Goal: Task Accomplishment & Management: Manage account settings

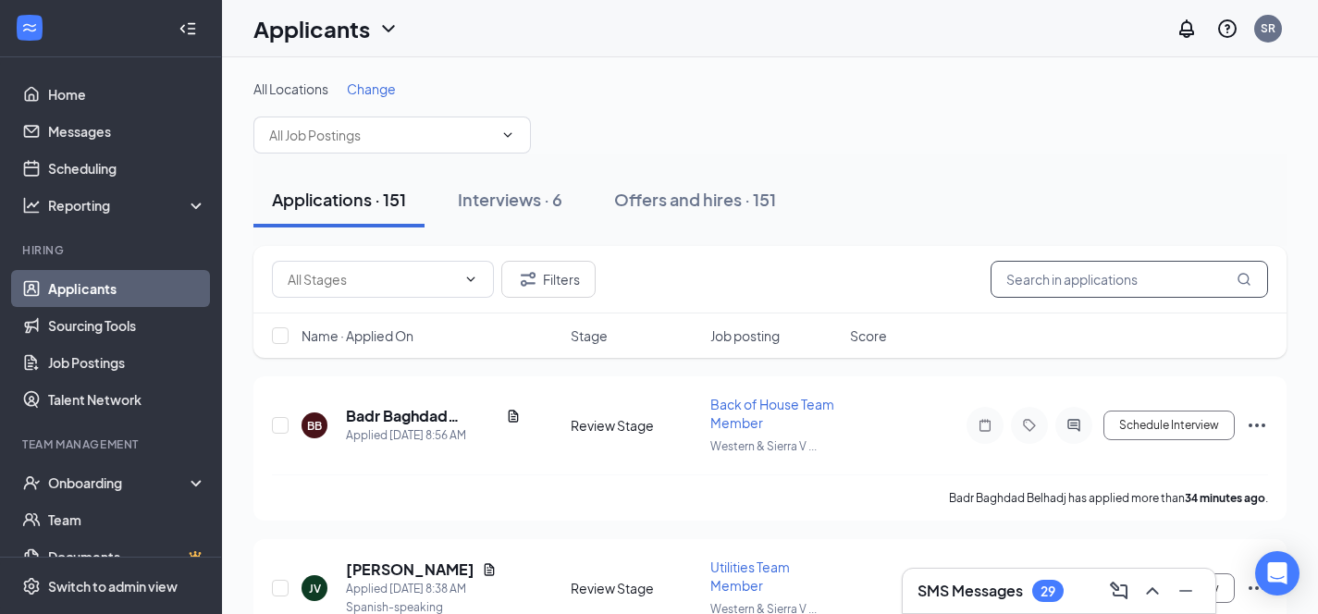
click at [1020, 277] on input "text" at bounding box center [1129, 279] width 277 height 37
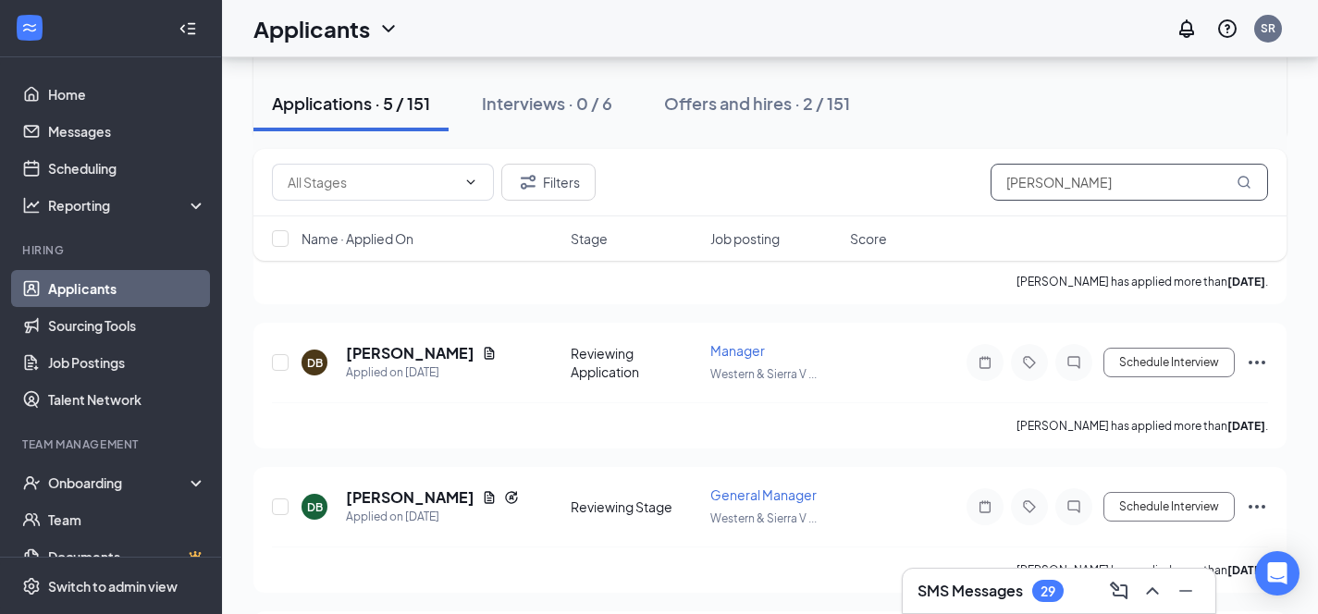
scroll to position [380, 0]
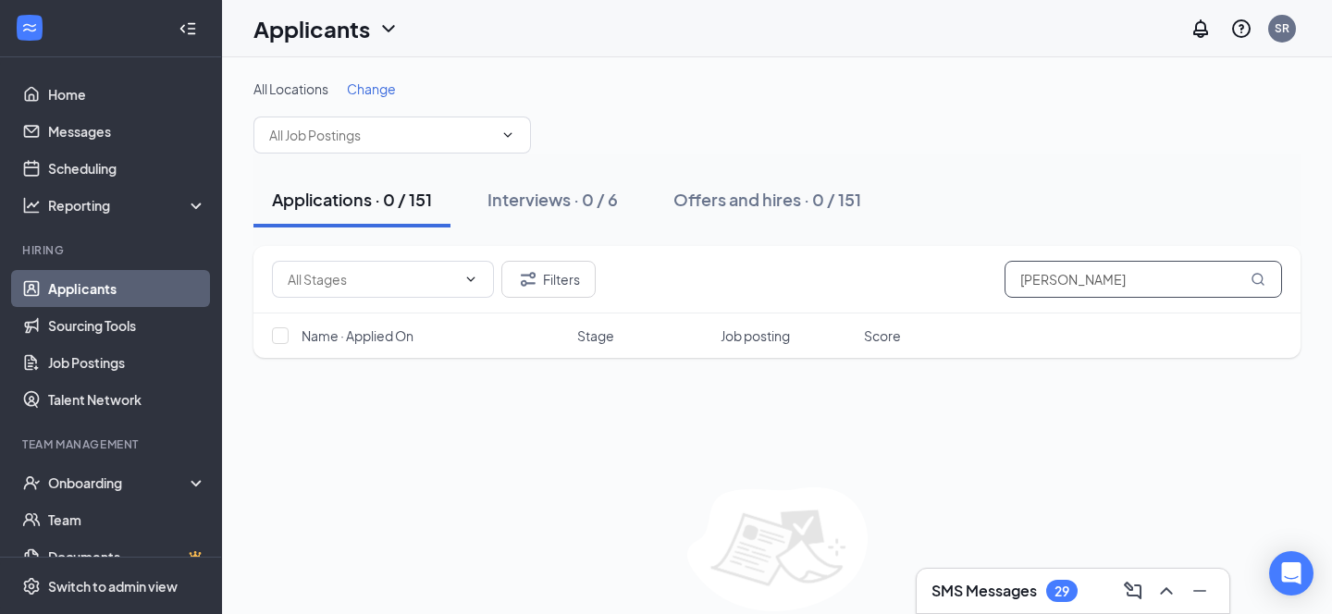
type input "[PERSON_NAME]"
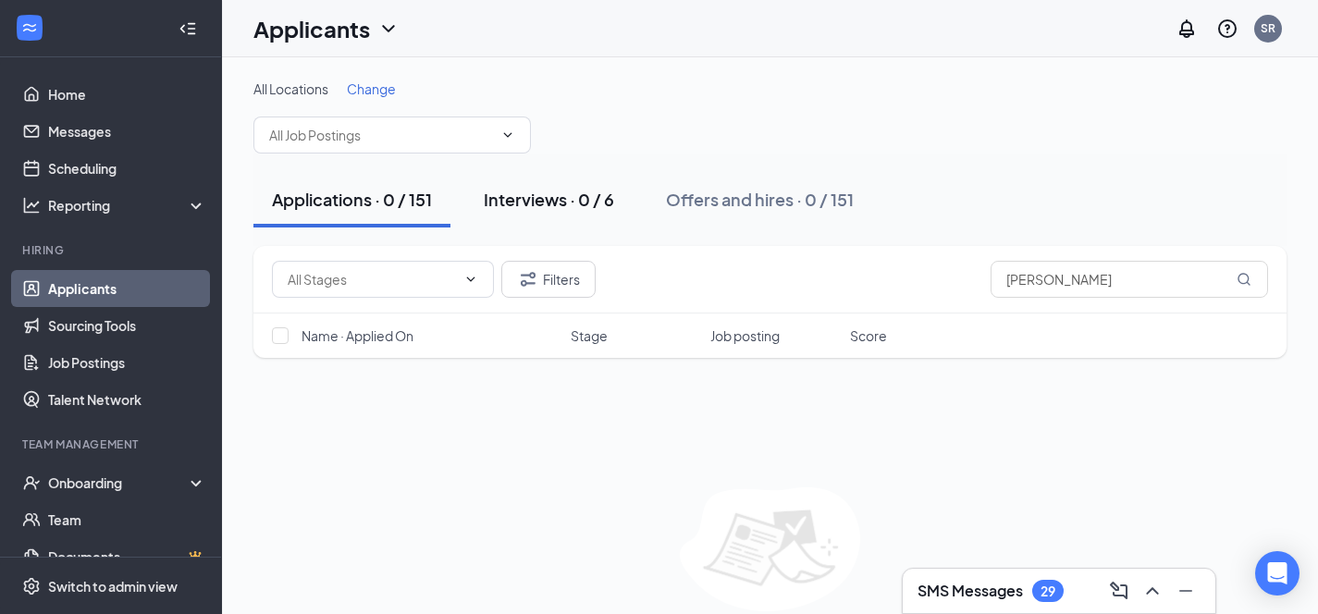
click at [542, 197] on div "Interviews · 0 / 6" at bounding box center [549, 199] width 130 height 23
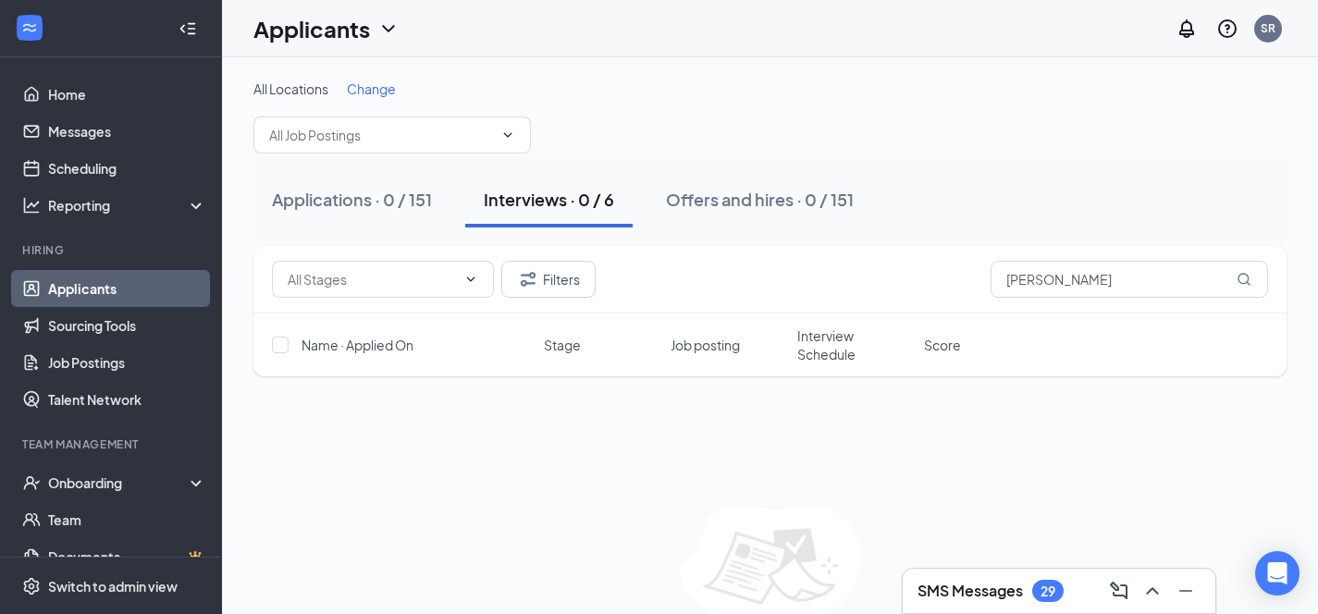
click at [566, 205] on div "Interviews · 0 / 6" at bounding box center [549, 199] width 130 height 23
click at [1080, 284] on input "[PERSON_NAME]" at bounding box center [1129, 279] width 277 height 37
type input "[PERSON_NAME]"
click at [365, 193] on div "Applications · 5 / 151" at bounding box center [351, 199] width 158 height 23
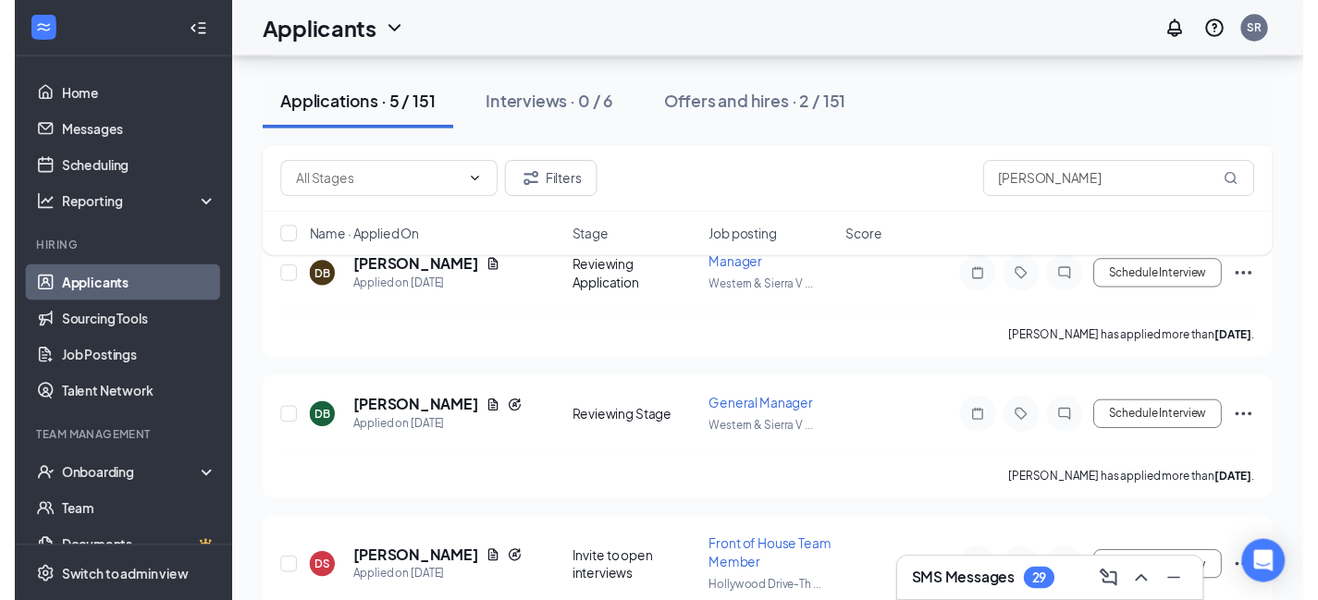
scroll to position [536, 0]
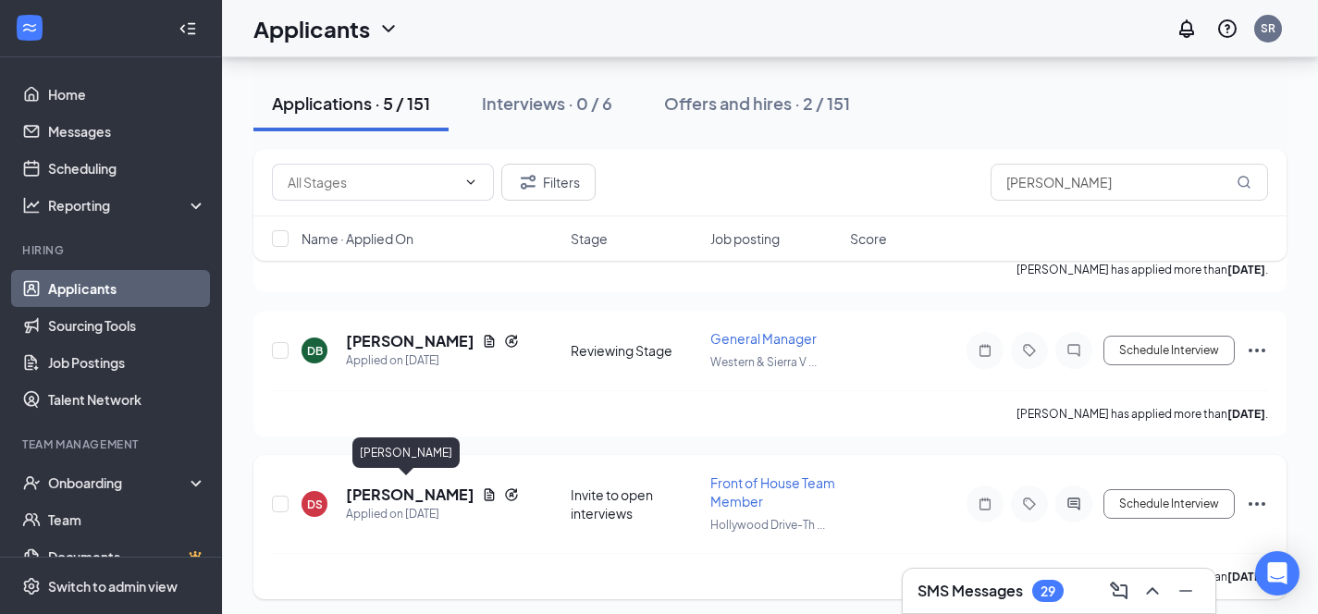
click at [388, 496] on h5 "[PERSON_NAME]" at bounding box center [410, 495] width 129 height 20
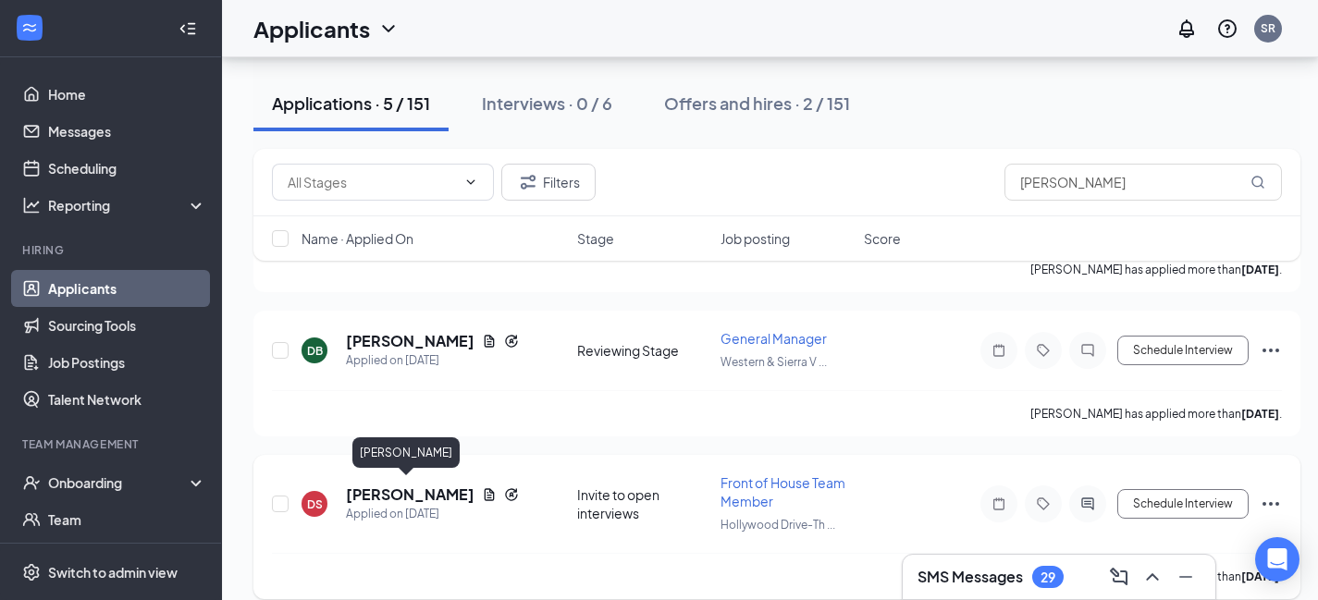
click at [412, 489] on h5 "[PERSON_NAME]" at bounding box center [410, 495] width 129 height 20
click at [391, 489] on h5 "[PERSON_NAME]" at bounding box center [410, 495] width 129 height 20
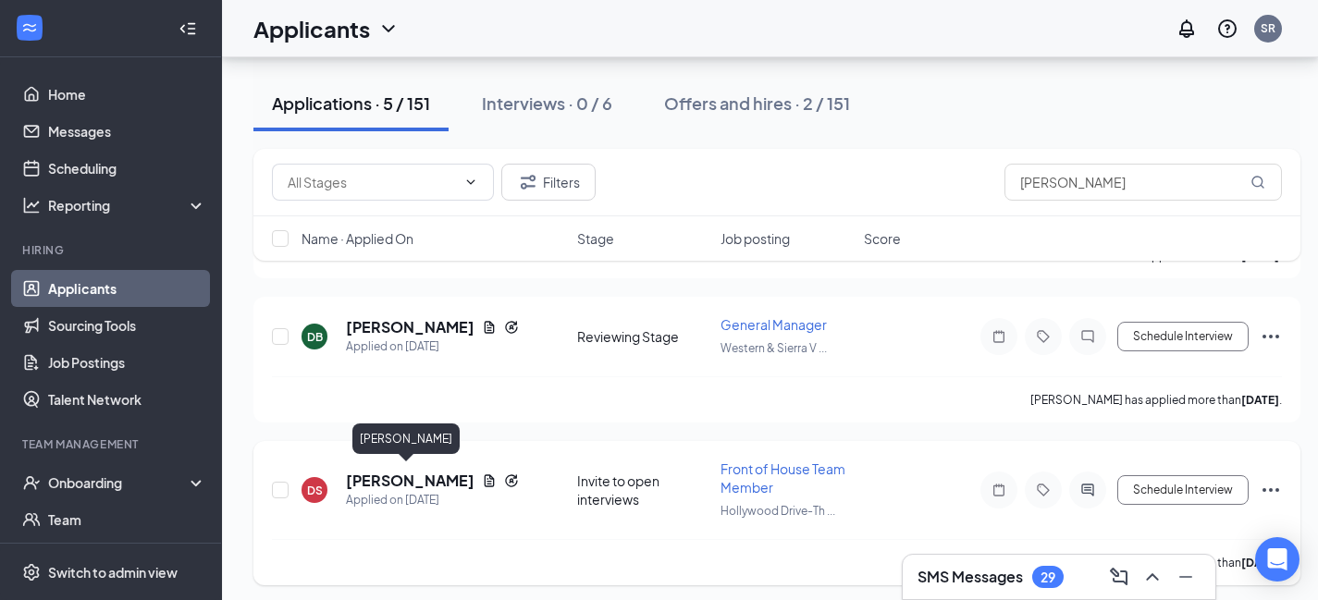
click at [408, 471] on h5 "[PERSON_NAME]" at bounding box center [410, 481] width 129 height 20
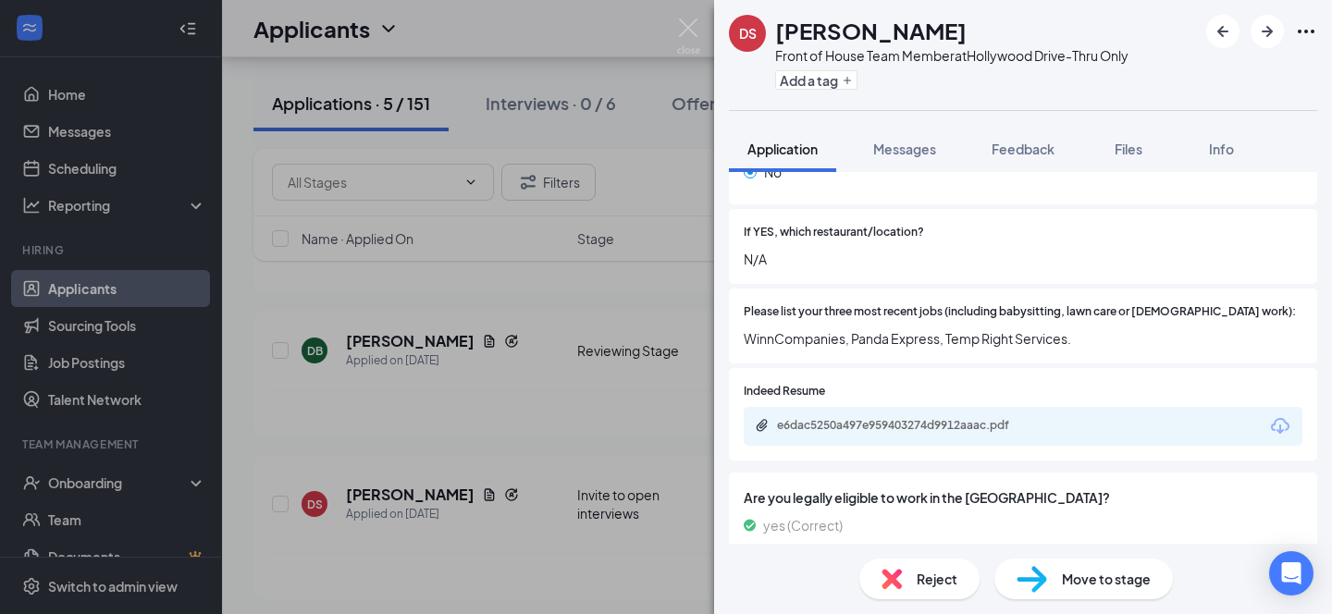
scroll to position [426, 0]
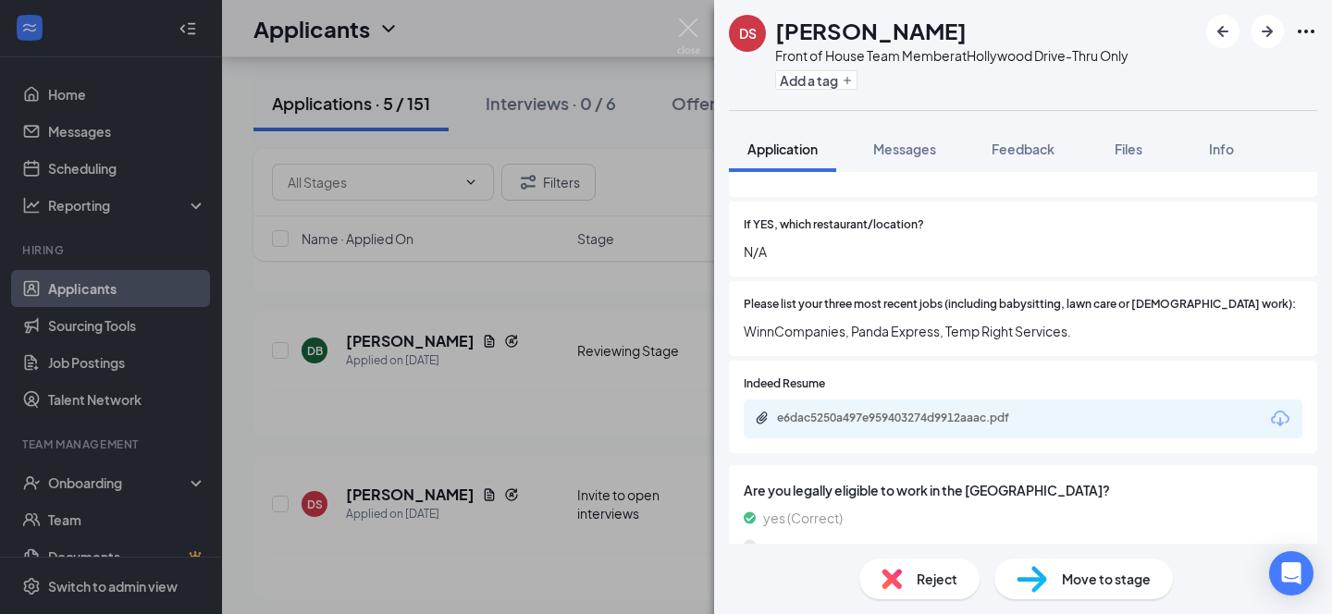
click at [891, 418] on div "e6dac5250a497e959403274d9912aaac.pdf" at bounding box center [1023, 419] width 559 height 39
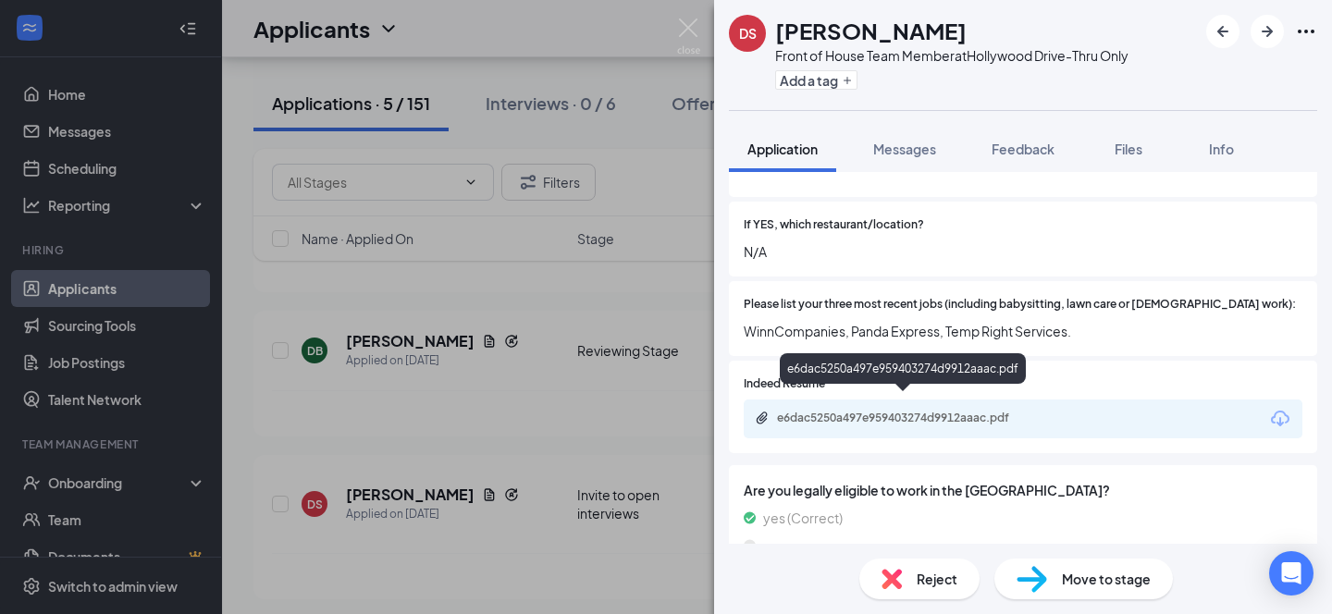
click at [892, 411] on div "e6dac5250a497e959403274d9912aaac.pdf" at bounding box center [906, 418] width 259 height 15
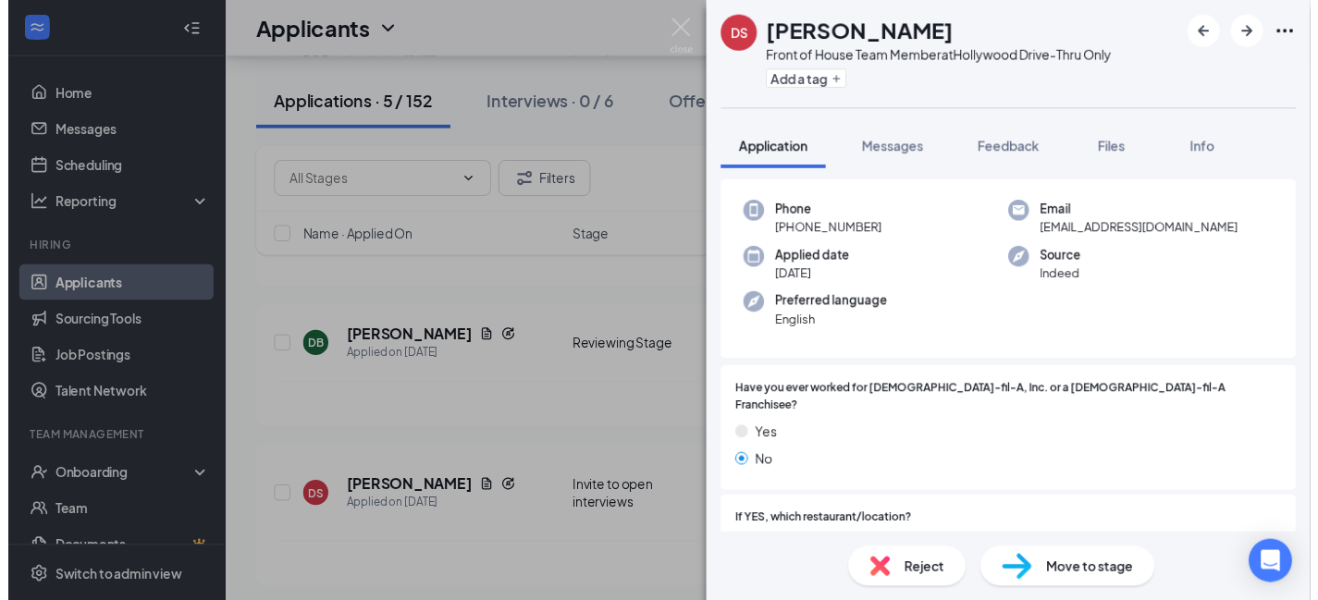
scroll to position [0, 0]
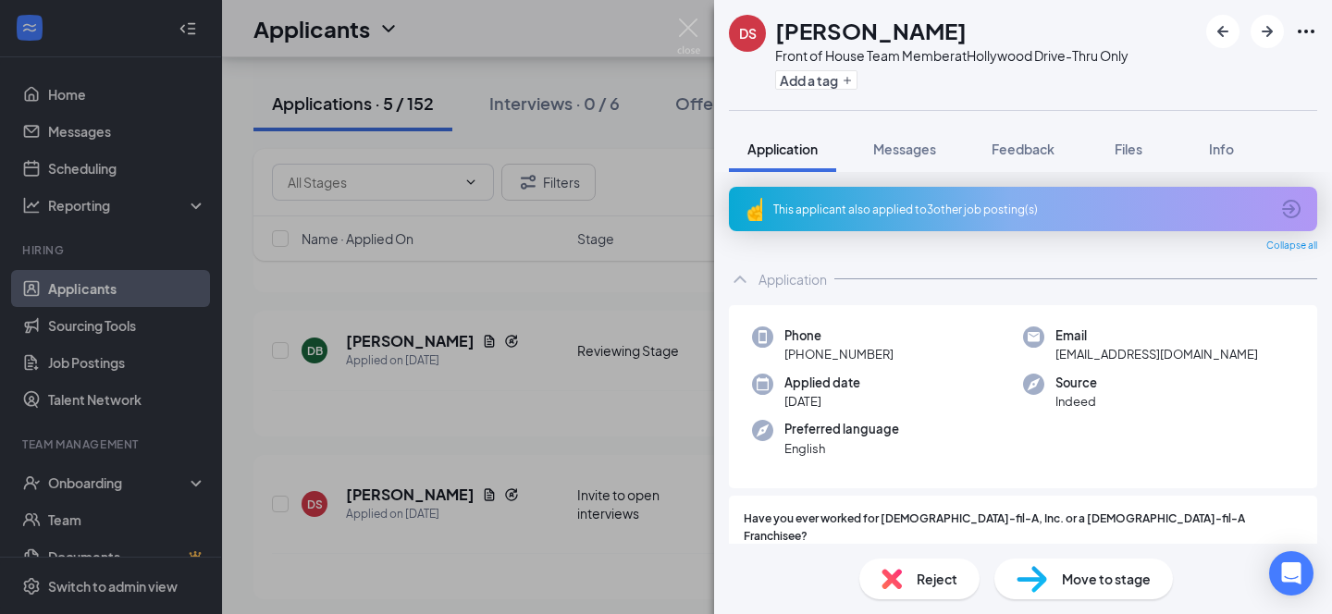
click at [603, 48] on div "DS [PERSON_NAME] Front of House Team Member at [GEOGRAPHIC_DATA]-Thru Only Add …" at bounding box center [666, 307] width 1332 height 614
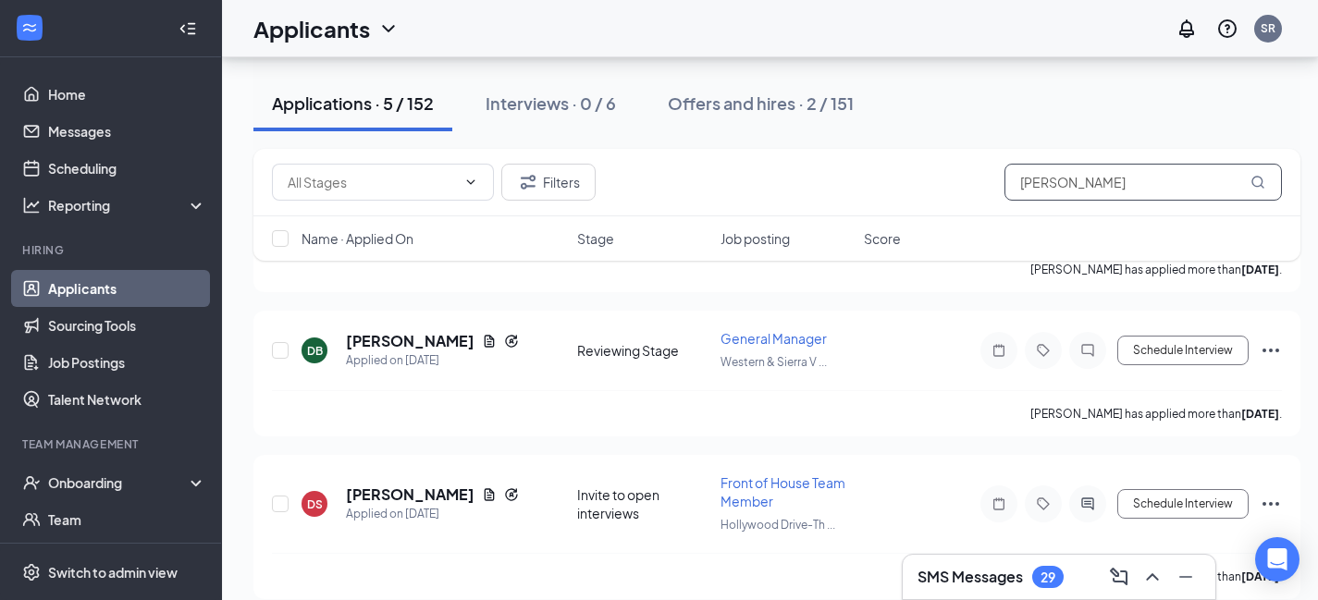
click at [1084, 187] on input "[PERSON_NAME]" at bounding box center [1142, 182] width 277 height 37
type input "d"
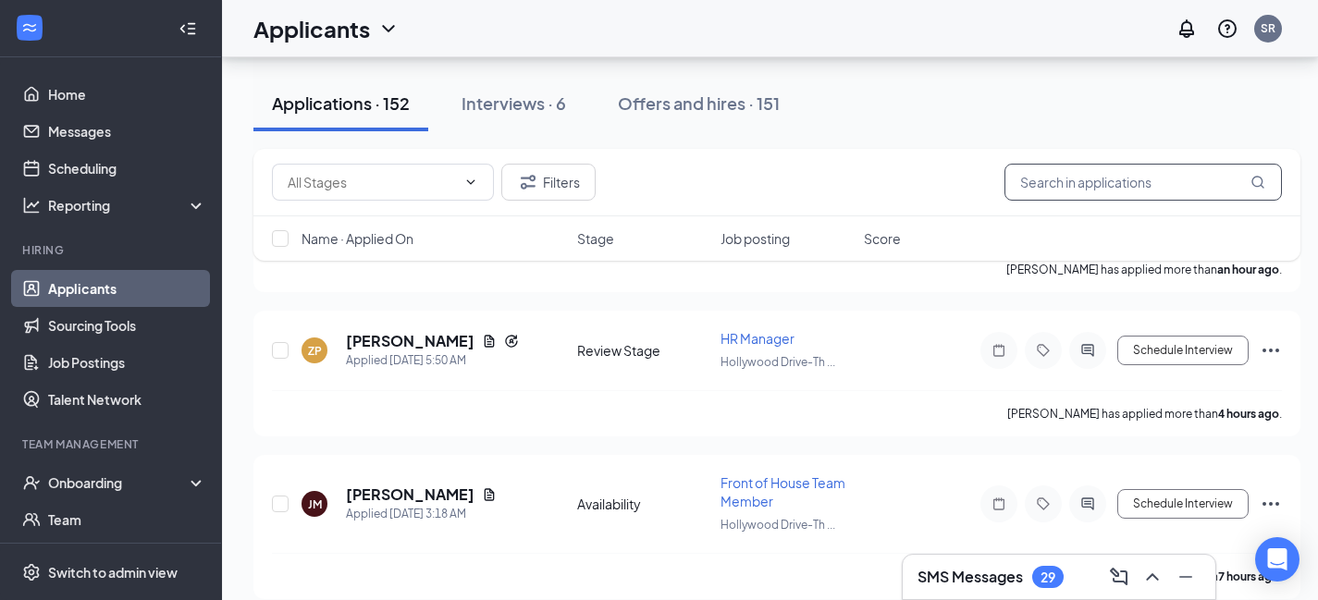
scroll to position [517, 0]
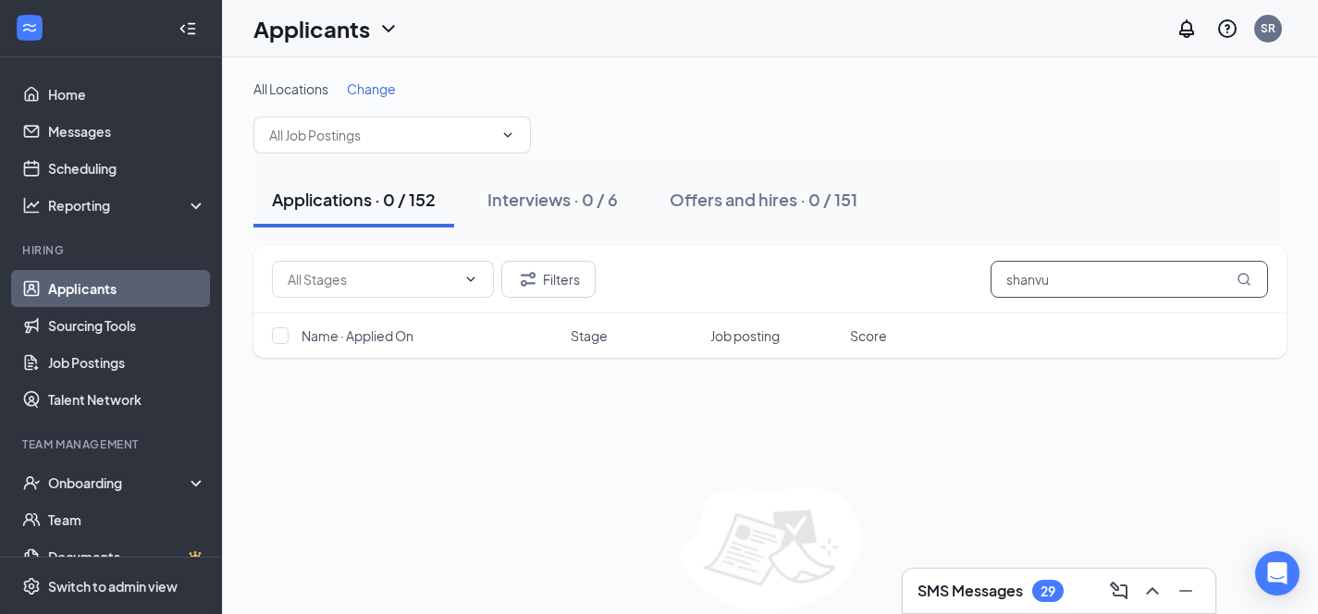
click at [1145, 277] on input "shanvu" at bounding box center [1129, 279] width 277 height 37
type input "shanvu"
click at [540, 199] on div "Interviews · 0 / 6" at bounding box center [552, 199] width 130 height 23
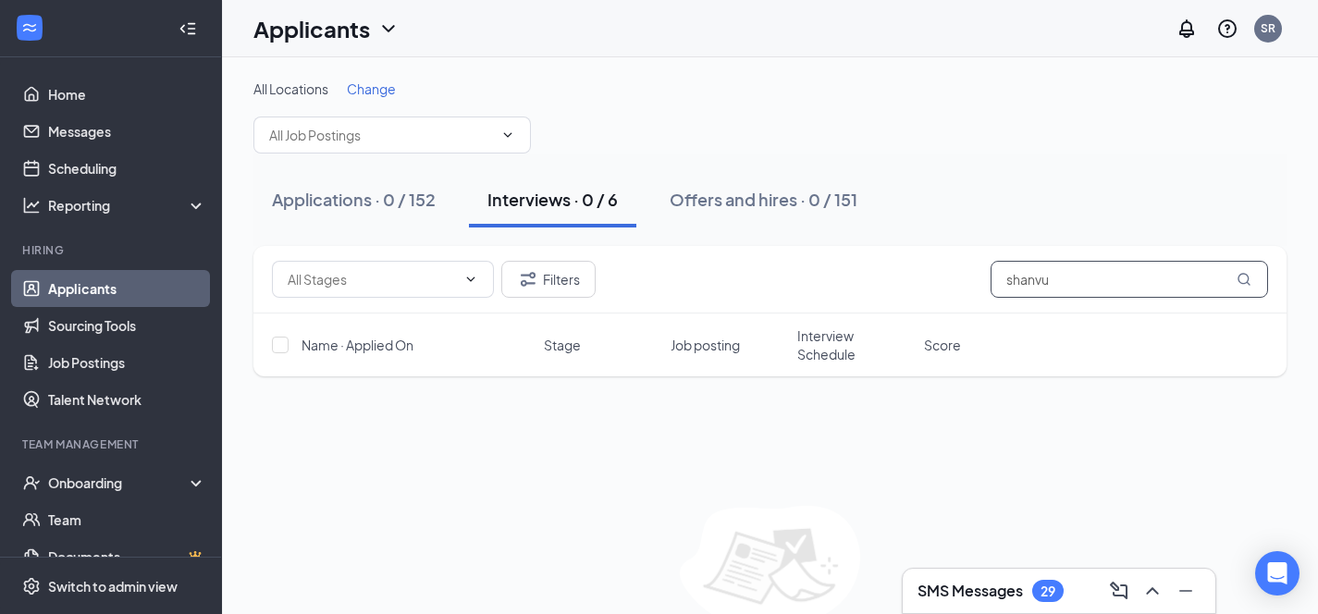
click at [1067, 289] on input "shanvu" at bounding box center [1129, 279] width 277 height 37
type input "shan"
click at [355, 196] on div "Applications · 1 / 152" at bounding box center [351, 199] width 158 height 23
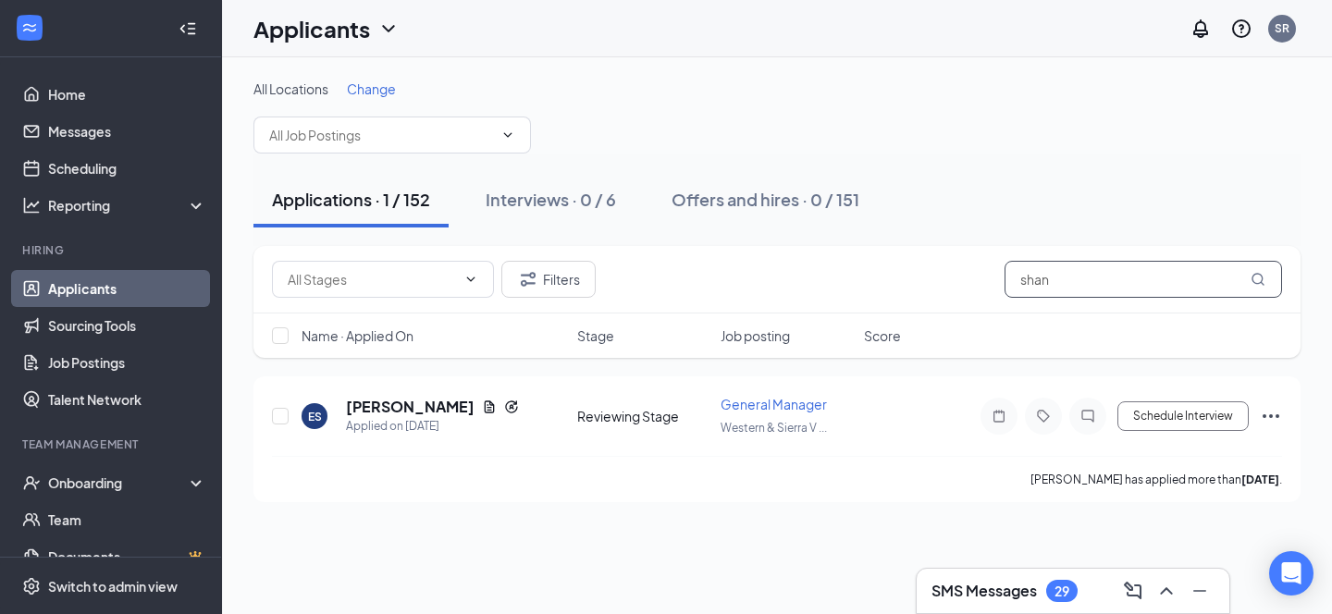
click at [1086, 272] on input "shan" at bounding box center [1142, 279] width 277 height 37
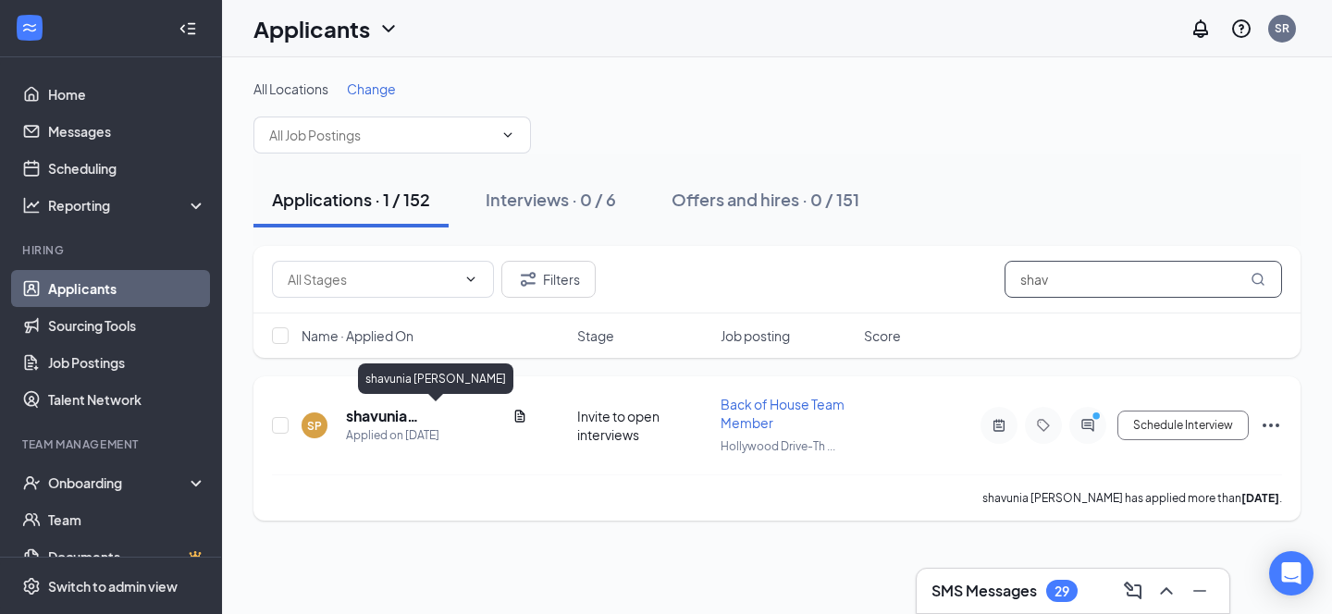
type input "shav"
click at [416, 414] on h5 "shavunia [PERSON_NAME]" at bounding box center [425, 416] width 159 height 20
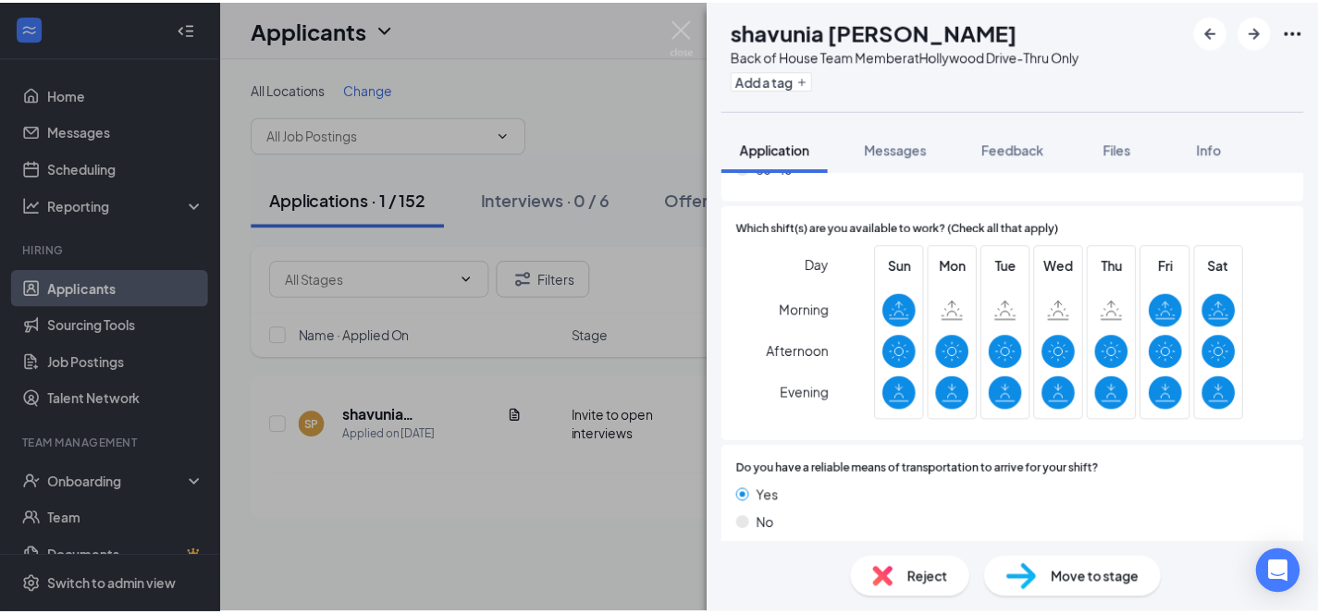
scroll to position [1410, 0]
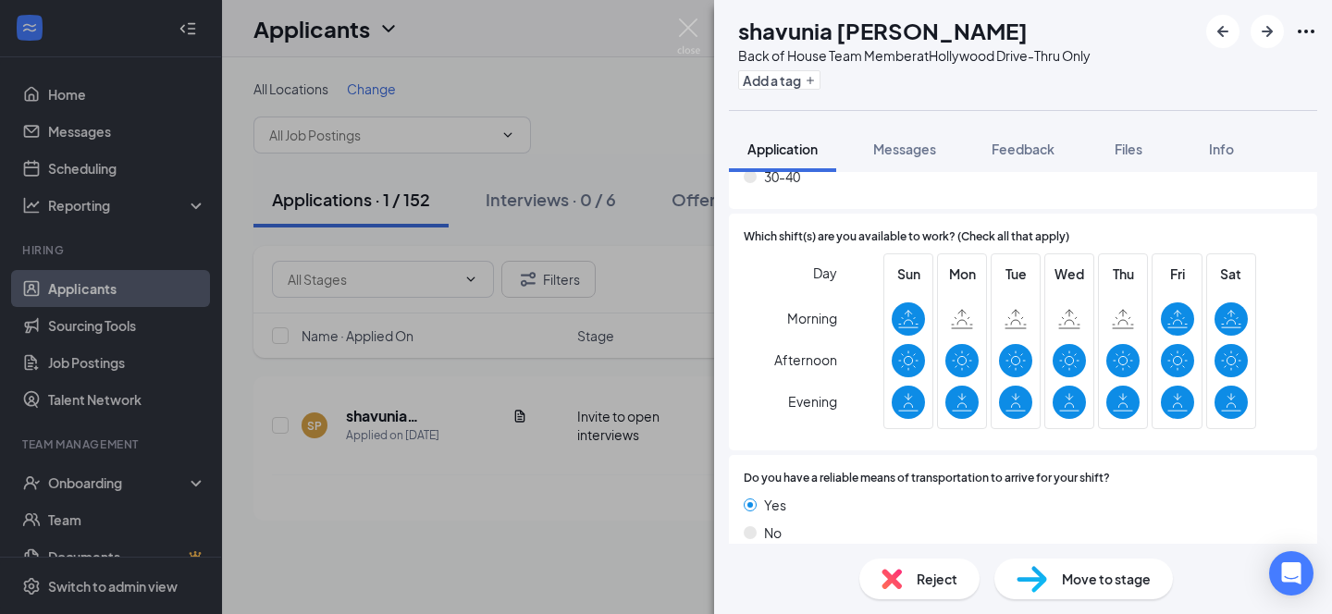
click at [586, 51] on div "SP shavunia [PERSON_NAME] Back of House Team Member at [GEOGRAPHIC_DATA]-Thru O…" at bounding box center [666, 307] width 1332 height 614
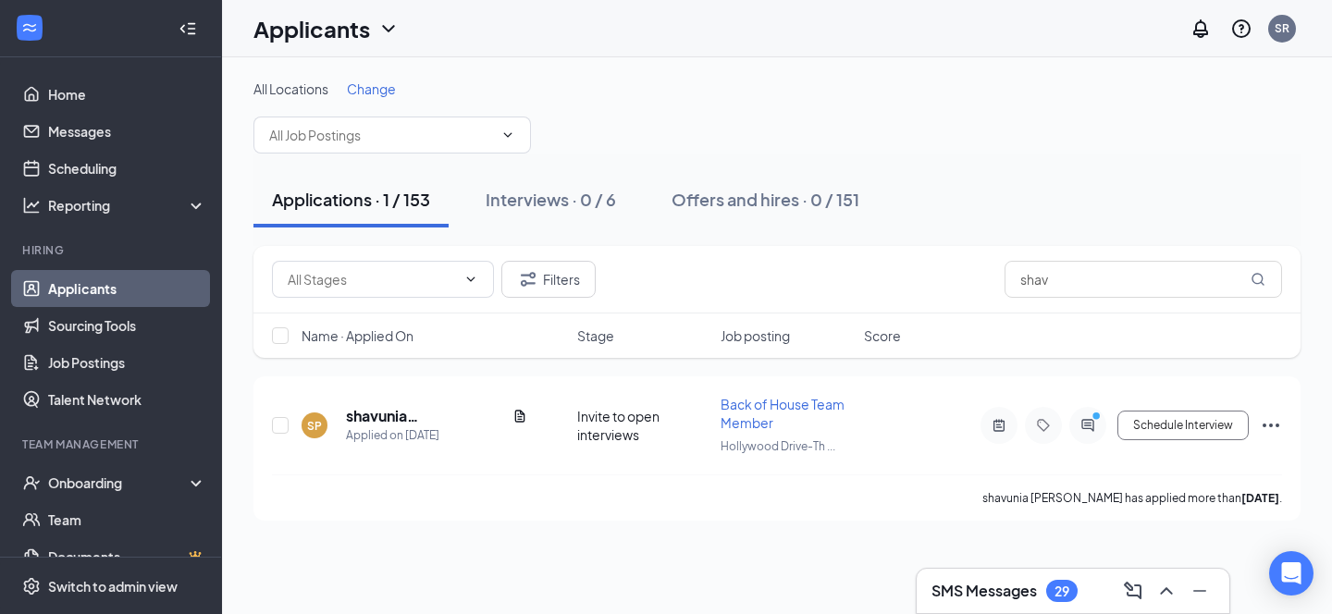
click at [389, 22] on icon "ChevronDown" at bounding box center [388, 29] width 22 height 22
click at [318, 74] on link "Applicants" at bounding box center [327, 70] width 124 height 18
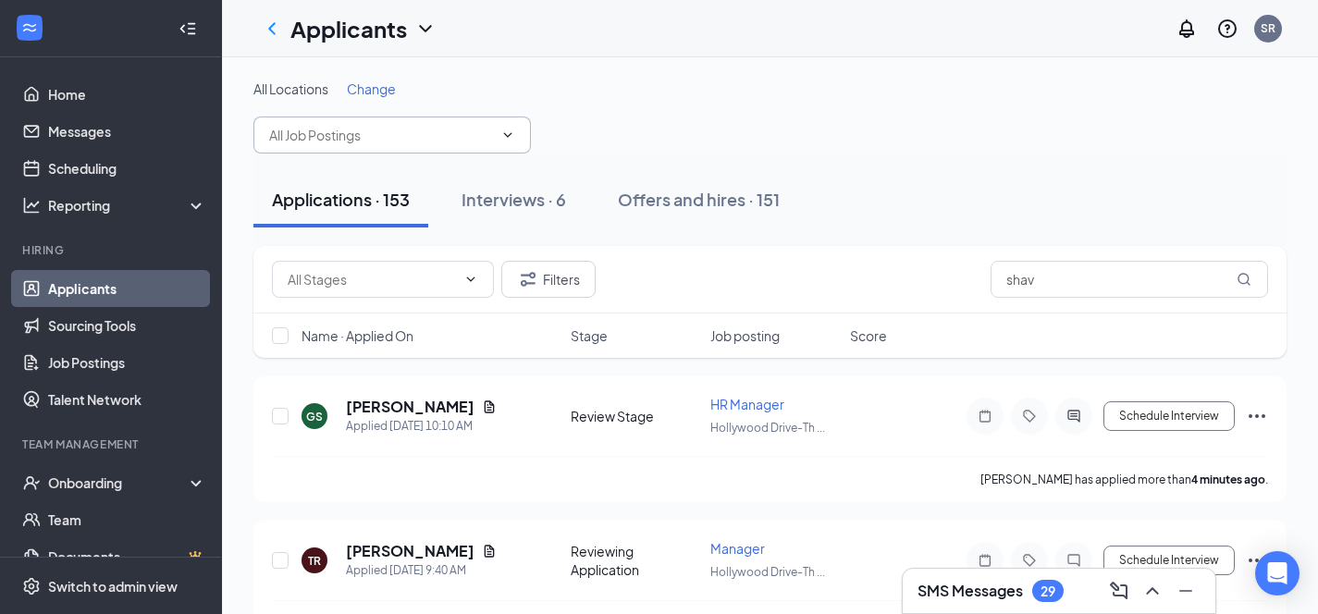
click at [468, 129] on input "text" at bounding box center [381, 135] width 224 height 20
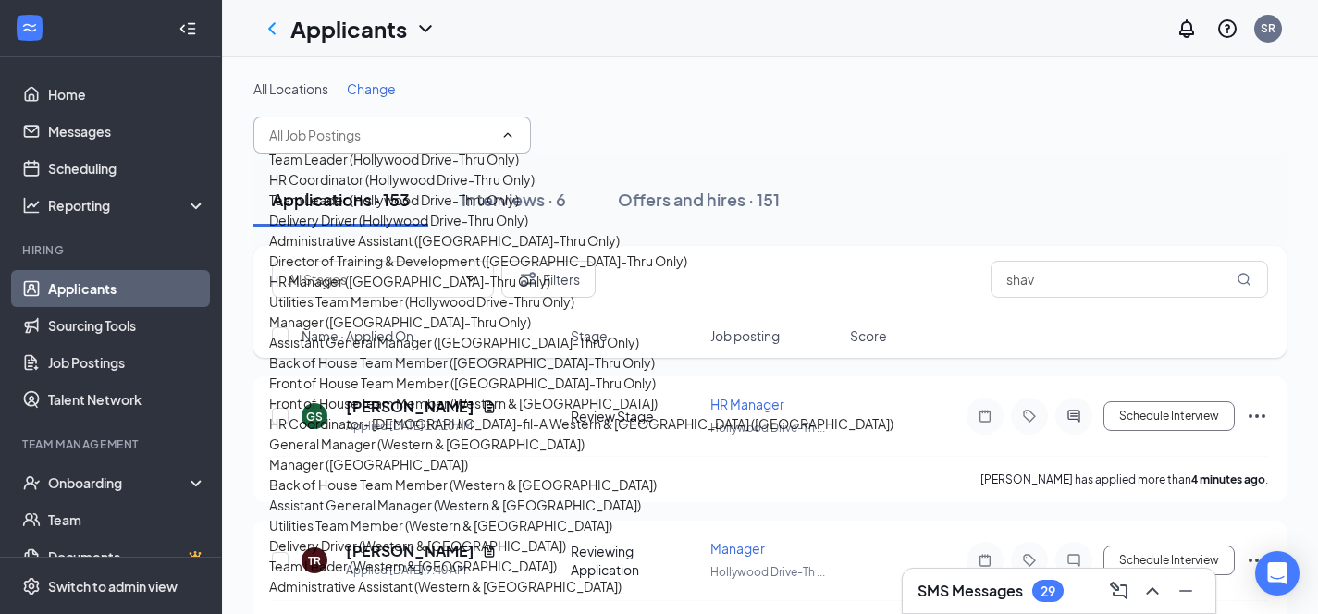
click at [889, 44] on div "Applicants SR" at bounding box center [770, 28] width 1096 height 57
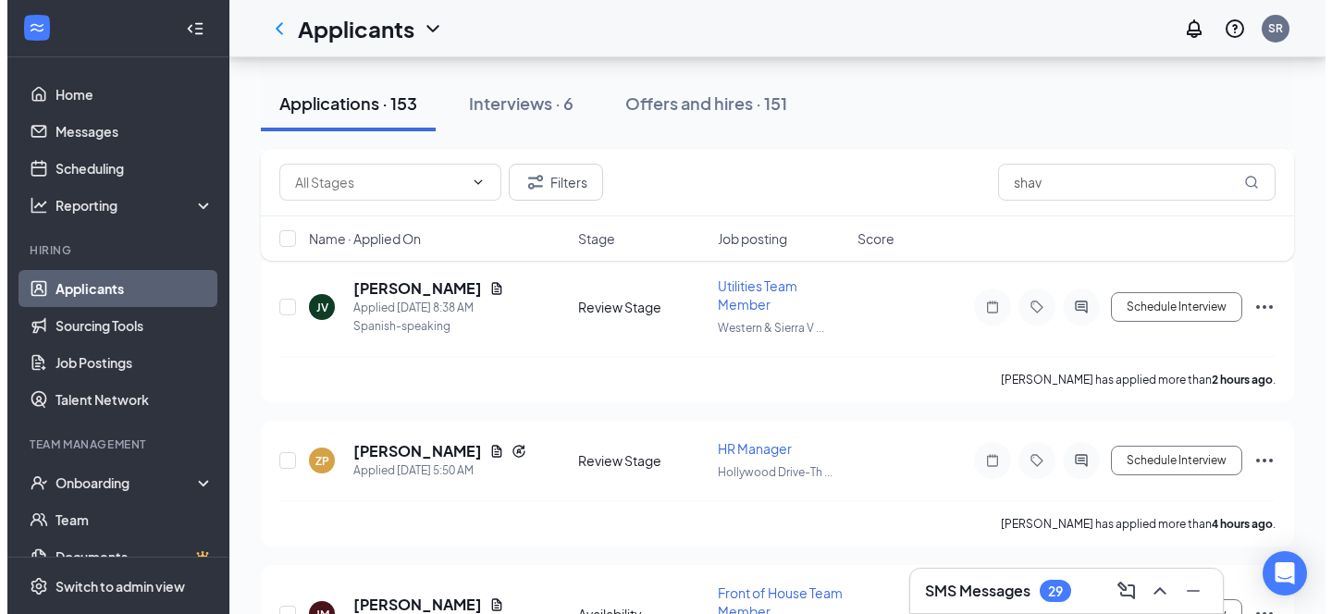
scroll to position [622, 0]
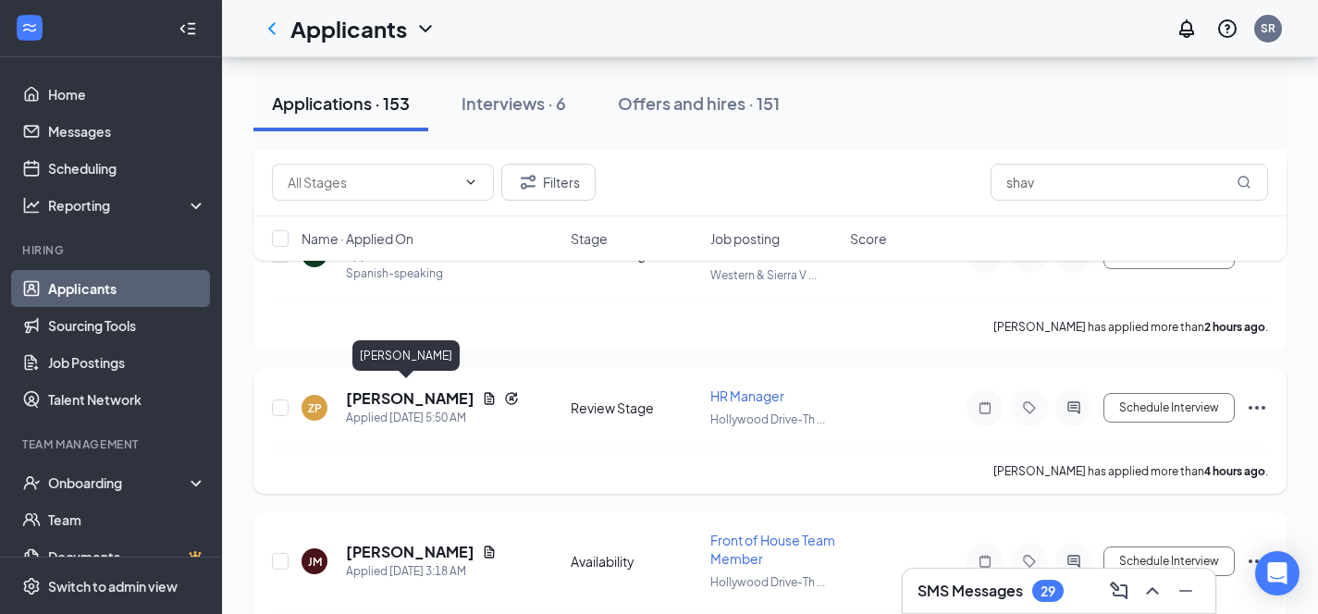
click at [400, 399] on h5 "[PERSON_NAME]" at bounding box center [410, 398] width 129 height 20
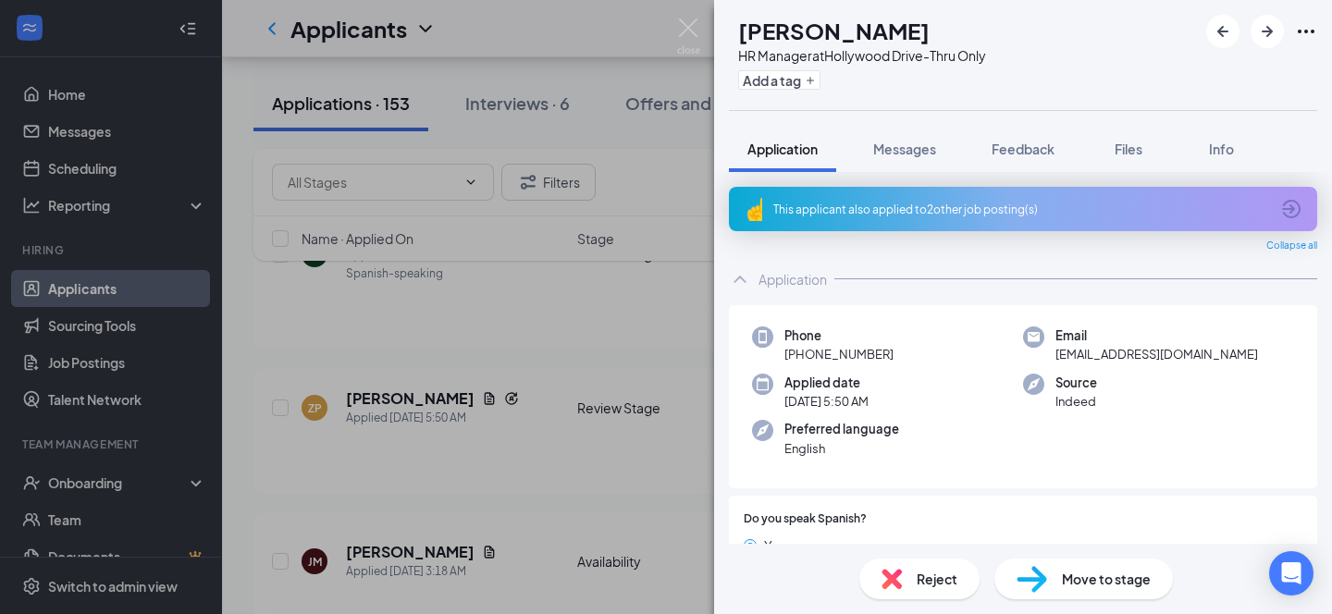
click at [1038, 203] on div "This applicant also applied to 2 other job posting(s)" at bounding box center [1021, 210] width 496 height 16
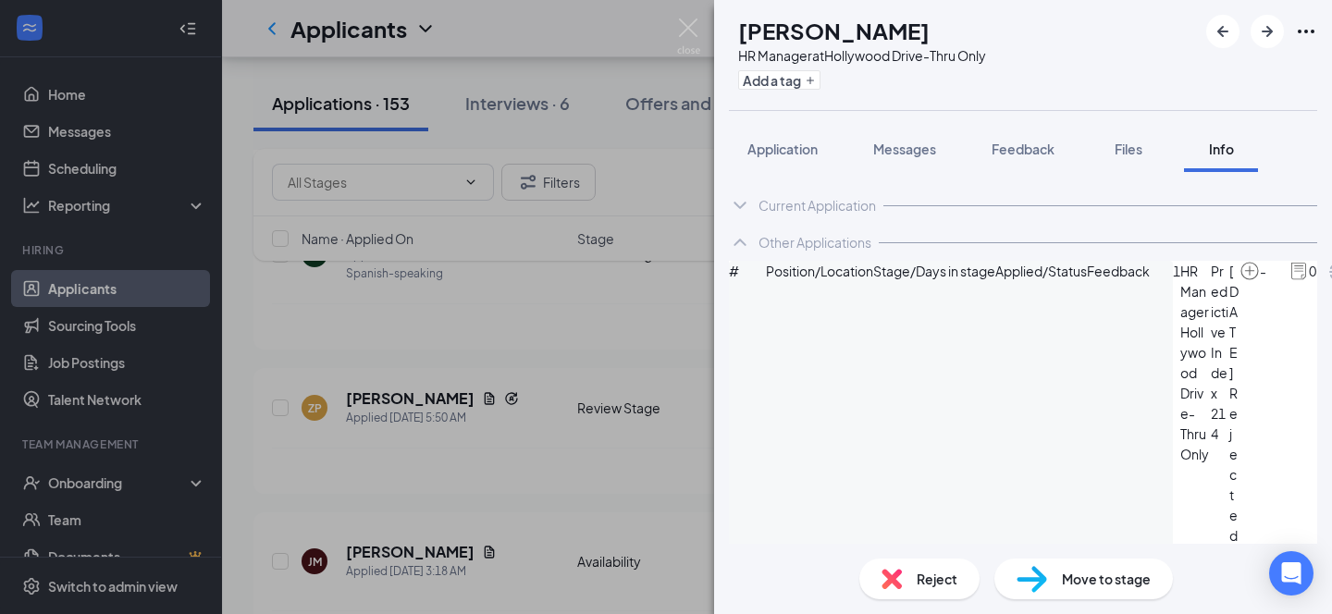
click at [635, 29] on div "ZP [PERSON_NAME] HR Manager at [GEOGRAPHIC_DATA]-Thru Only Add a tag Applicatio…" at bounding box center [666, 307] width 1332 height 614
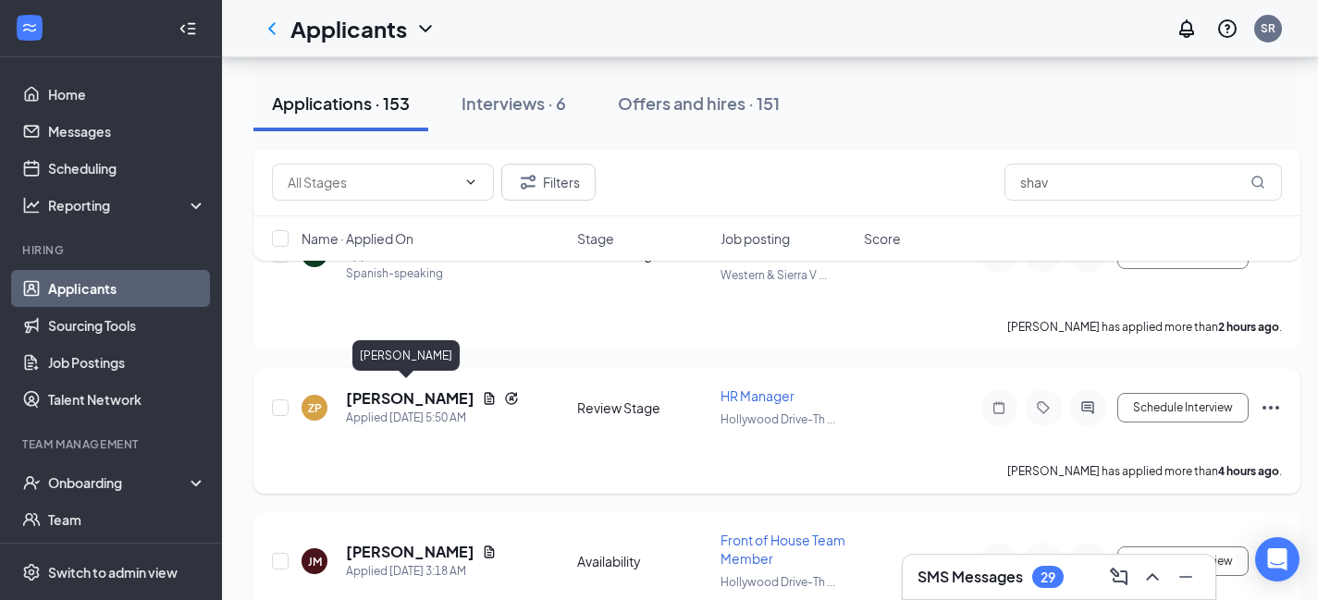
click at [401, 399] on h5 "[PERSON_NAME]" at bounding box center [410, 398] width 129 height 20
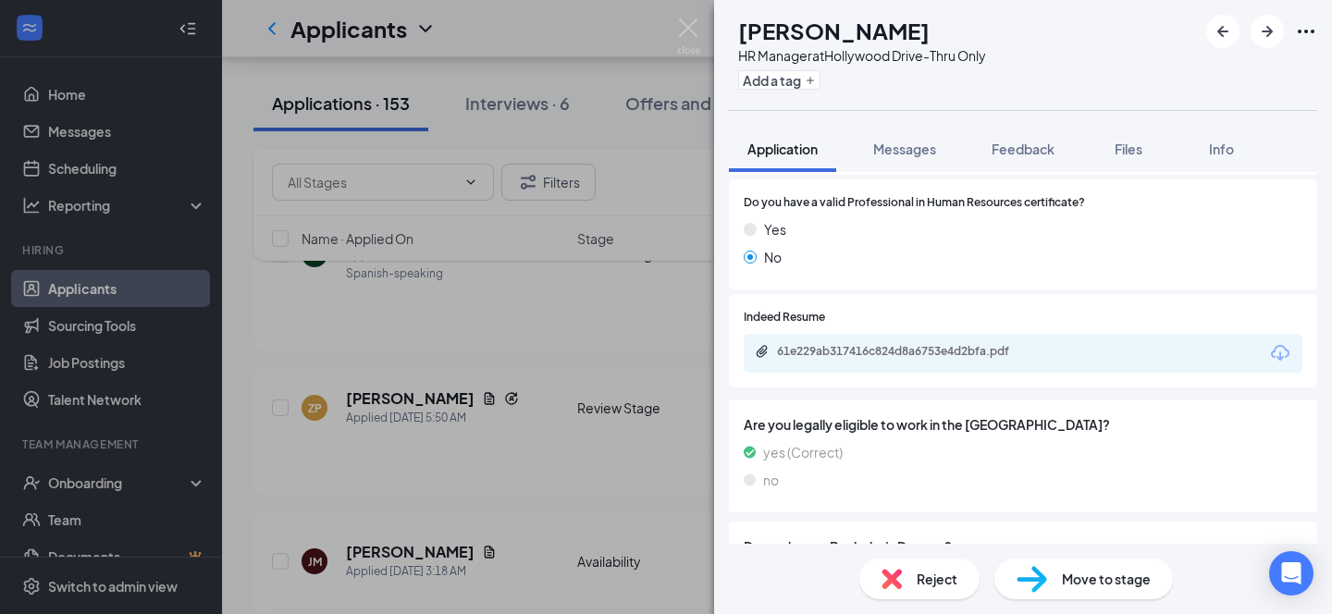
scroll to position [640, 0]
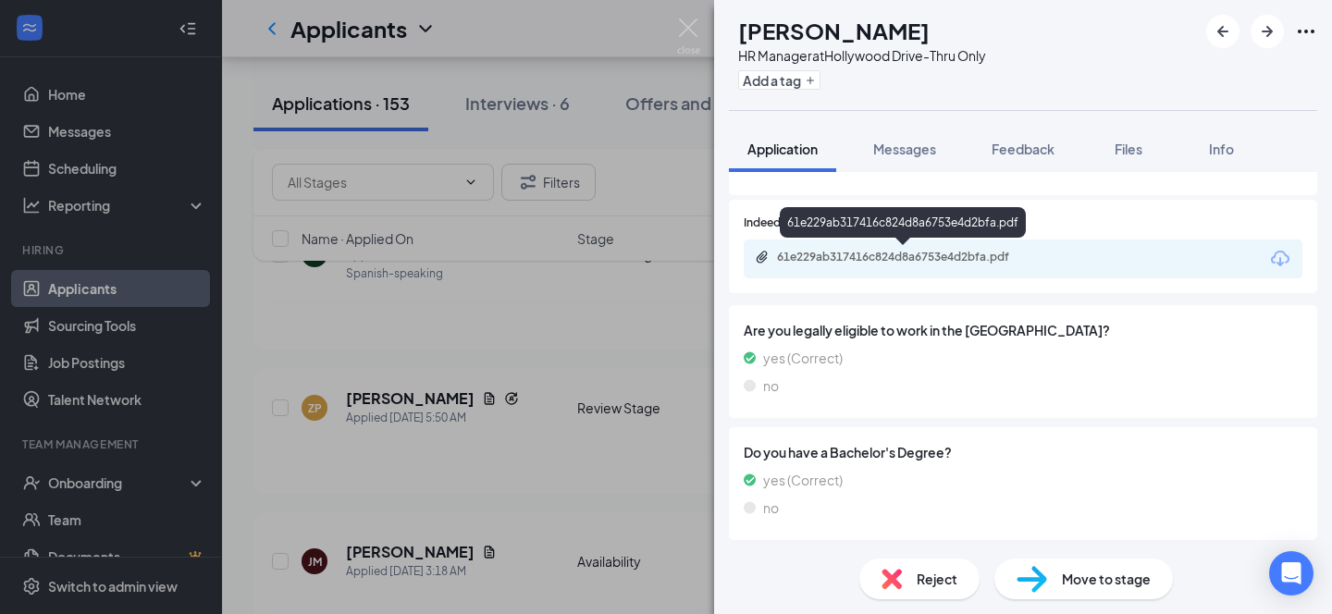
click at [873, 252] on div "61e229ab317416c824d8a6753e4d2bfa.pdf" at bounding box center [906, 257] width 259 height 15
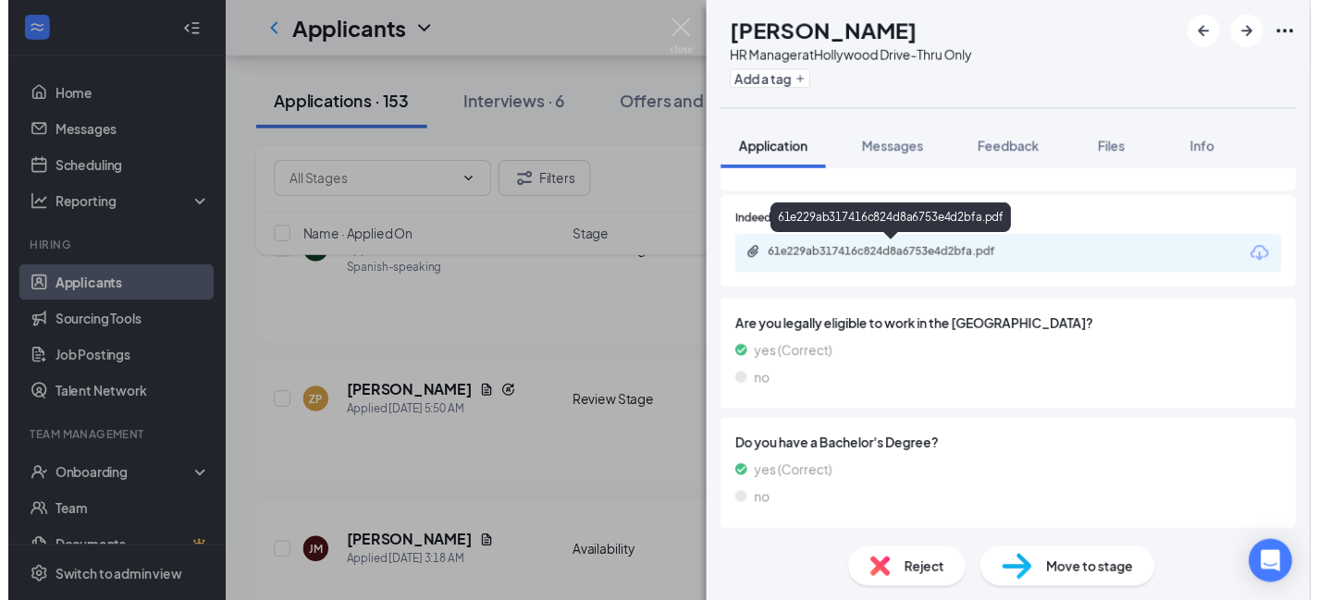
scroll to position [633, 0]
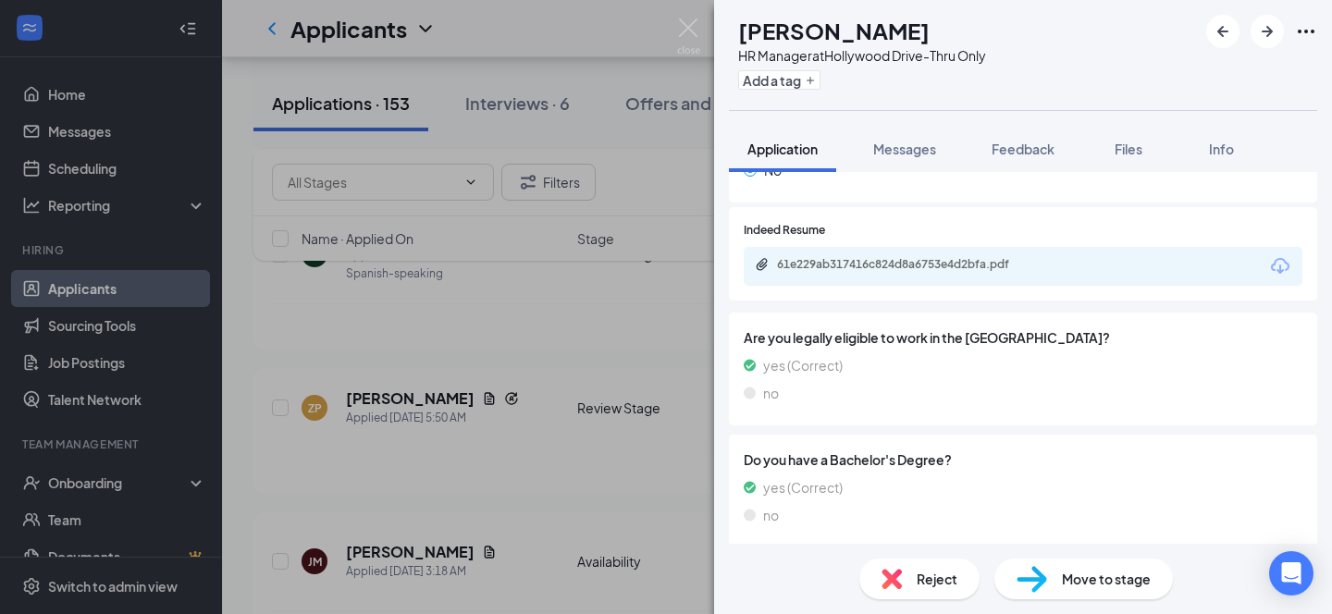
click at [593, 326] on div "ZP [PERSON_NAME] HR Manager at [GEOGRAPHIC_DATA]-Thru Only Add a tag Applicatio…" at bounding box center [666, 307] width 1332 height 614
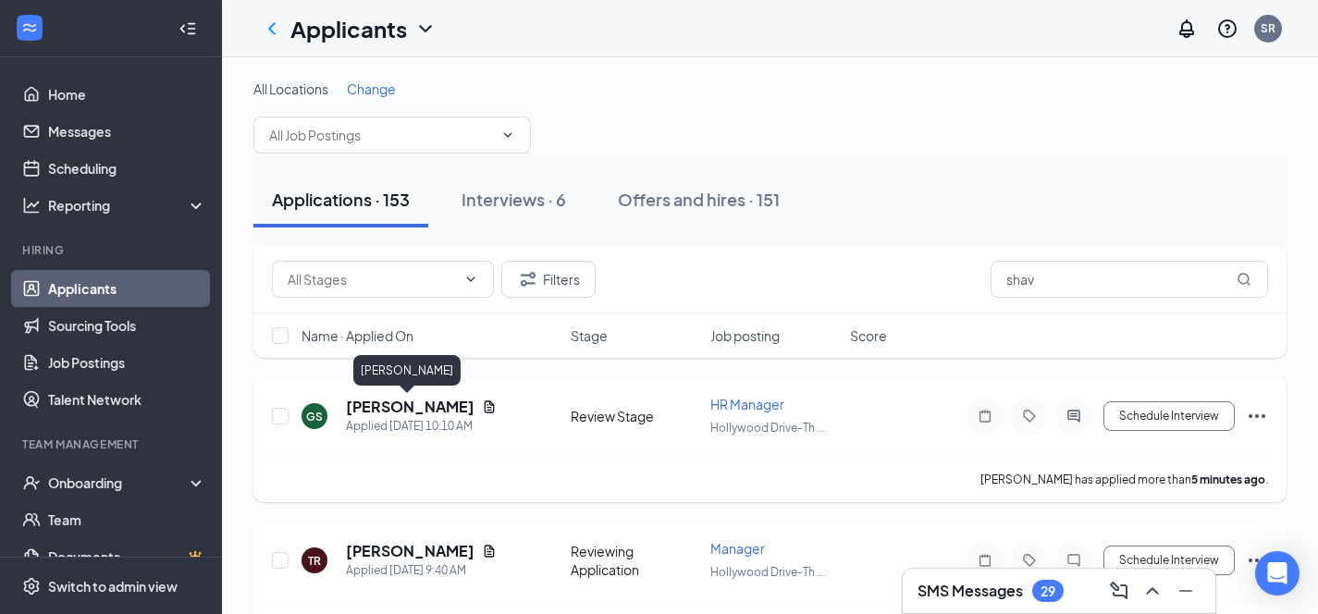
click at [385, 405] on h5 "[PERSON_NAME]" at bounding box center [410, 407] width 129 height 20
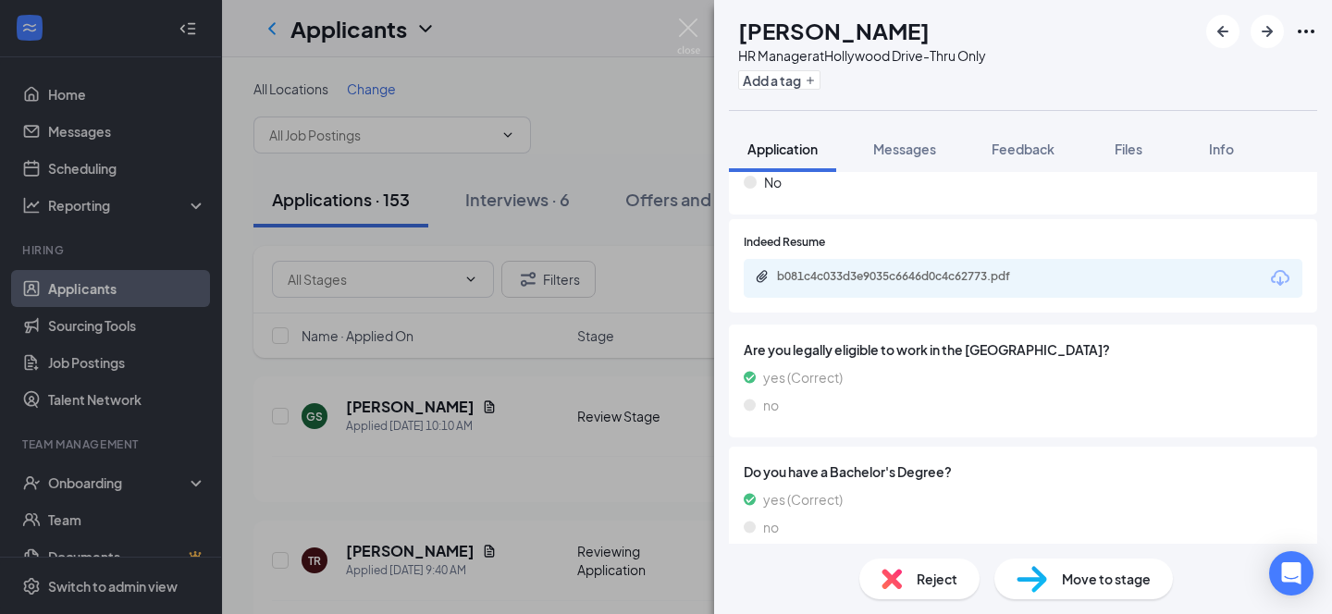
scroll to position [588, 0]
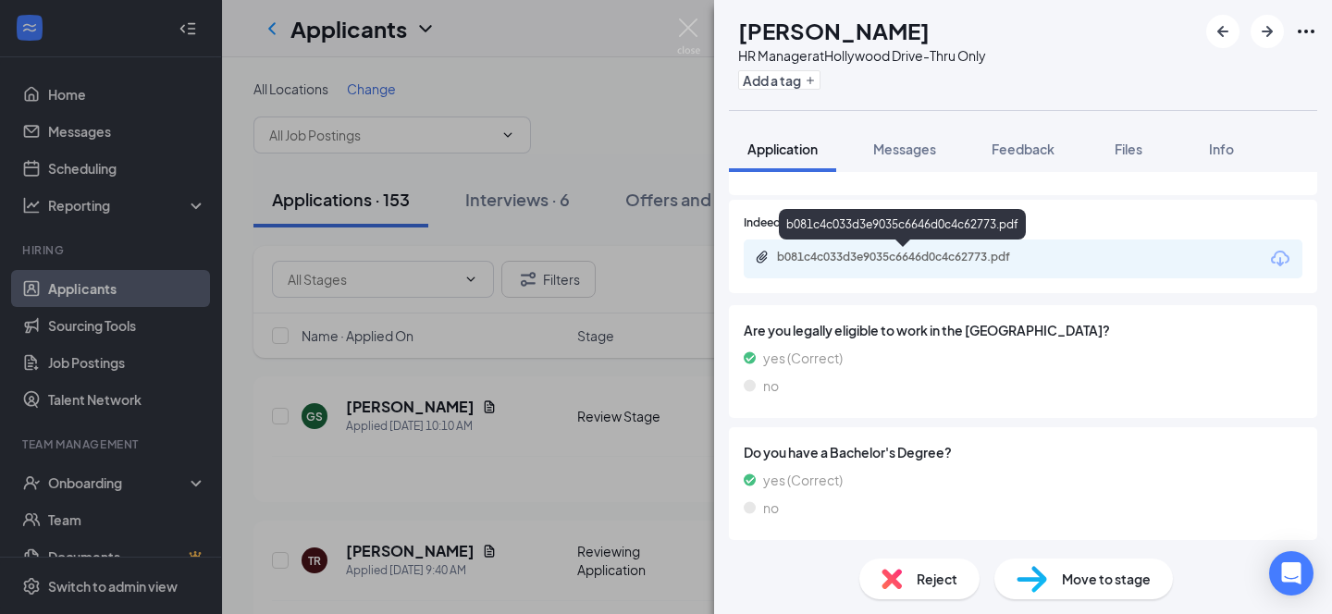
click at [926, 250] on div "b081c4c033d3e9035c6646d0c4c62773.pdf" at bounding box center [906, 257] width 259 height 15
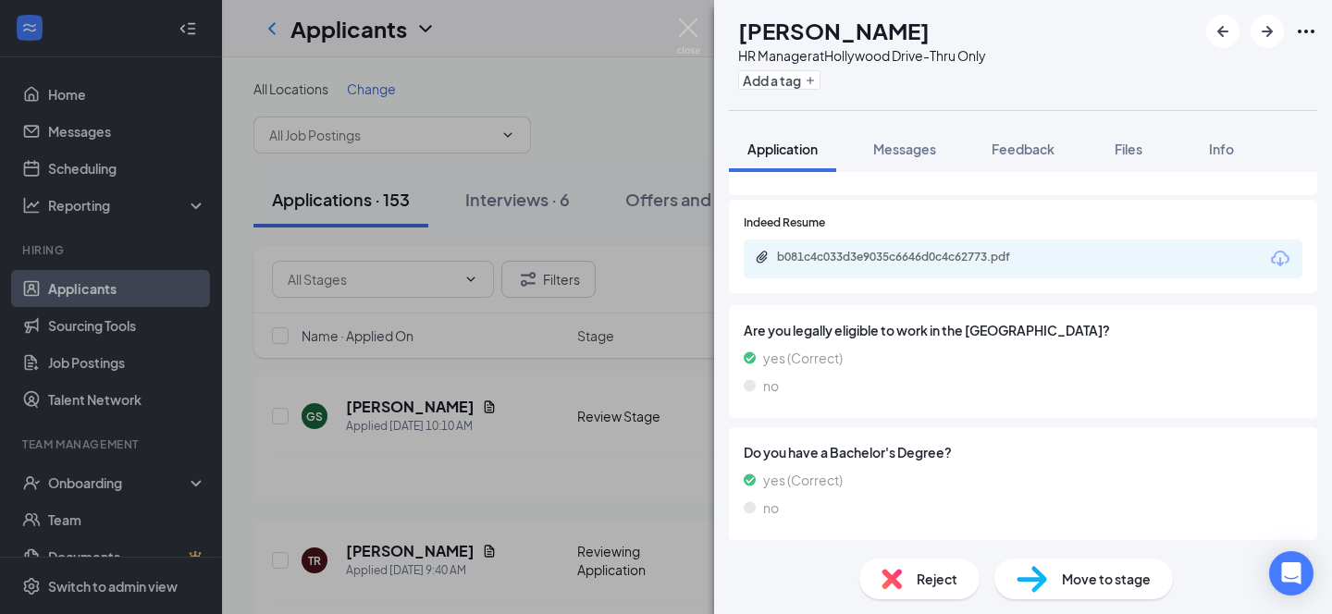
scroll to position [581, 0]
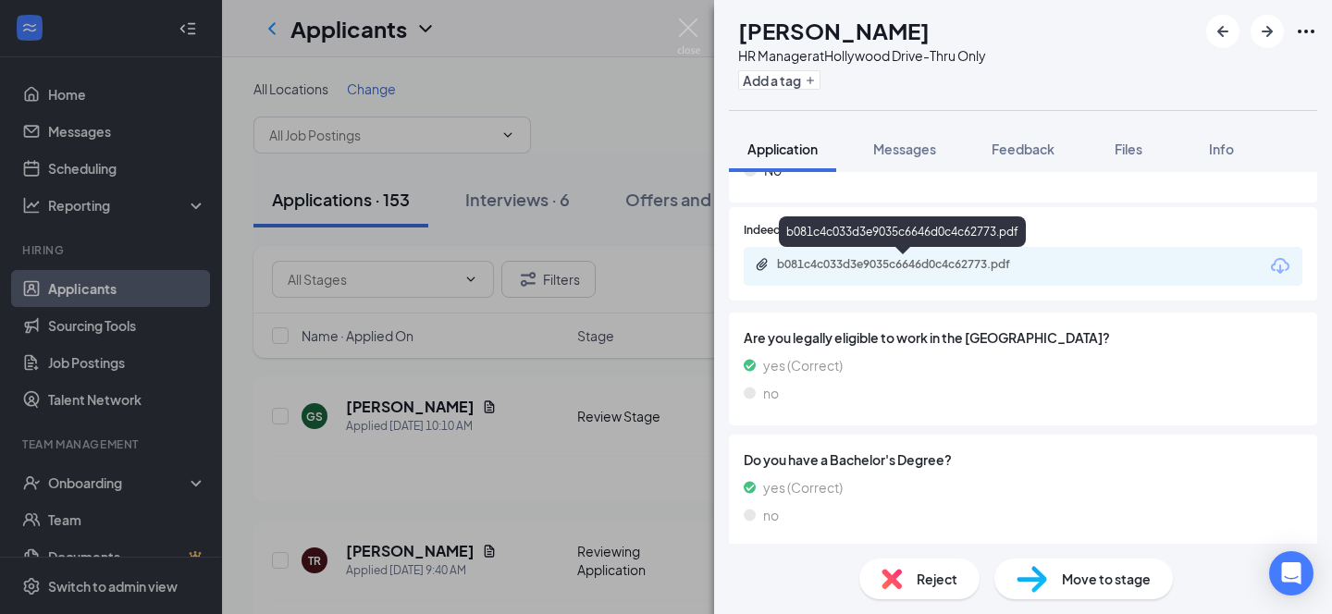
click at [869, 267] on div "b081c4c033d3e9035c6646d0c4c62773.pdf" at bounding box center [906, 264] width 259 height 15
click at [938, 577] on span "Reject" at bounding box center [937, 579] width 41 height 20
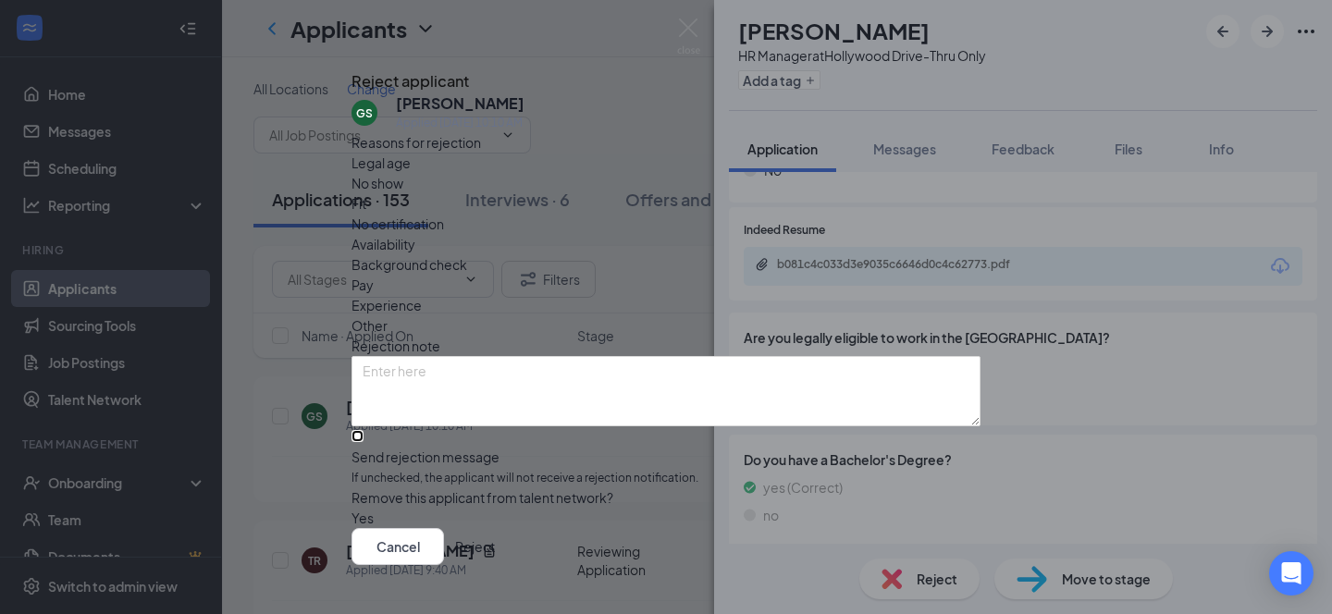
click at [363, 430] on input "Send rejection message If unchecked, the applicant will not receive a rejection…" at bounding box center [357, 436] width 12 height 12
checkbox input "true"
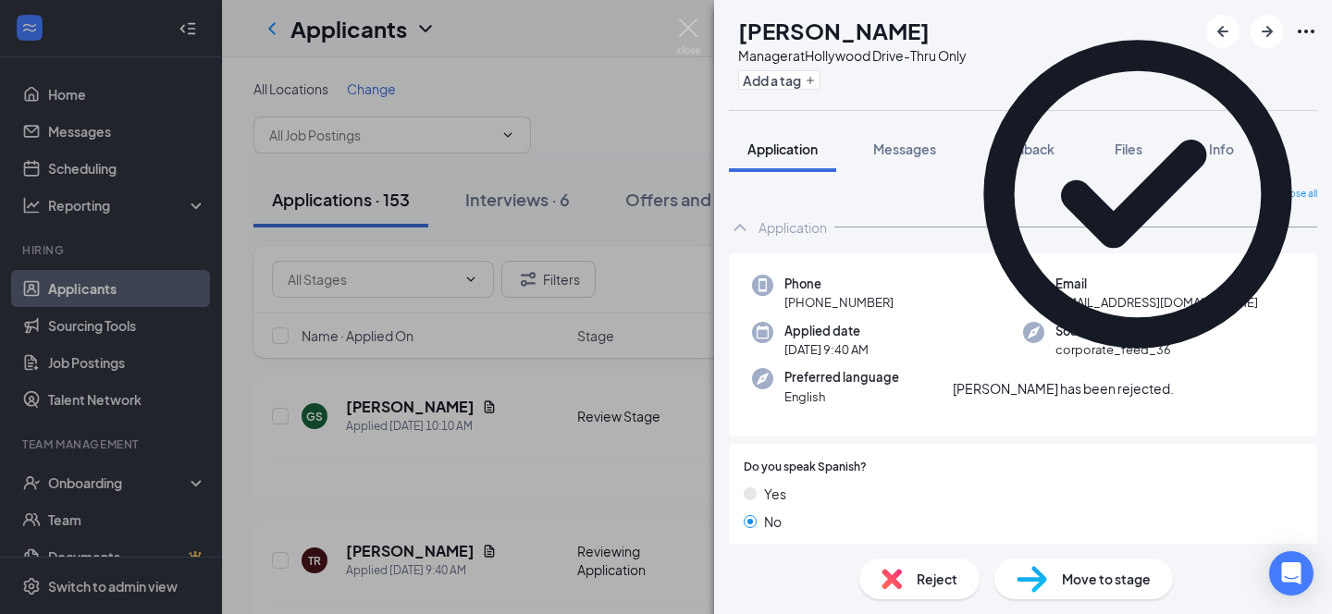
click at [593, 46] on div "TR [PERSON_NAME] Manager at [GEOGRAPHIC_DATA]-Thru Only Add a tag Application M…" at bounding box center [666, 307] width 1332 height 614
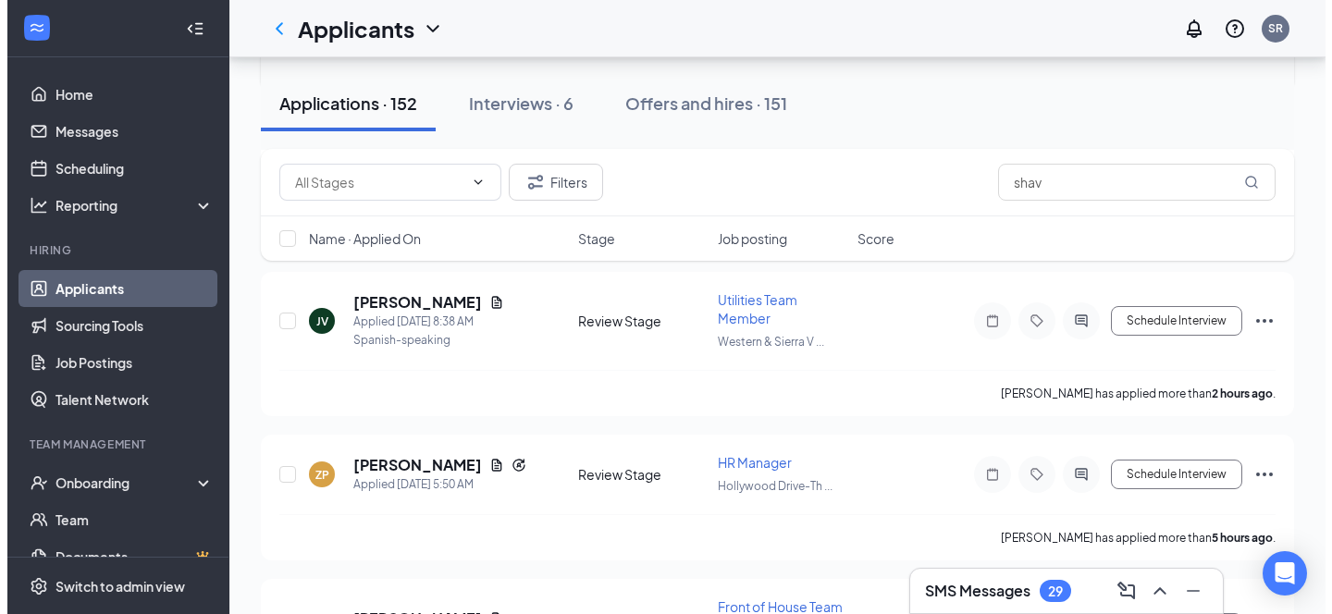
scroll to position [415, 0]
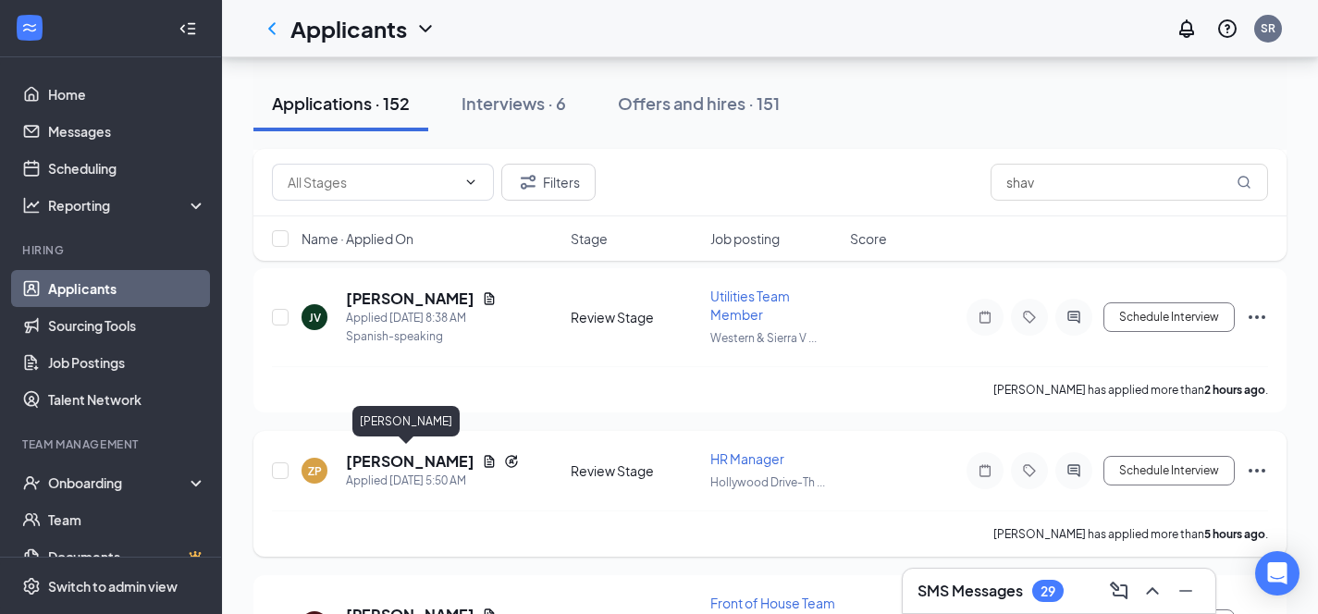
click at [415, 459] on h5 "[PERSON_NAME]" at bounding box center [410, 461] width 129 height 20
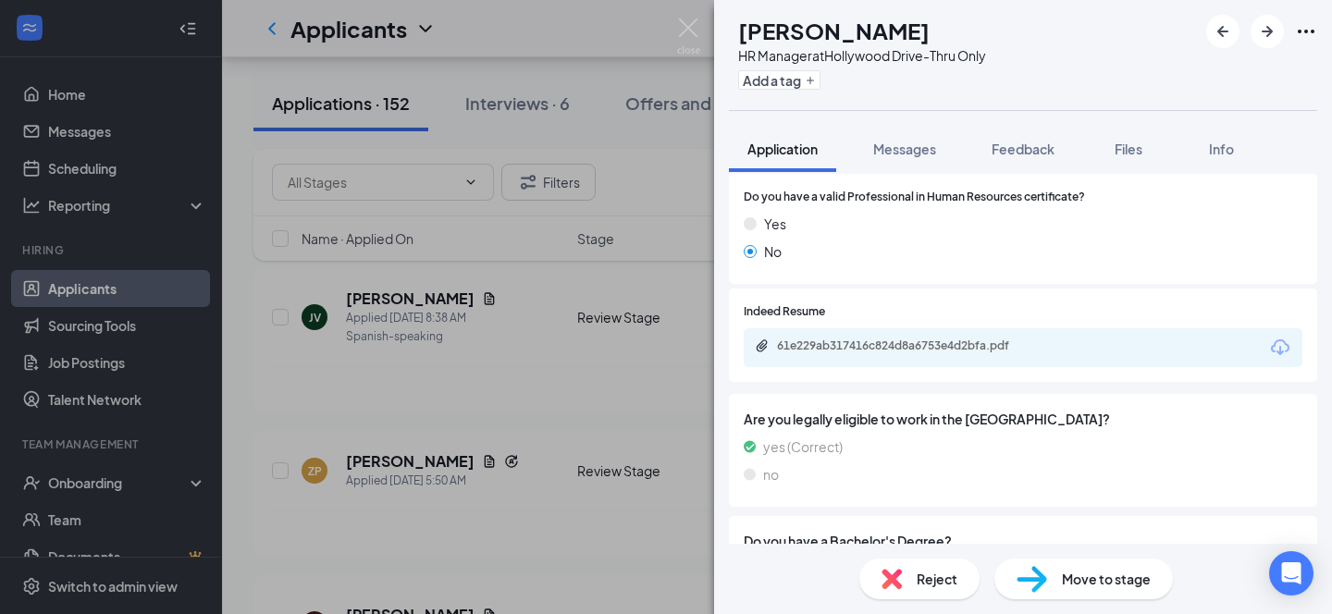
scroll to position [640, 0]
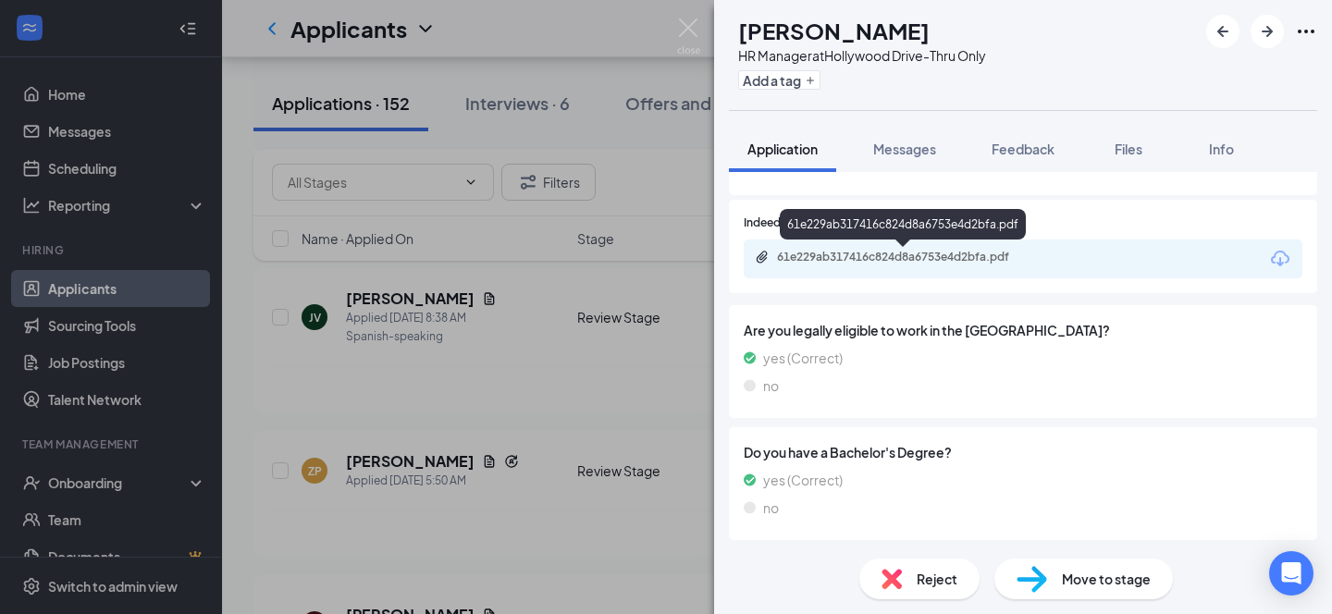
click at [922, 255] on div "61e229ab317416c824d8a6753e4d2bfa.pdf" at bounding box center [906, 257] width 259 height 15
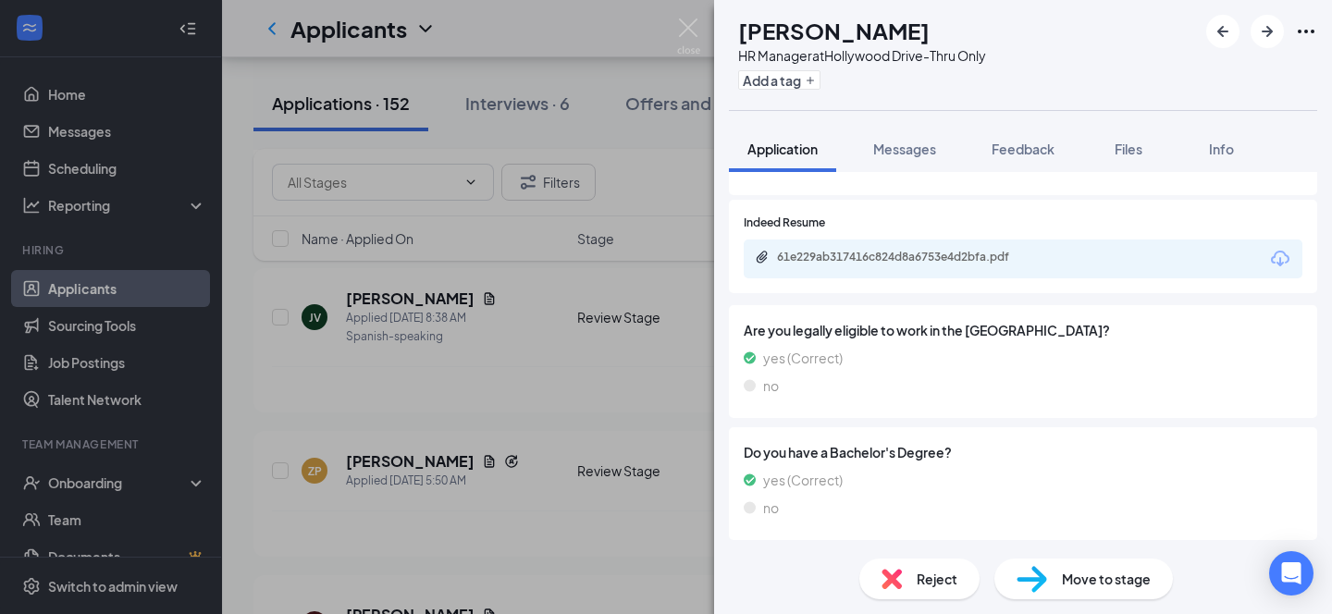
click at [938, 577] on span "Reject" at bounding box center [937, 579] width 41 height 20
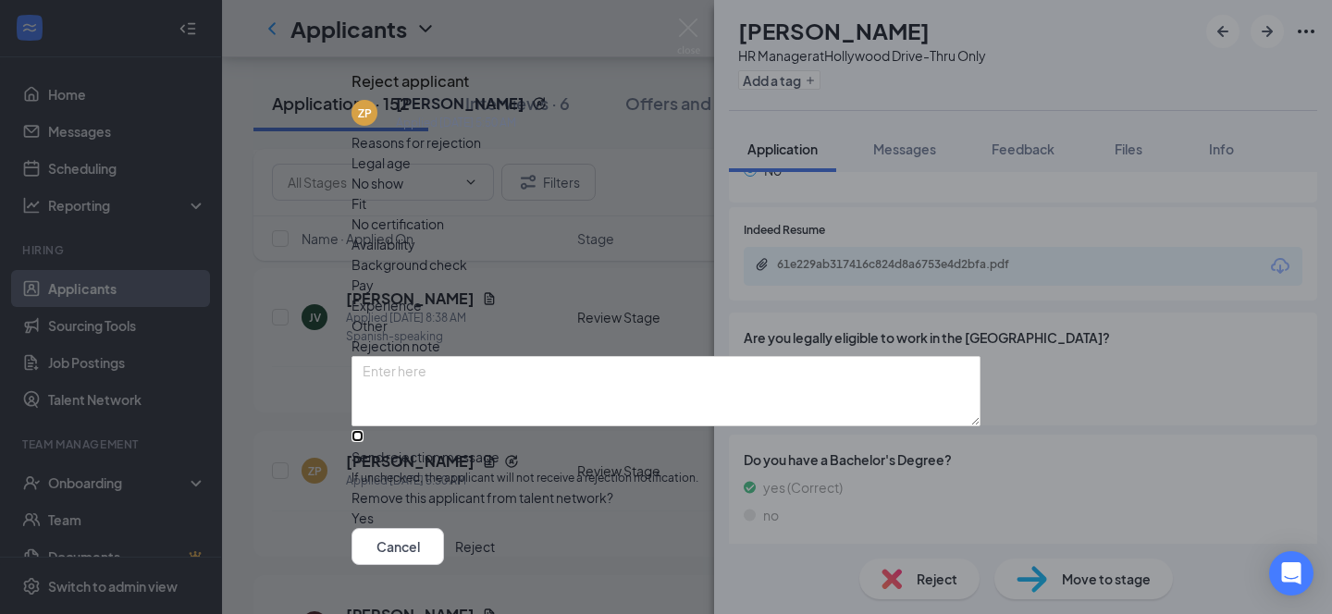
click at [363, 431] on input "Send rejection message If unchecked, the applicant will not receive a rejection…" at bounding box center [357, 436] width 12 height 12
checkbox input "true"
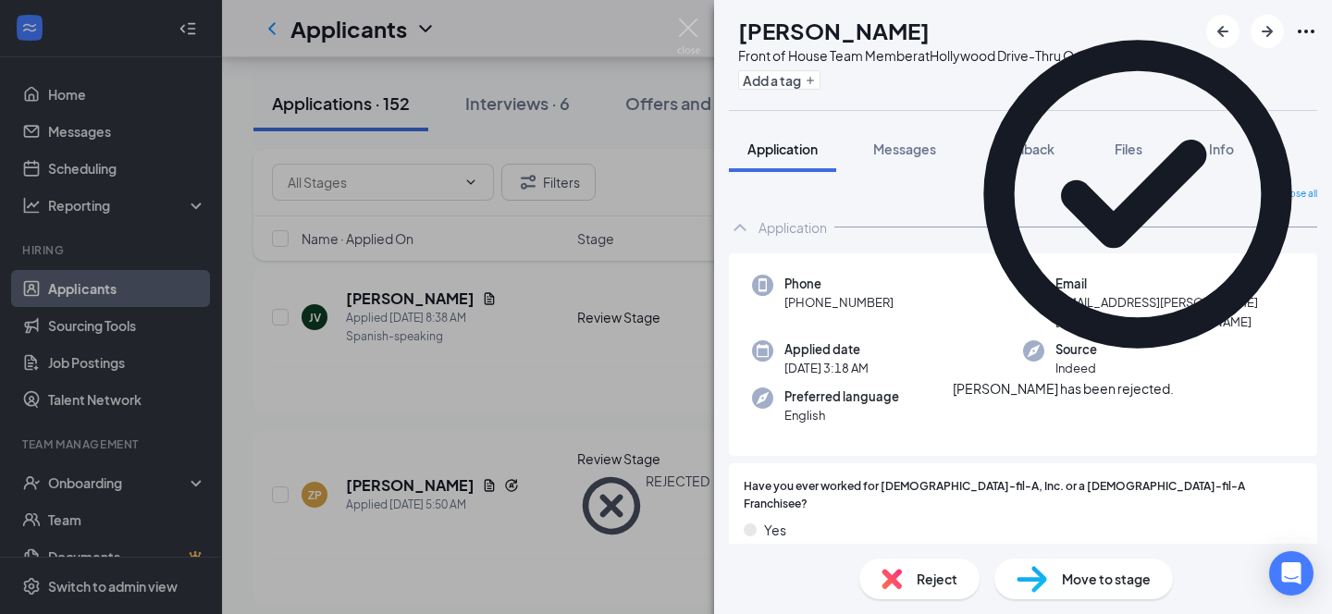
click at [619, 35] on div "[PERSON_NAME] Front of House Team Member at [GEOGRAPHIC_DATA]-Thru Only Add a t…" at bounding box center [666, 307] width 1332 height 614
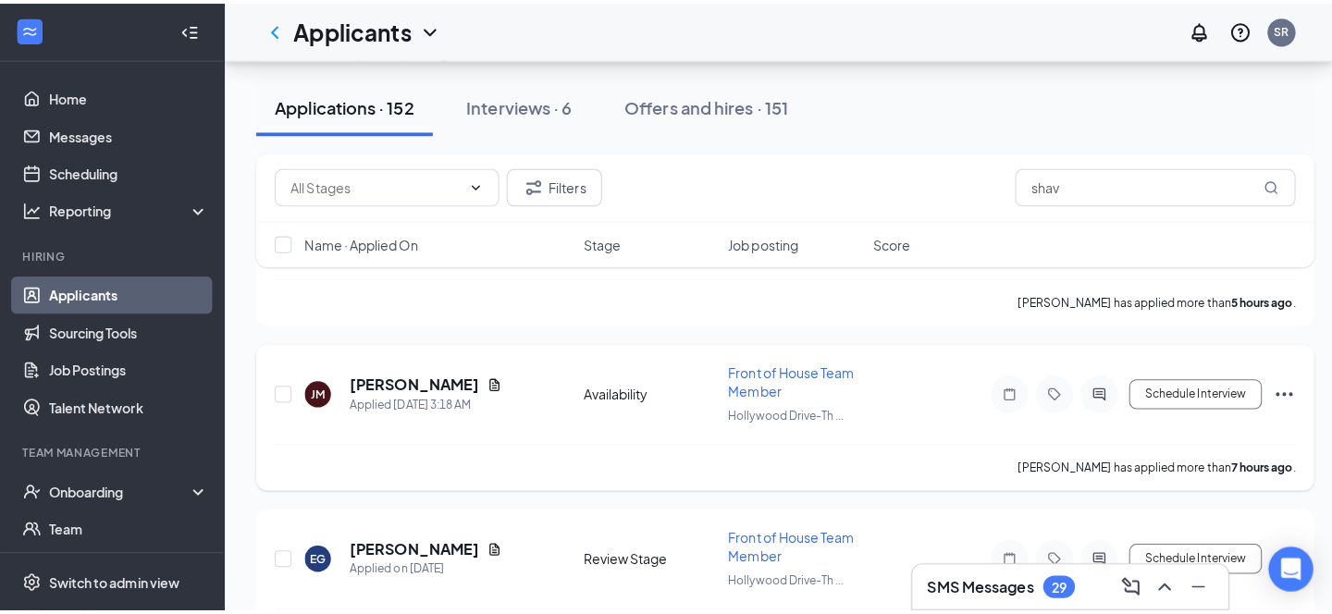
scroll to position [719, 0]
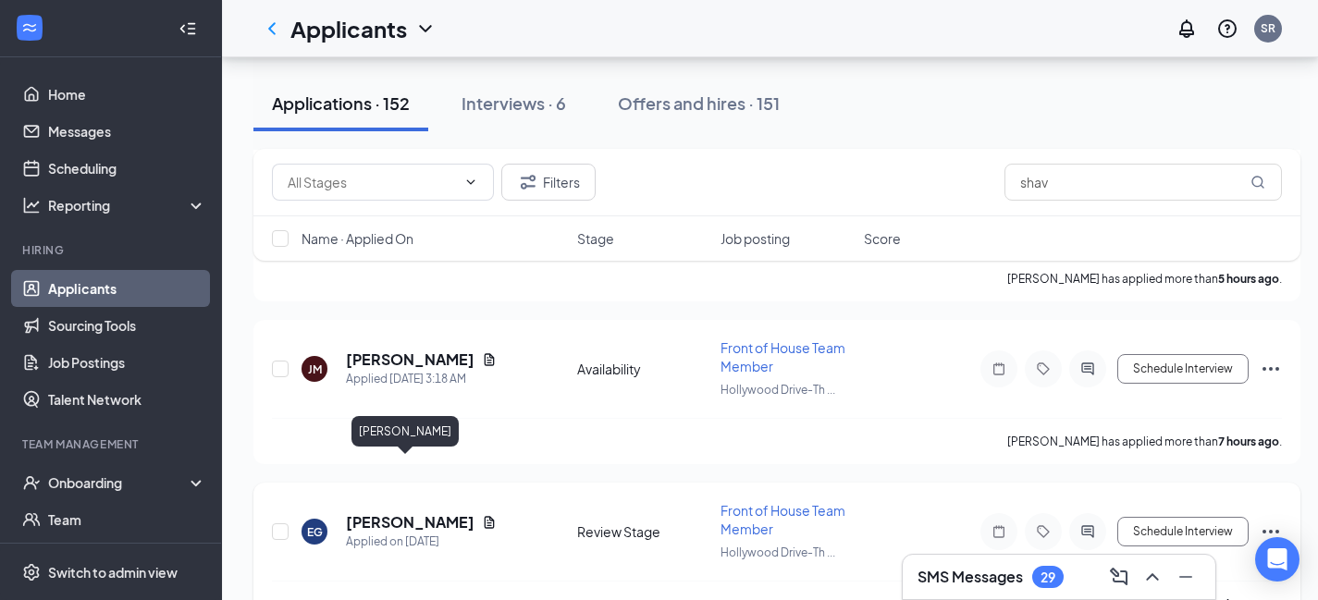
click at [410, 512] on h5 "[PERSON_NAME]" at bounding box center [410, 522] width 129 height 20
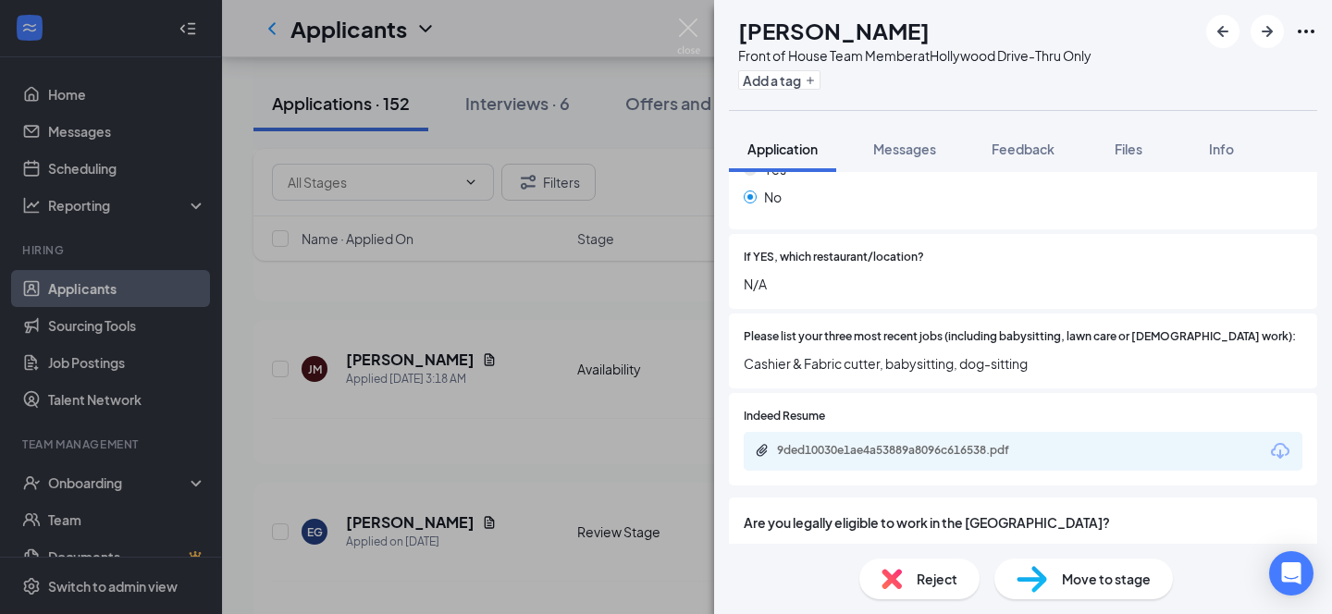
scroll to position [324, 0]
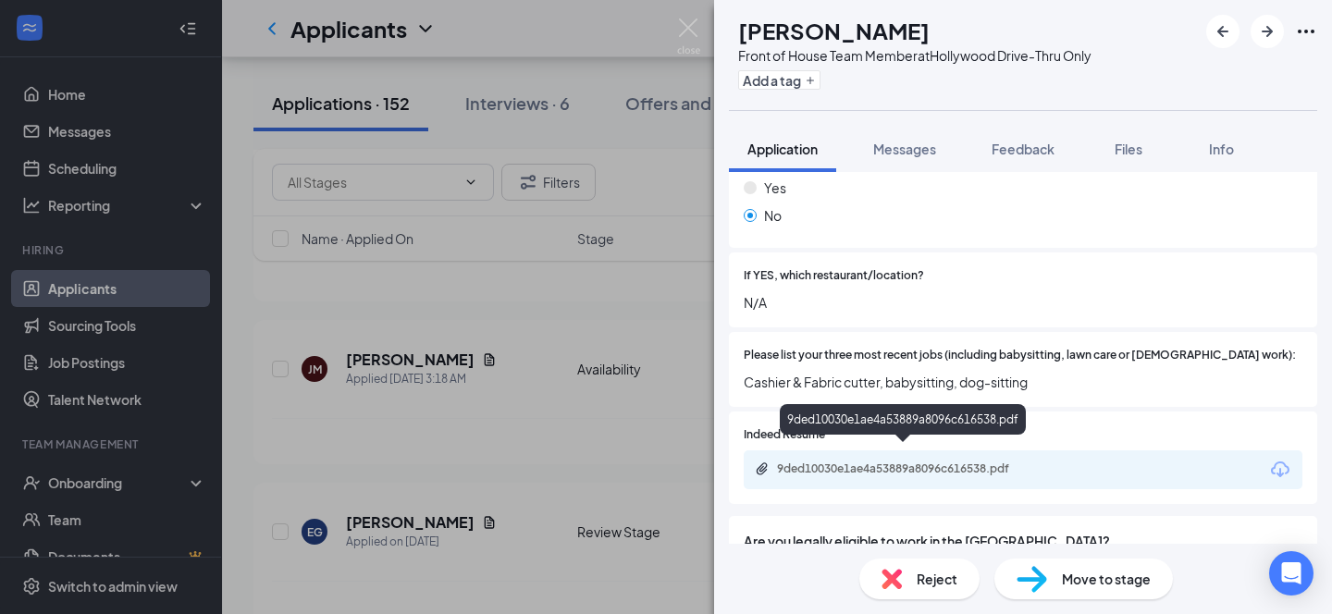
click at [973, 462] on div "9ded10030e1ae4a53889a8096c616538.pdf" at bounding box center [906, 469] width 259 height 15
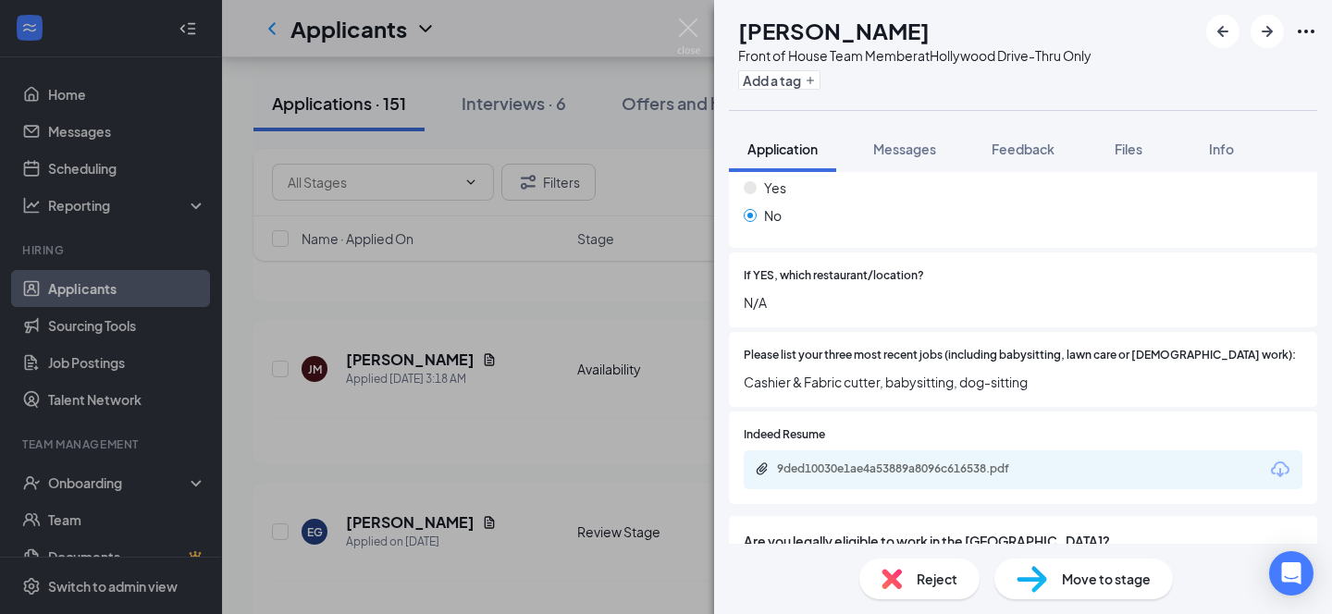
click at [1104, 585] on span "Move to stage" at bounding box center [1106, 579] width 89 height 20
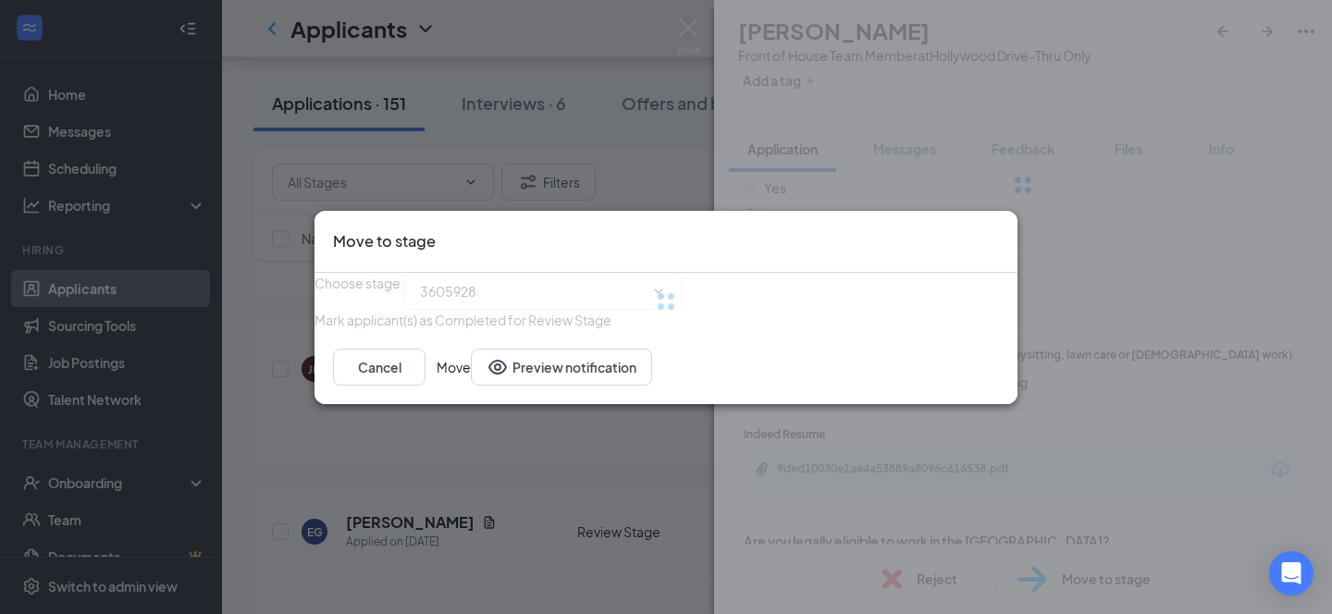
type input "Invite to open interviews (next stage)"
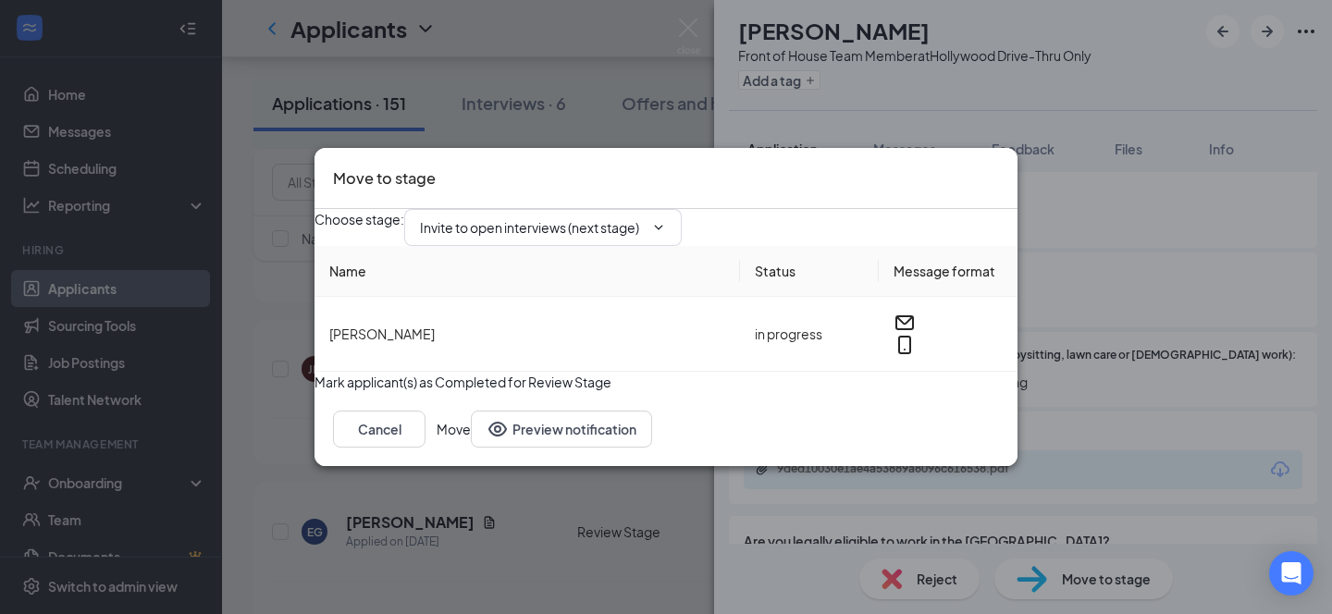
click at [471, 448] on button "Move" at bounding box center [454, 429] width 34 height 37
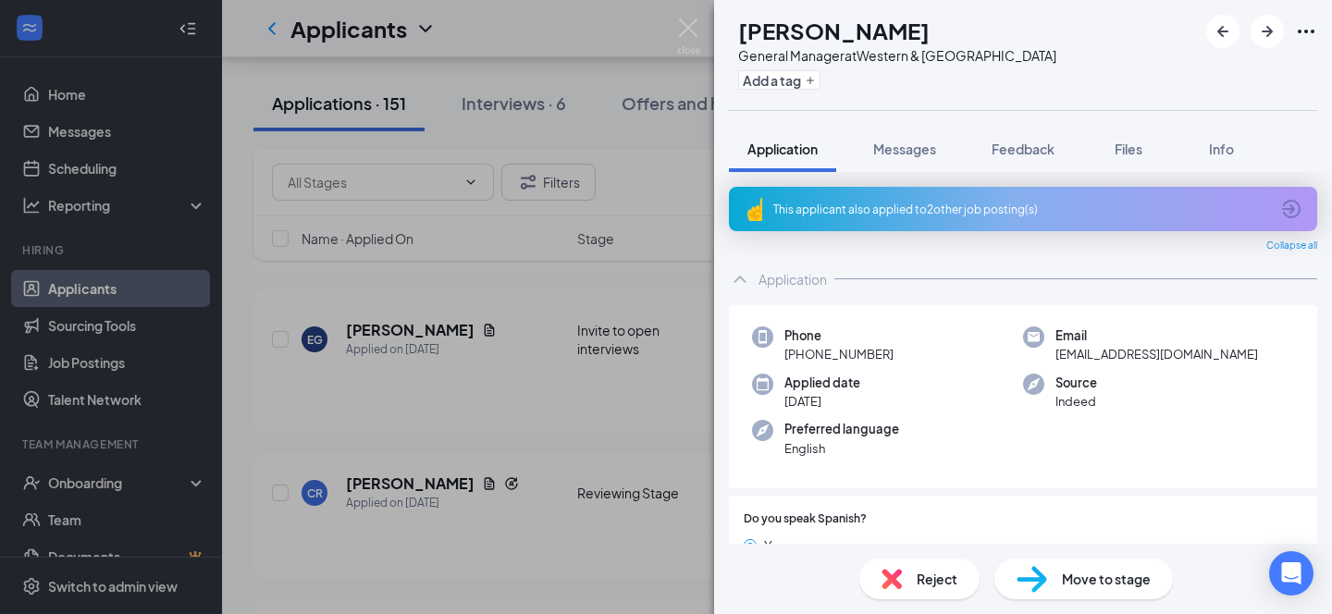
click at [581, 47] on div "CR [PERSON_NAME] General Manager at Western & Sierra Vista Add a tag Applicatio…" at bounding box center [666, 307] width 1332 height 614
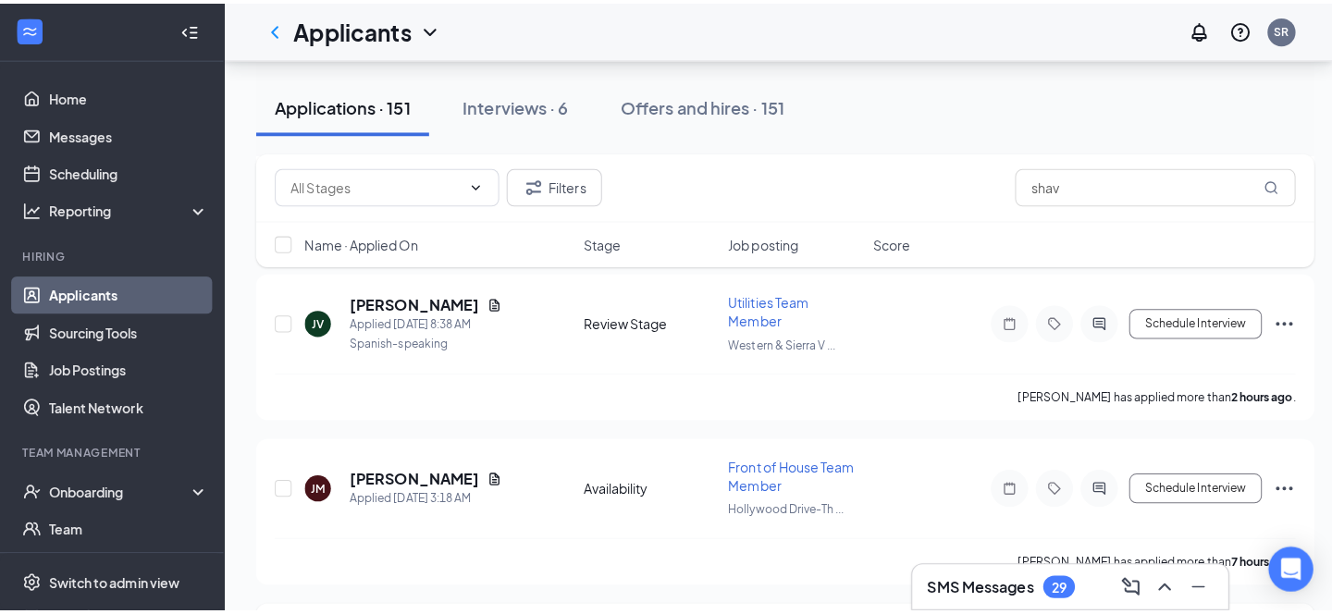
scroll to position [401, 0]
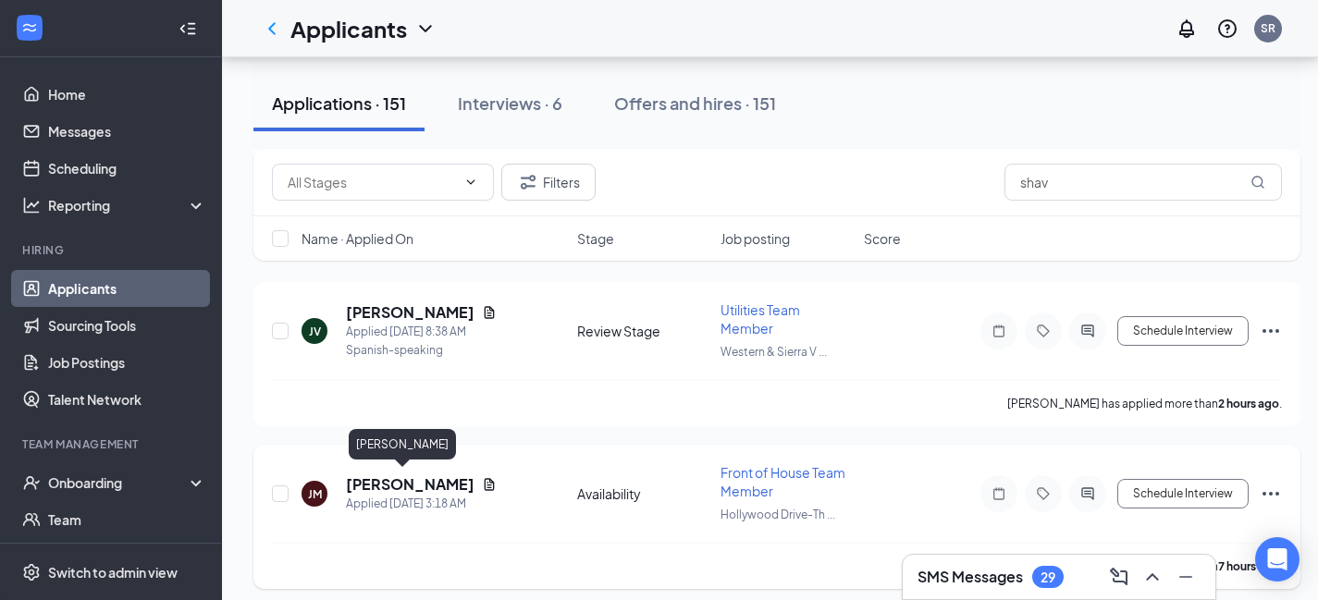
click at [369, 475] on h5 "[PERSON_NAME]" at bounding box center [410, 484] width 129 height 20
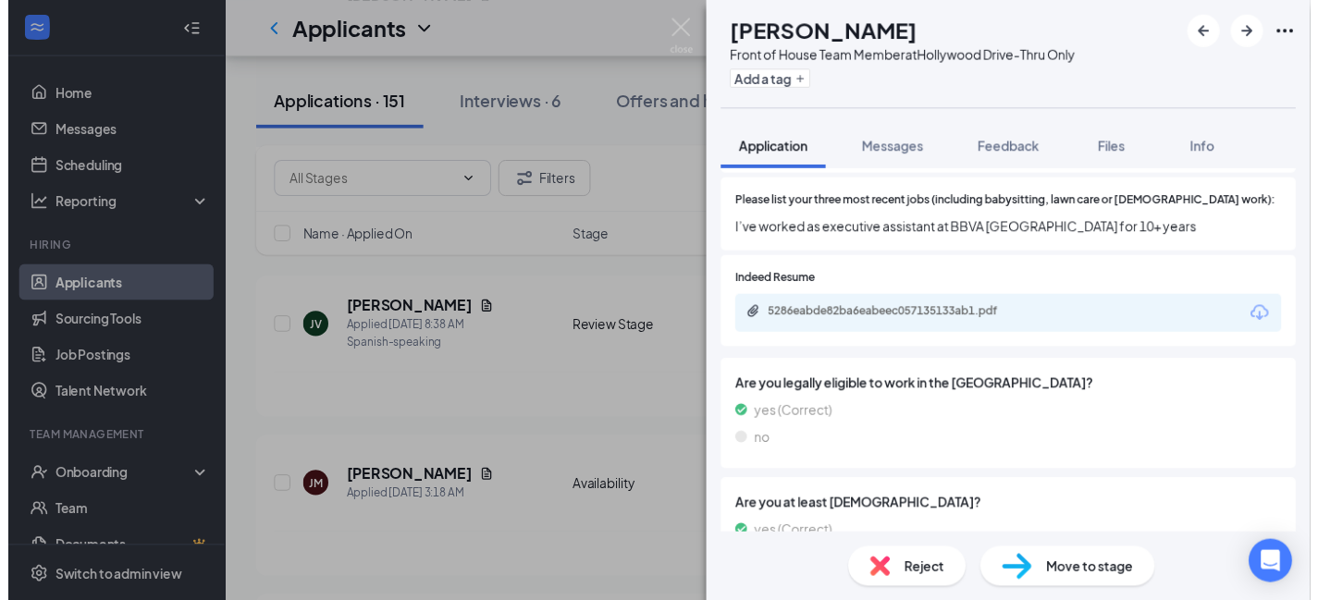
scroll to position [488, 0]
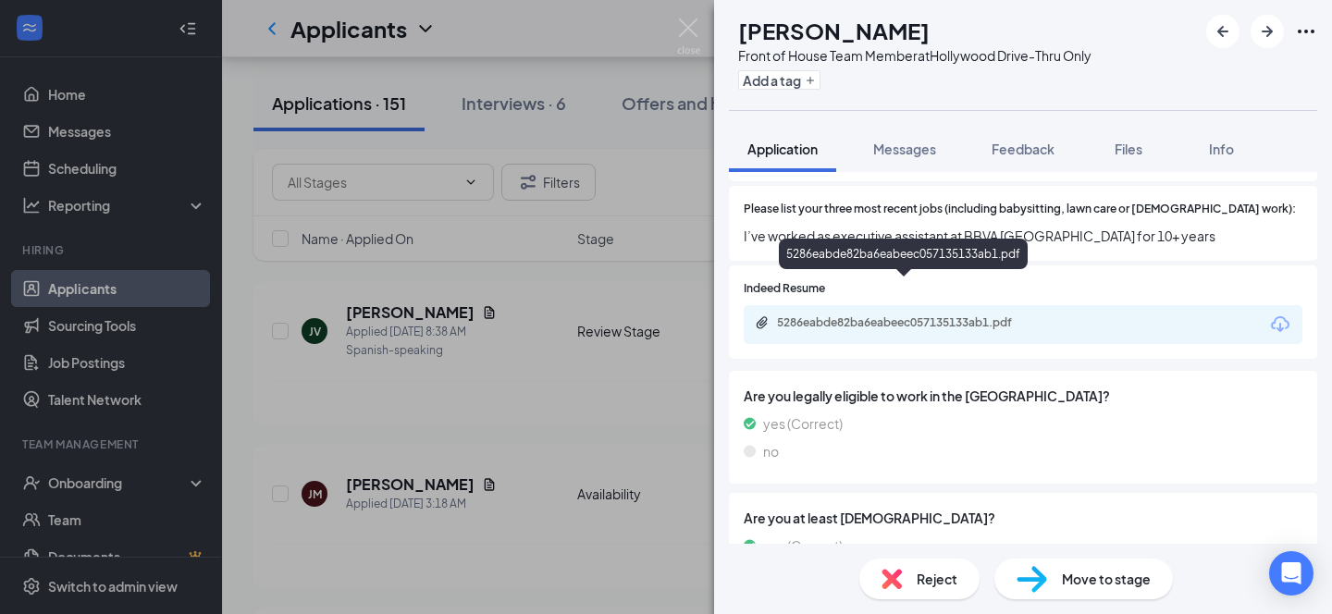
click at [943, 315] on div "5286eabde82ba6eabeec057135133ab1.pdf" at bounding box center [906, 322] width 259 height 15
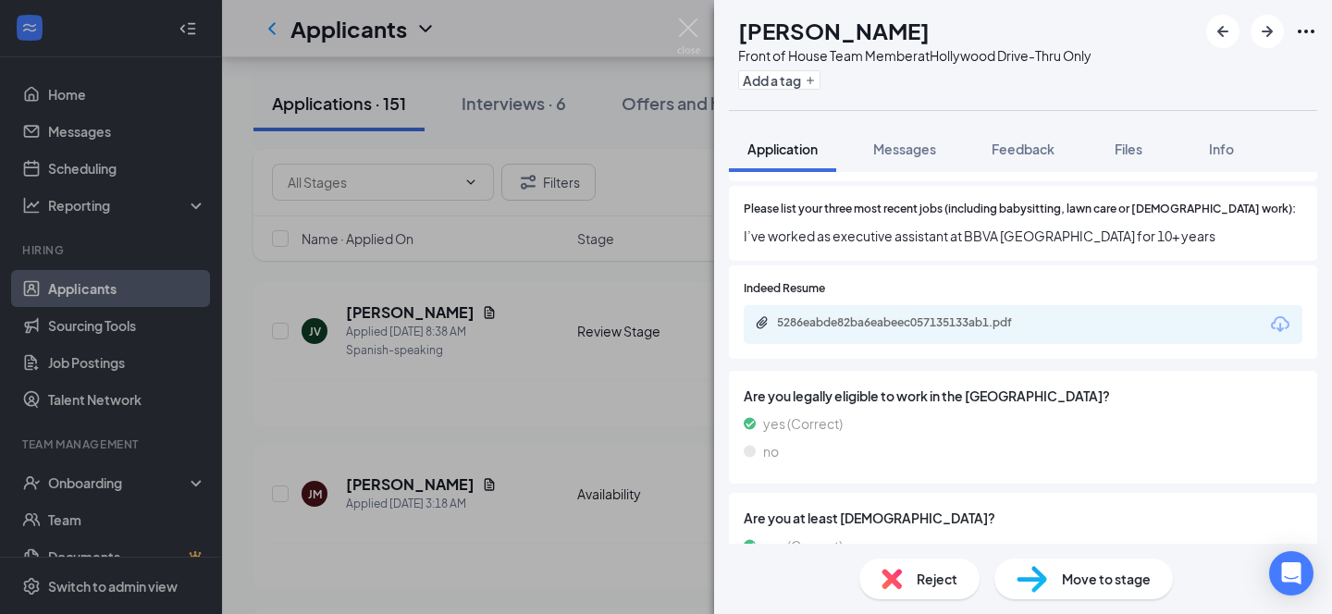
click at [1084, 588] on span "Move to stage" at bounding box center [1106, 579] width 89 height 20
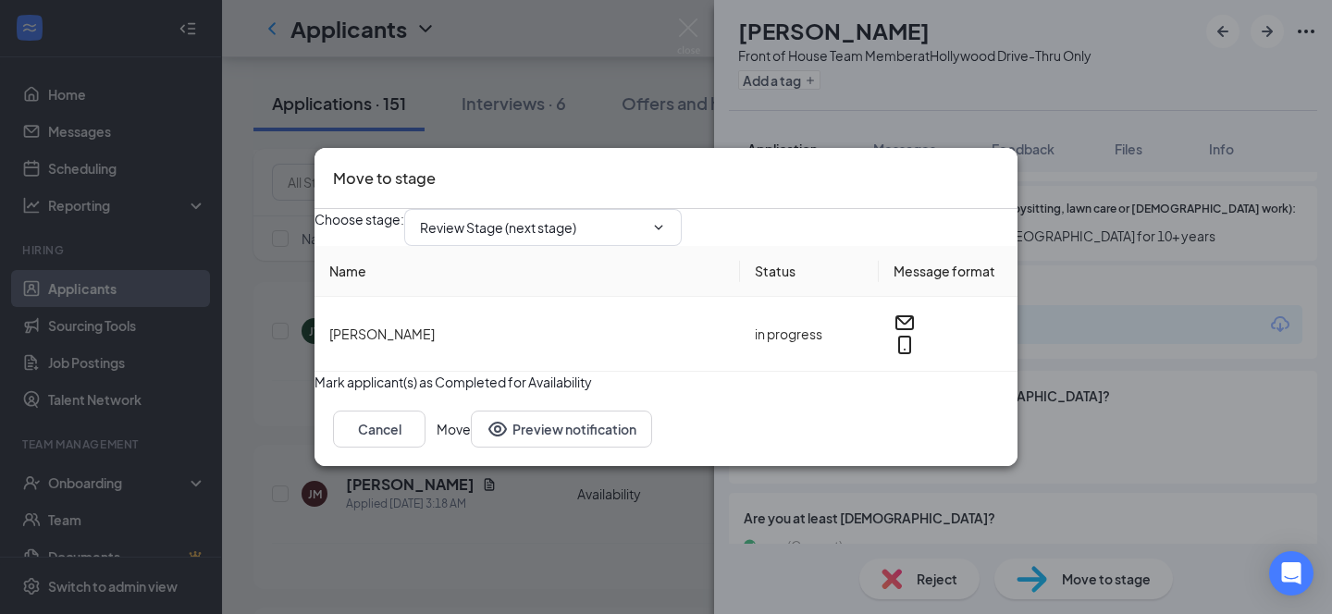
click at [999, 166] on icon "Cross" at bounding box center [999, 166] width 0 height 0
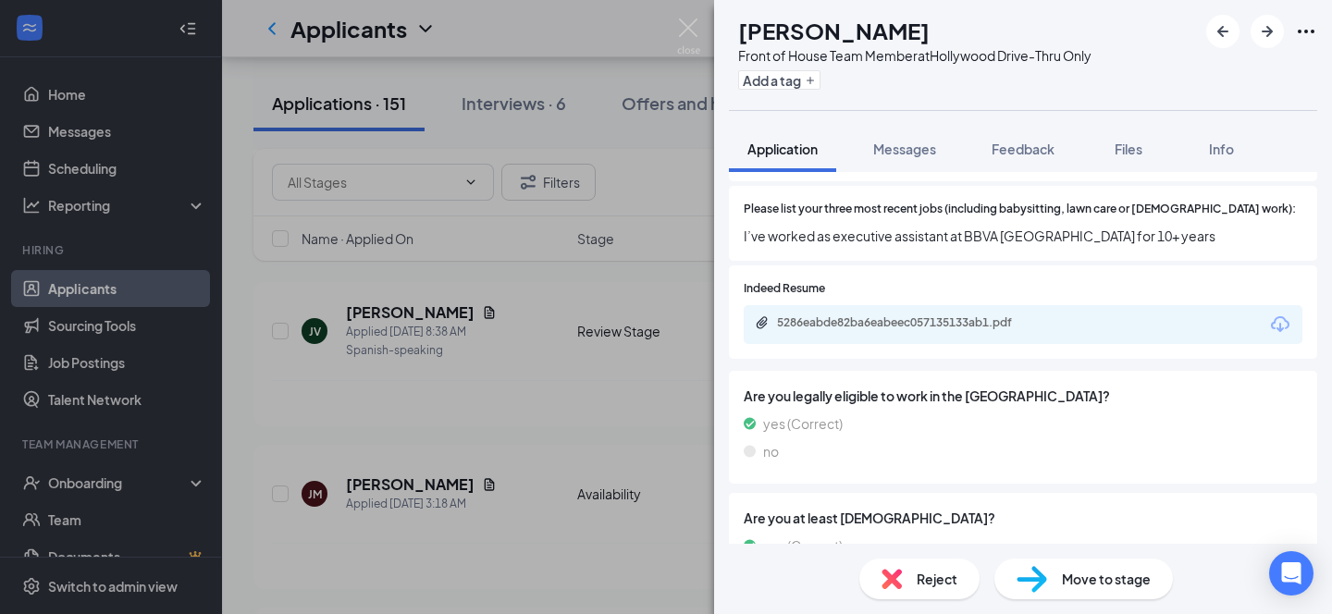
click at [1070, 585] on span "Move to stage" at bounding box center [1106, 579] width 89 height 20
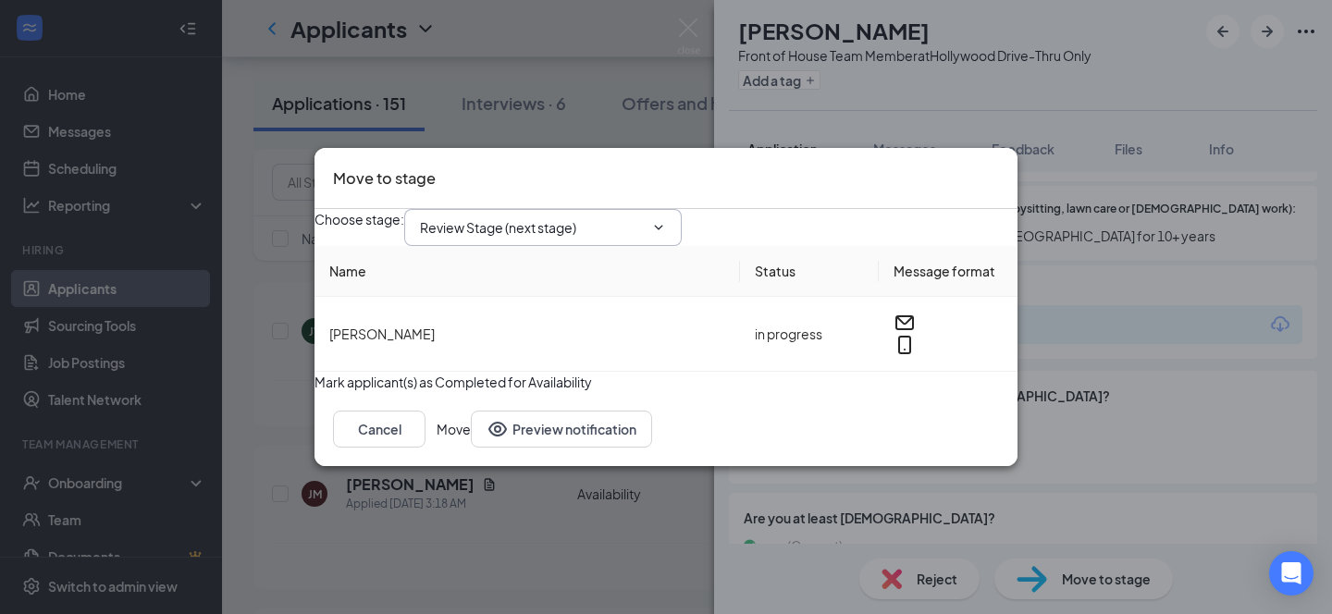
click at [640, 217] on input "Review Stage (next stage)" at bounding box center [532, 227] width 224 height 20
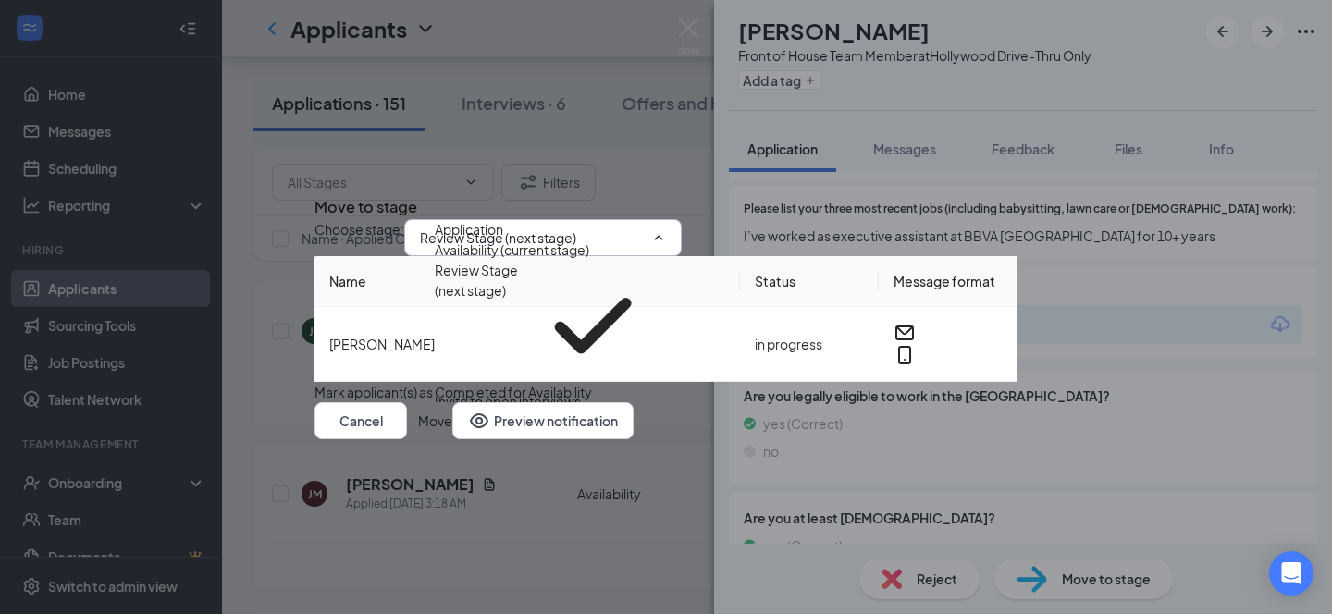
click at [581, 391] on div "Invite to open interviews" at bounding box center [508, 401] width 146 height 20
type input "Invite to open interviews"
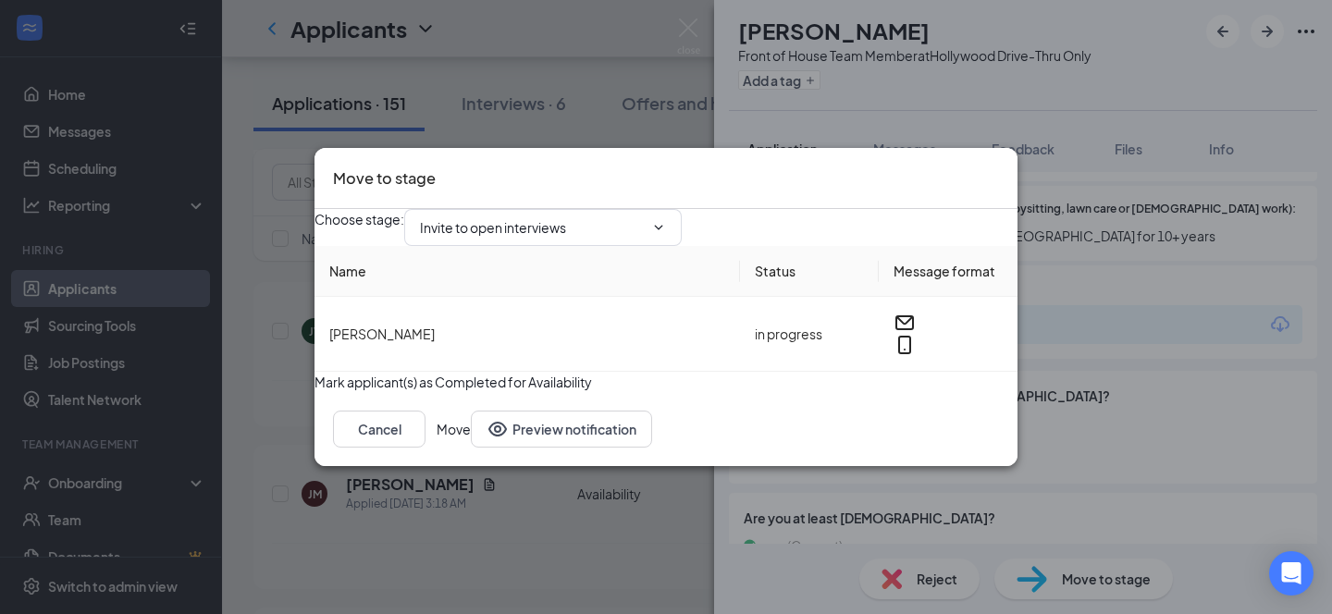
click at [471, 448] on button "Move" at bounding box center [454, 429] width 34 height 37
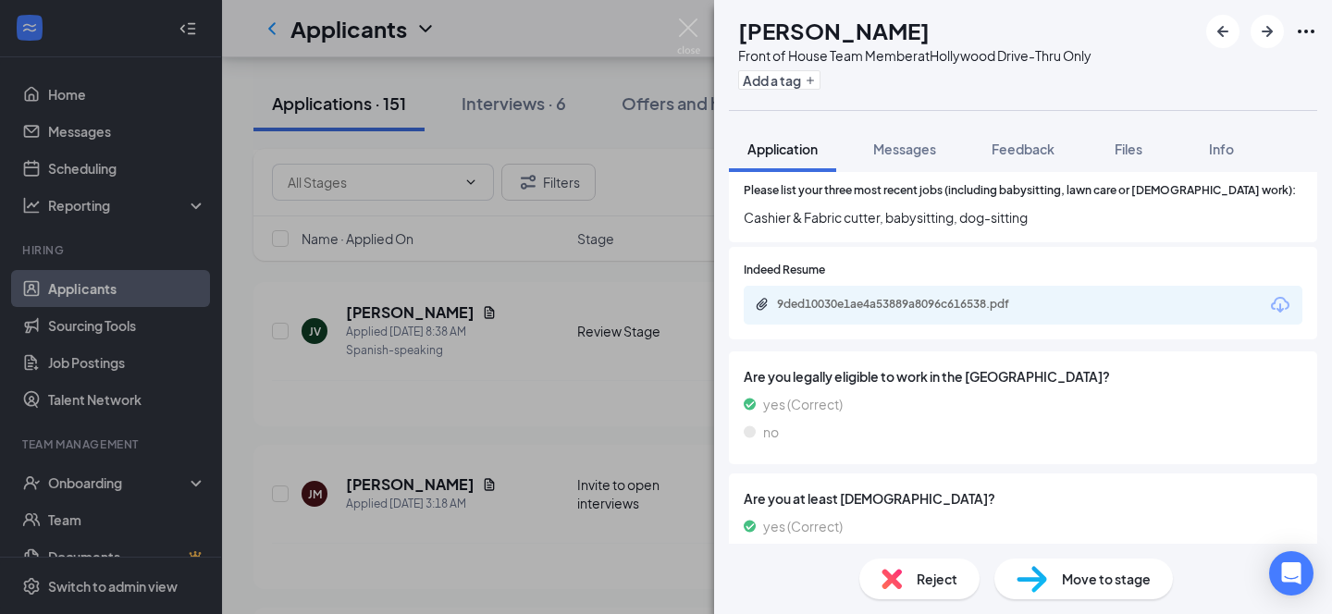
click at [573, 56] on div "EG [PERSON_NAME] Front of House Team Member at [GEOGRAPHIC_DATA]-Thru Only Add …" at bounding box center [666, 307] width 1332 height 614
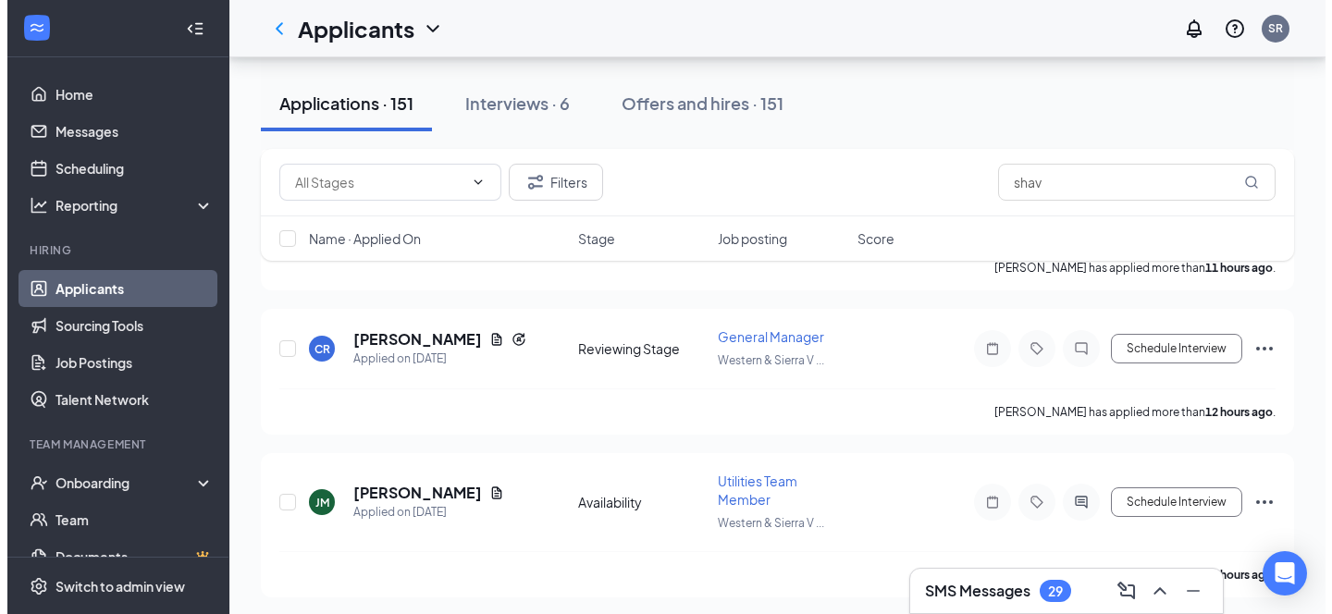
scroll to position [837, 0]
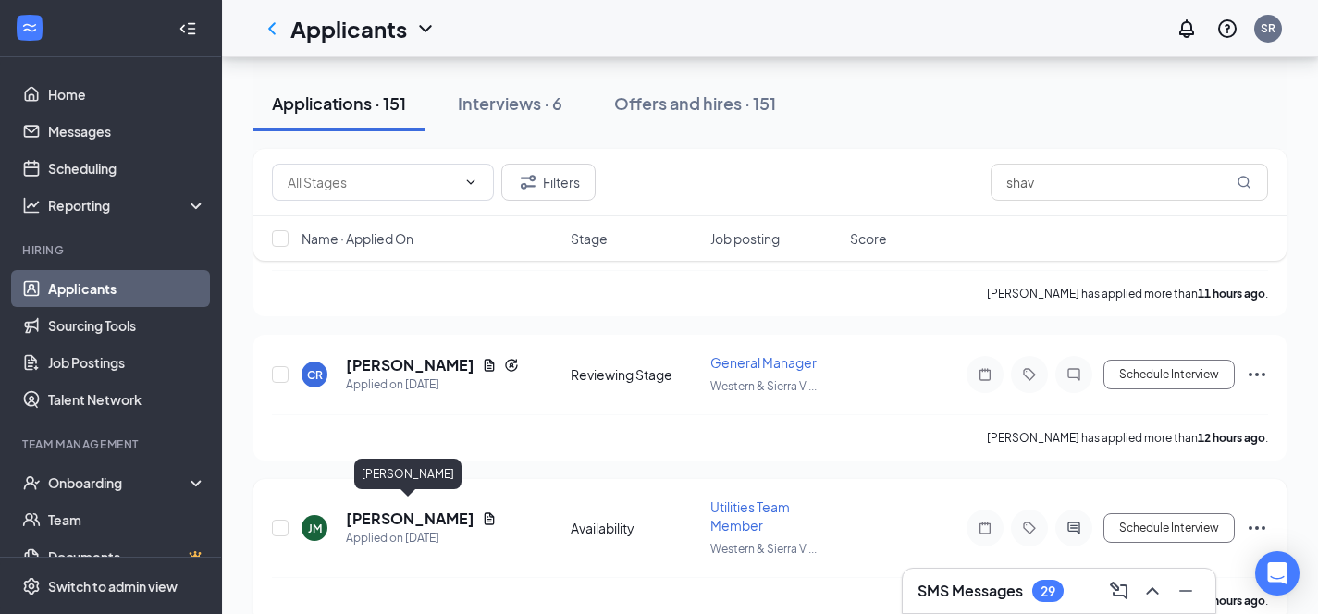
click at [425, 514] on h5 "[PERSON_NAME]" at bounding box center [410, 519] width 129 height 20
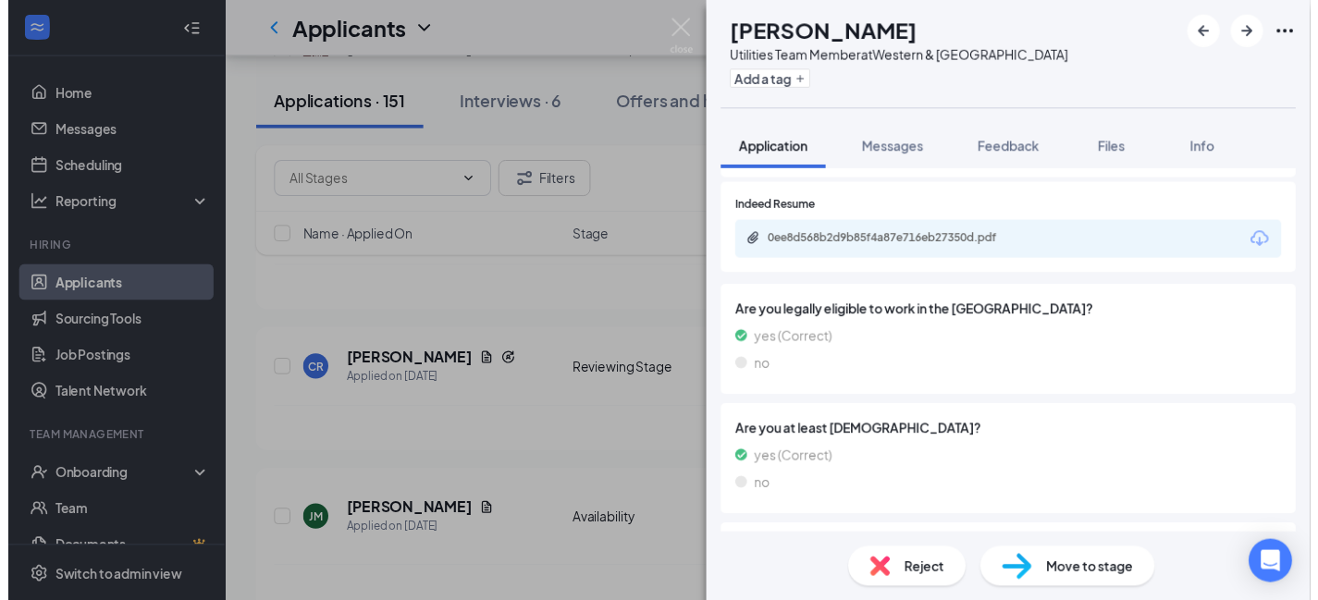
scroll to position [543, 0]
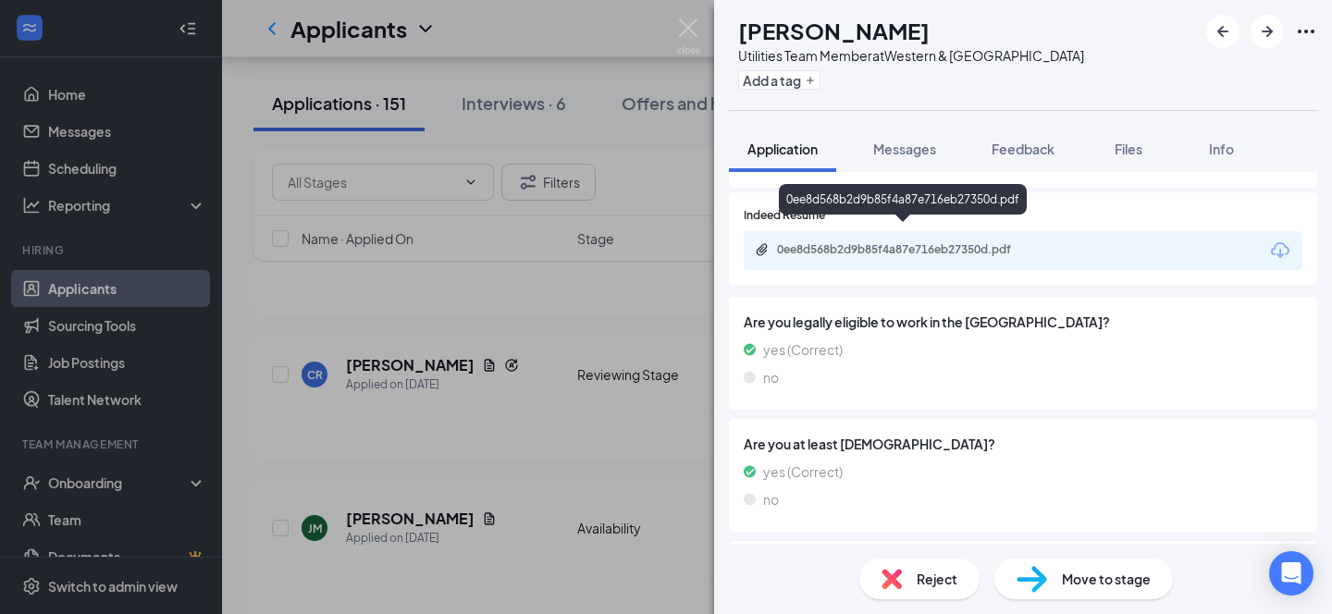
click at [877, 242] on div "0ee8d568b2d9b85f4a87e716eb27350d.pdf" at bounding box center [906, 249] width 259 height 15
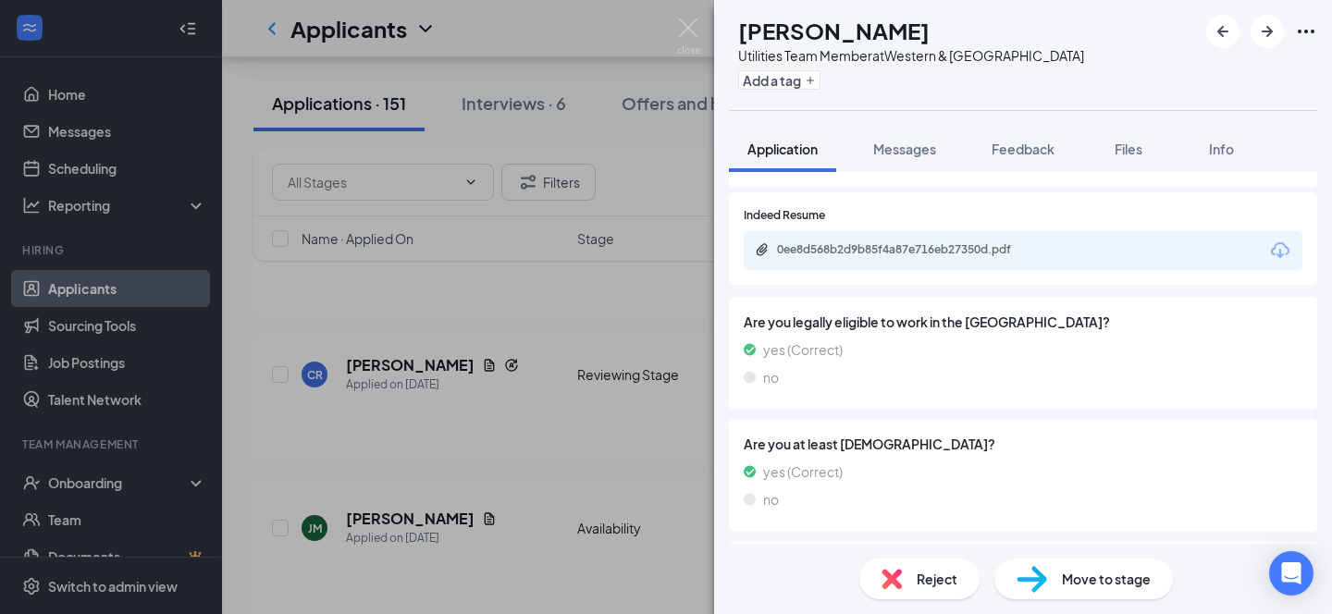
click at [598, 45] on div "[PERSON_NAME] Utilities Team Member at Western & Sierra Vista Add a tag Applica…" at bounding box center [666, 307] width 1332 height 614
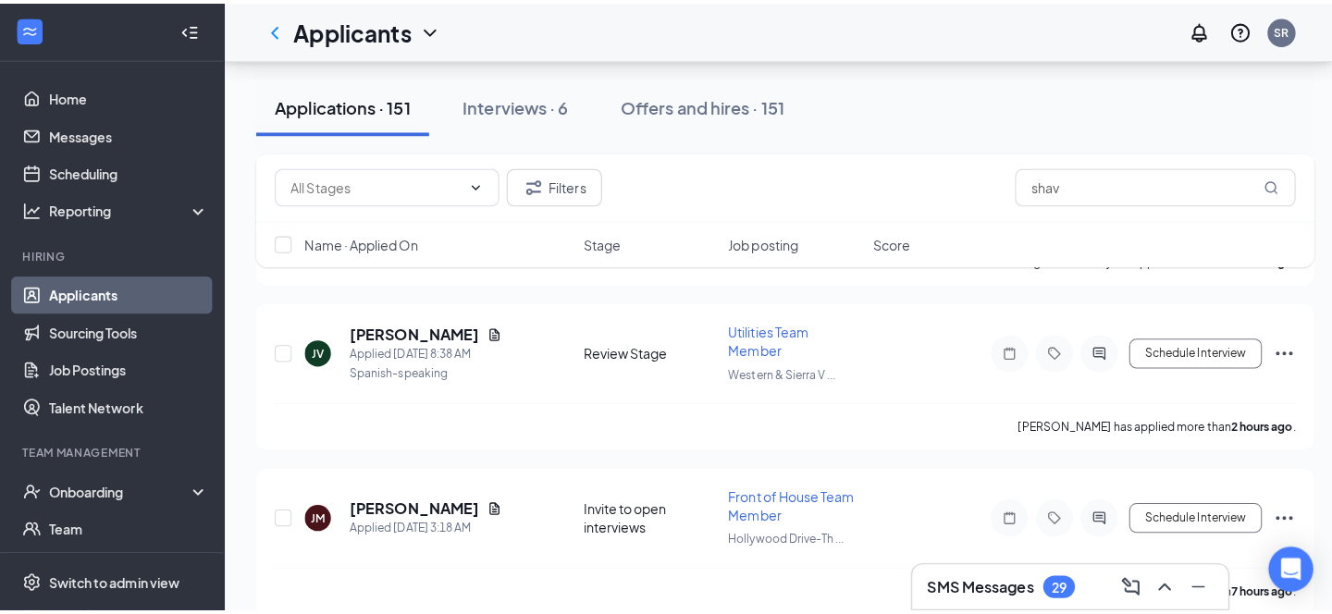
scroll to position [385, 0]
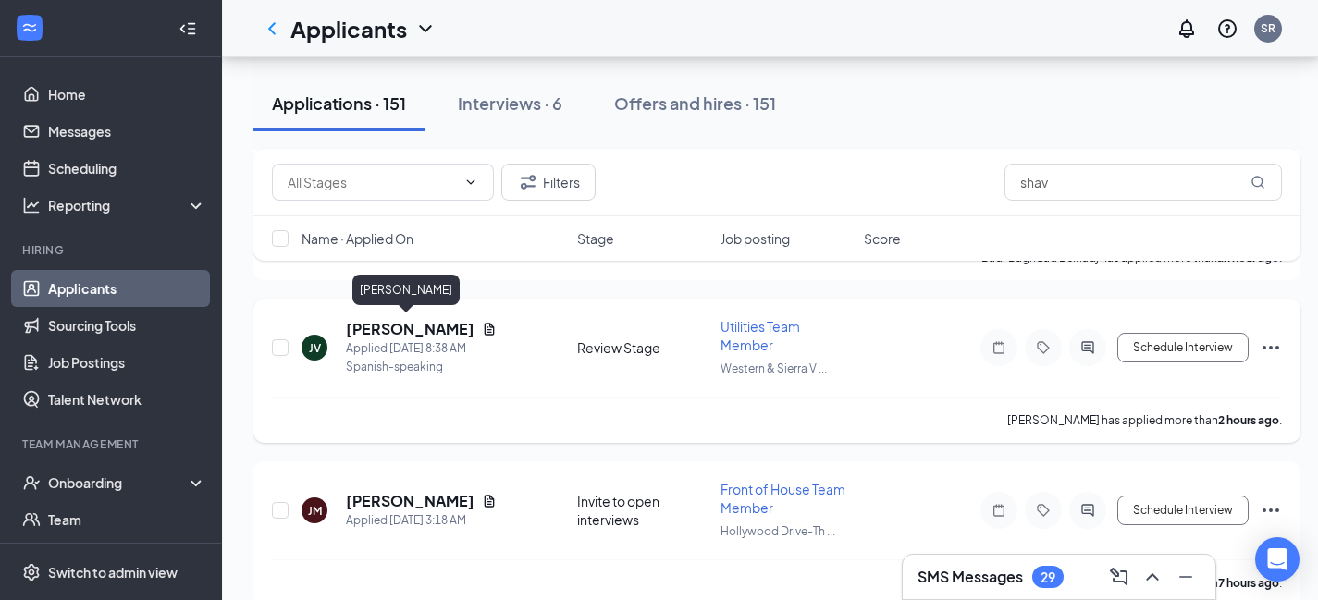
click at [419, 339] on div "Applied [DATE] 8:38 AM" at bounding box center [421, 348] width 151 height 18
click at [425, 322] on h5 "[PERSON_NAME]" at bounding box center [410, 329] width 129 height 20
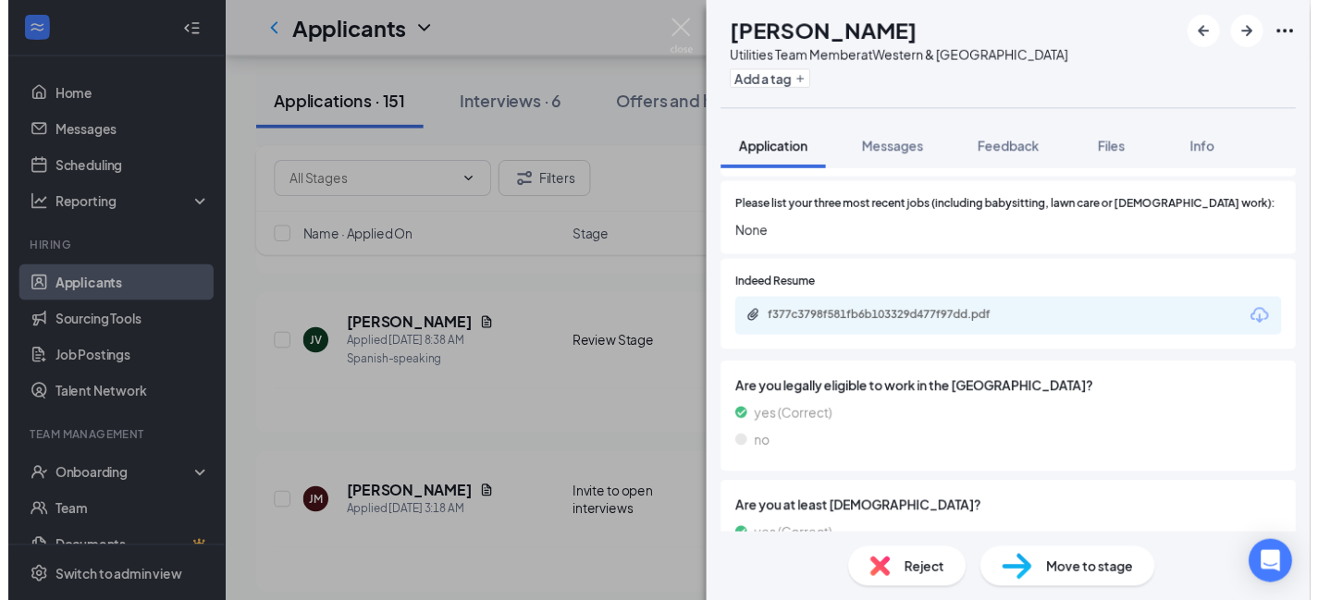
scroll to position [500, 0]
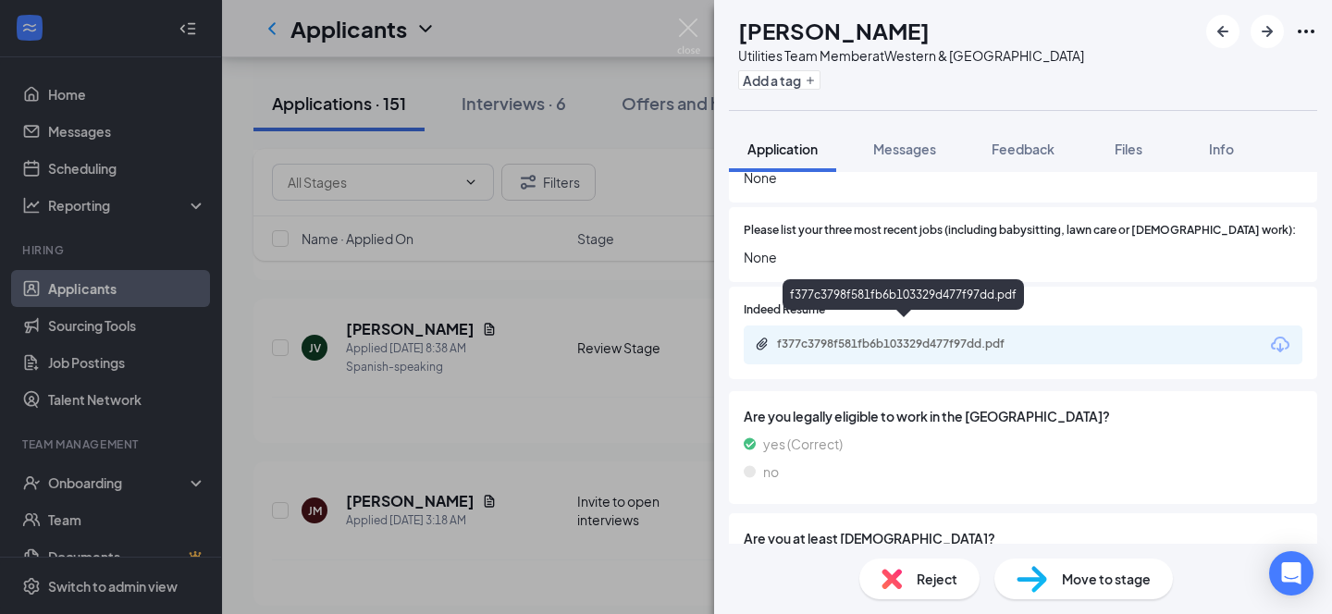
click at [890, 337] on div "f377c3798f581fb6b103329d477f97dd.pdf" at bounding box center [906, 344] width 259 height 15
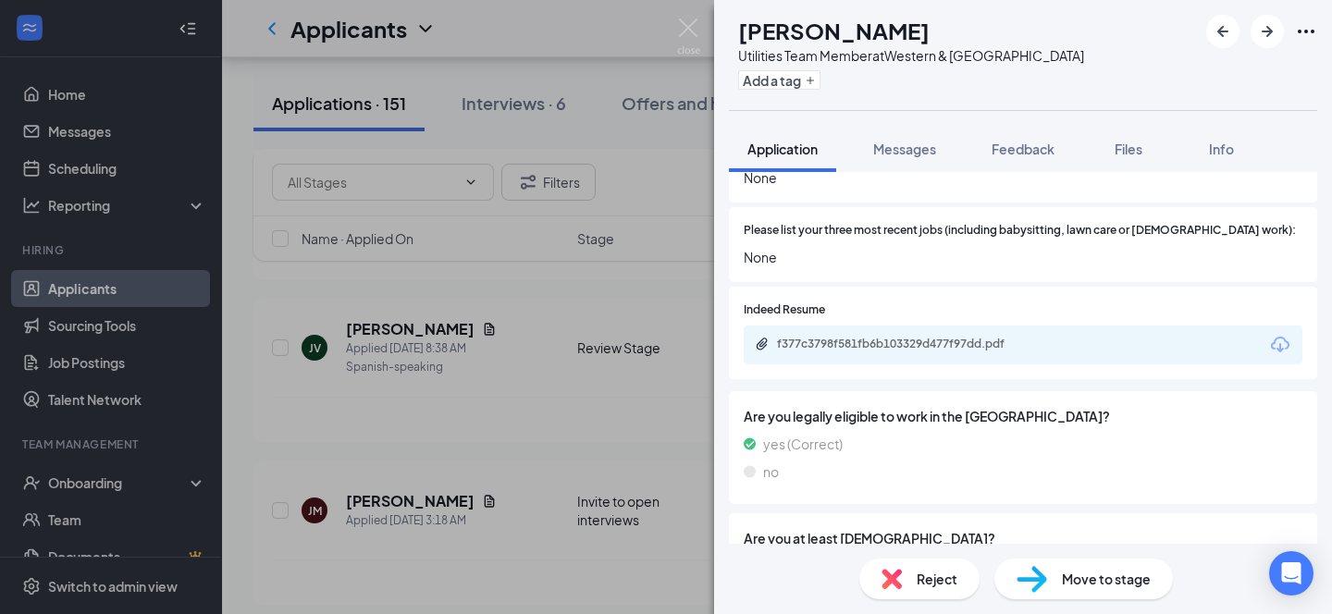
click at [559, 15] on div "JV [PERSON_NAME] Utilities Team Member at Western & Sierra Vista Add a tag Appl…" at bounding box center [666, 307] width 1332 height 614
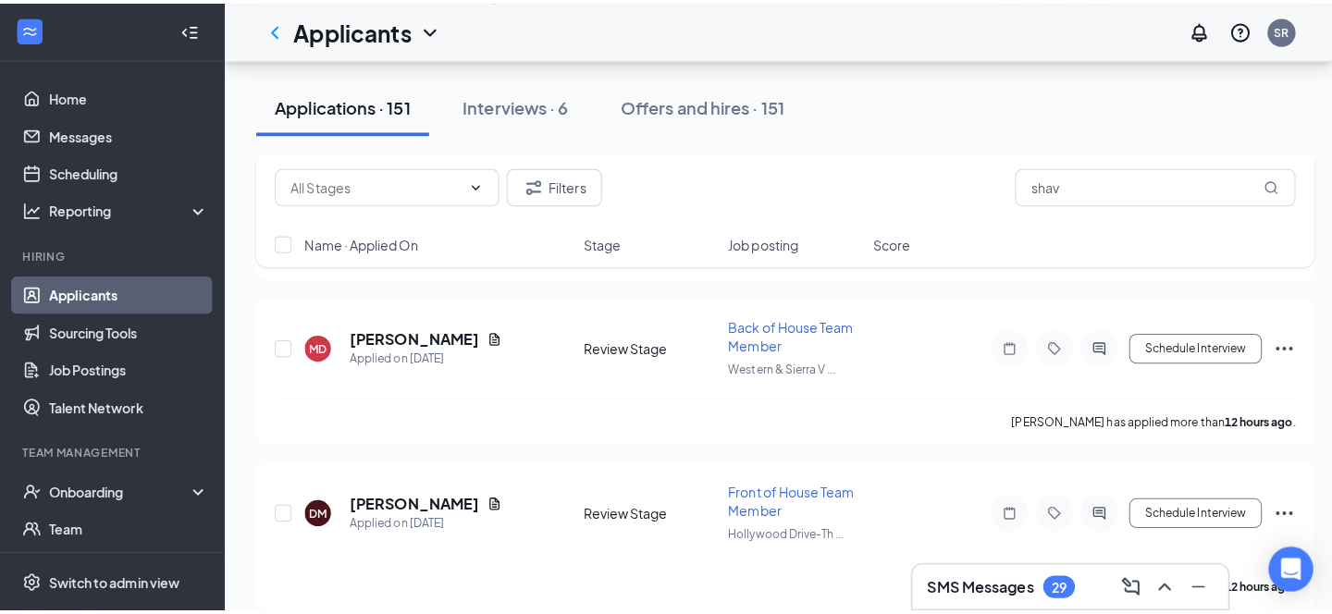
scroll to position [1521, 0]
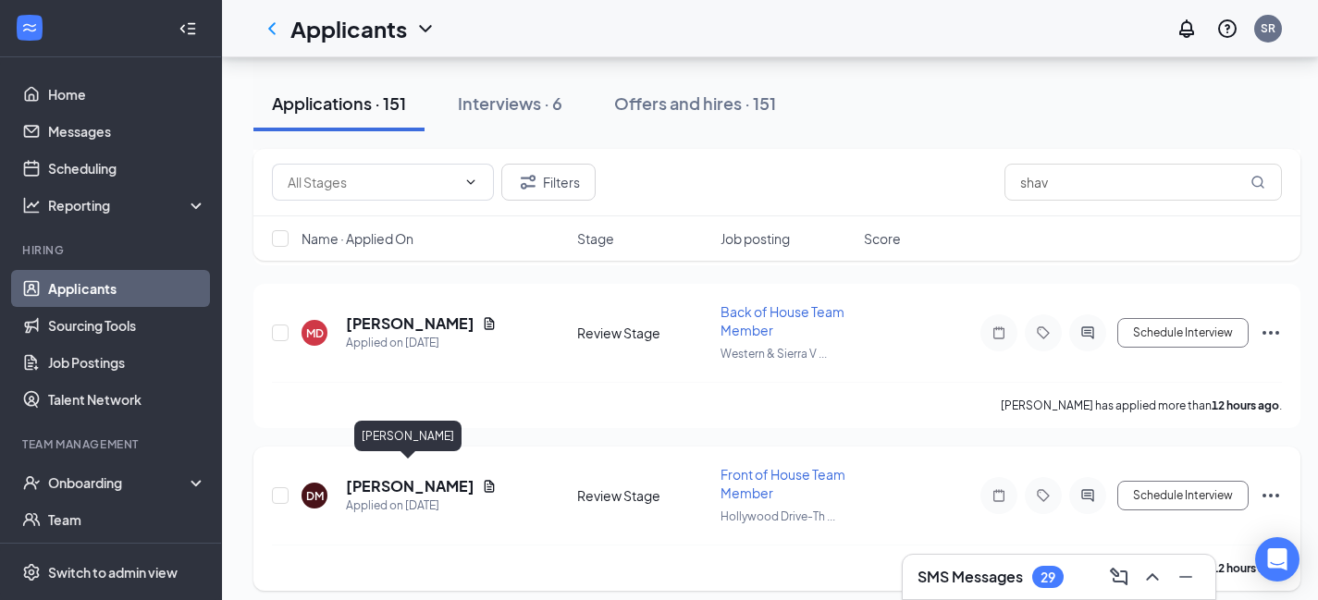
click at [375, 476] on h5 "[PERSON_NAME]" at bounding box center [410, 486] width 129 height 20
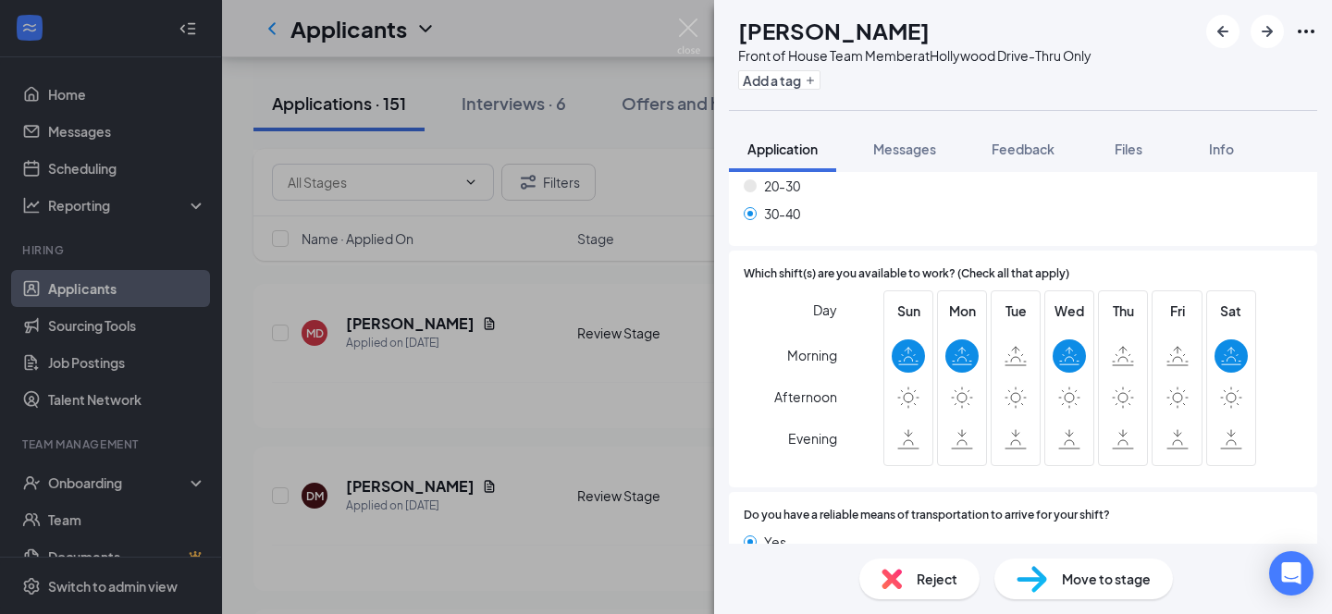
scroll to position [1429, 0]
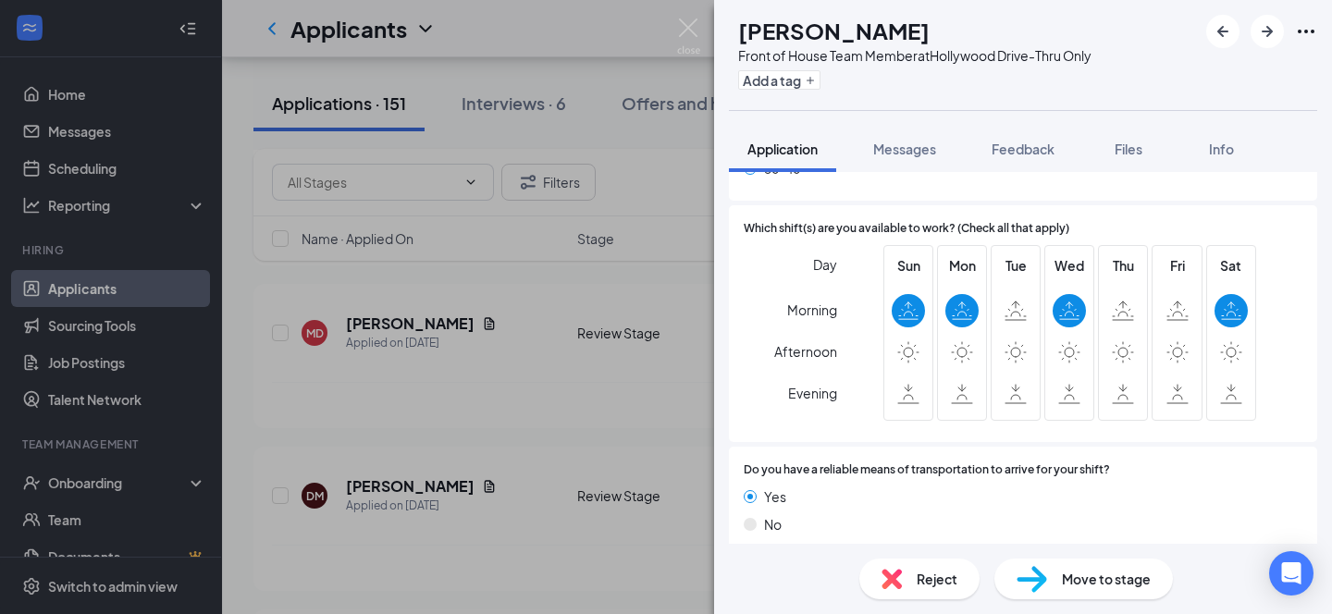
click at [943, 573] on span "Reject" at bounding box center [937, 579] width 41 height 20
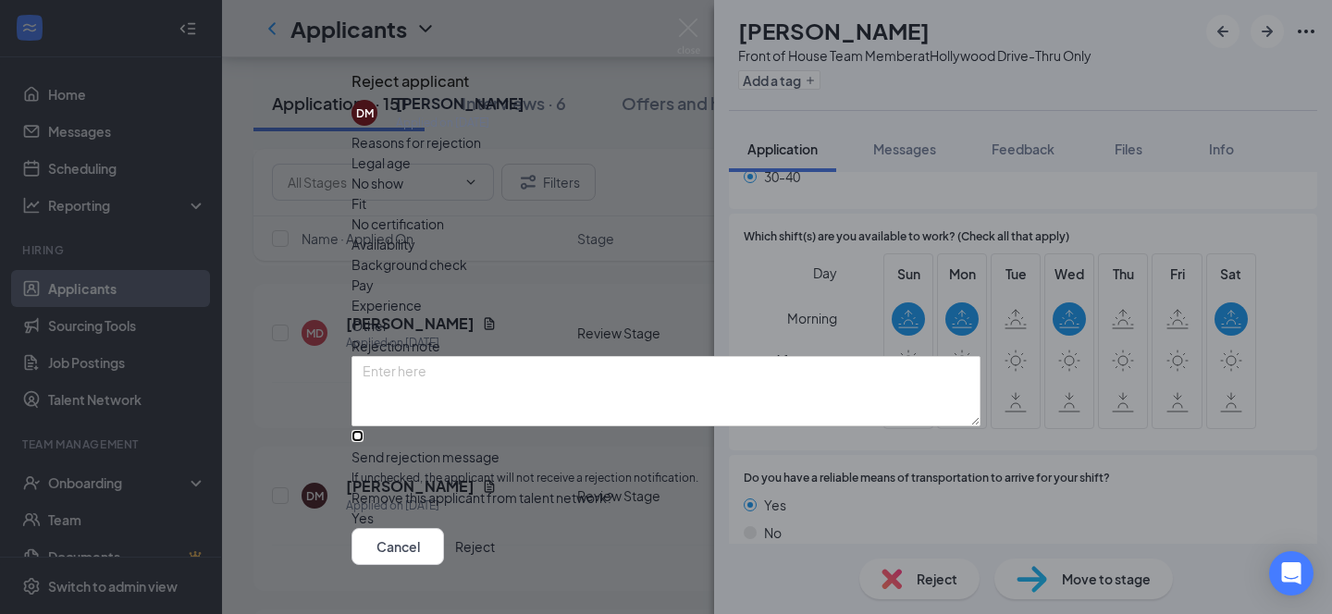
click at [363, 430] on input "Send rejection message If unchecked, the applicant will not receive a rejection…" at bounding box center [357, 436] width 12 height 12
checkbox input "true"
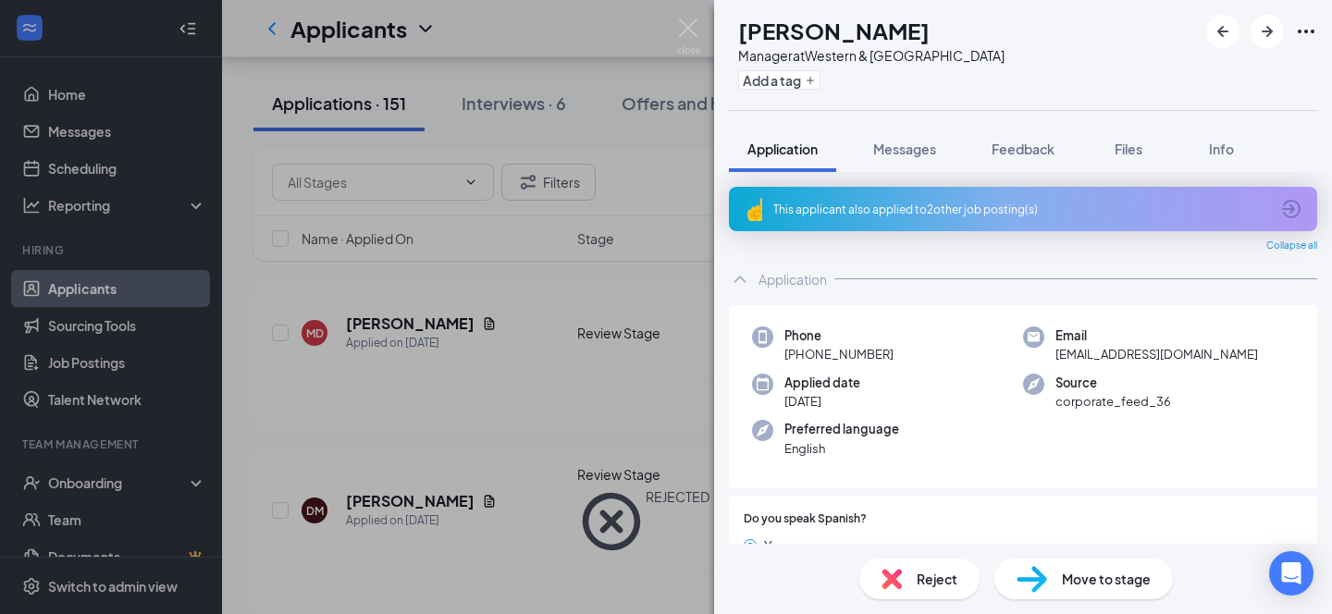
click at [610, 38] on div "MD [PERSON_NAME] Manager at [GEOGRAPHIC_DATA] Add a tag Application Messages Fe…" at bounding box center [666, 307] width 1332 height 614
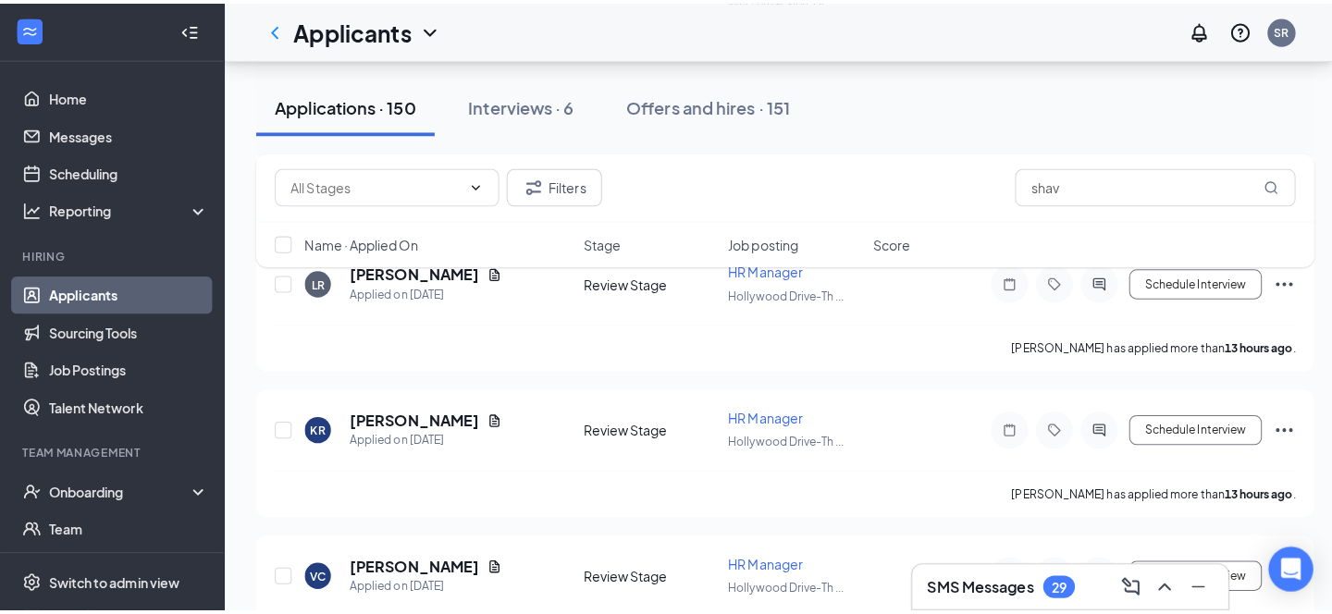
scroll to position [1906, 0]
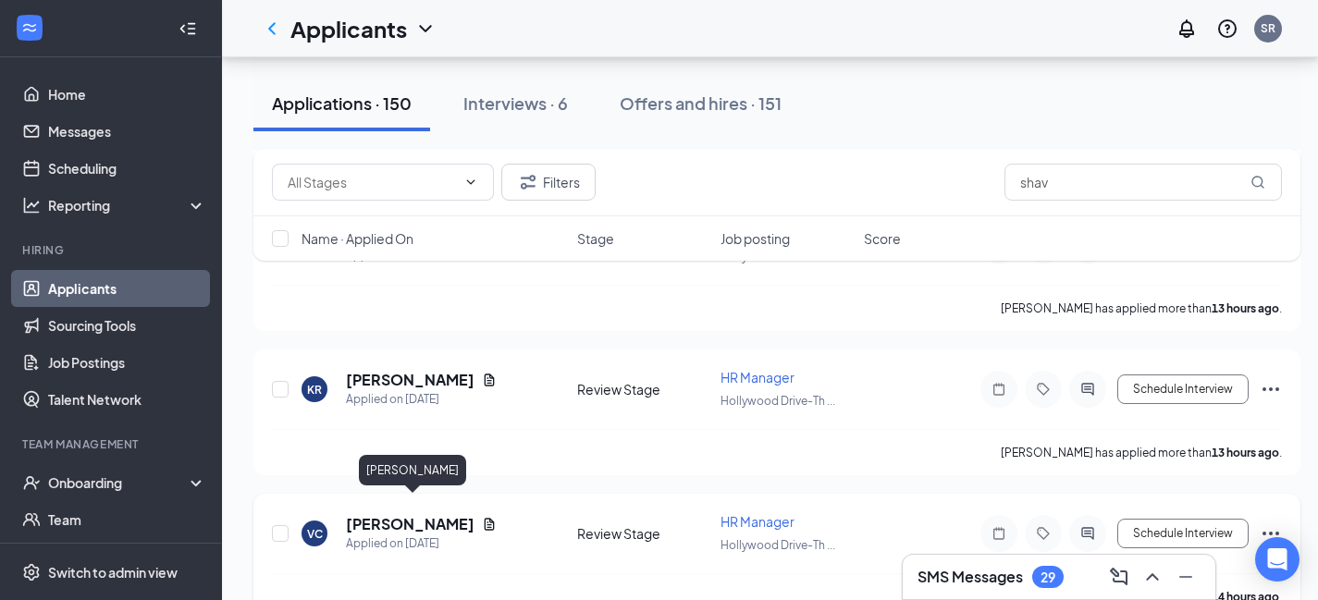
click at [417, 514] on h5 "[PERSON_NAME]" at bounding box center [410, 524] width 129 height 20
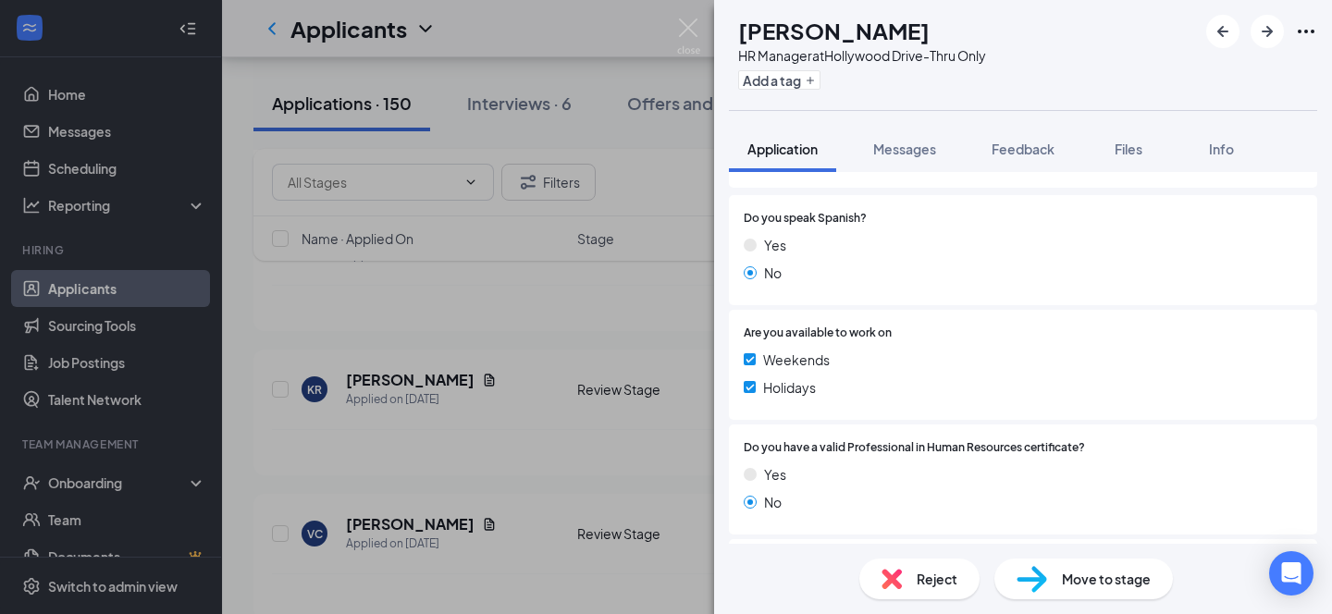
scroll to position [588, 0]
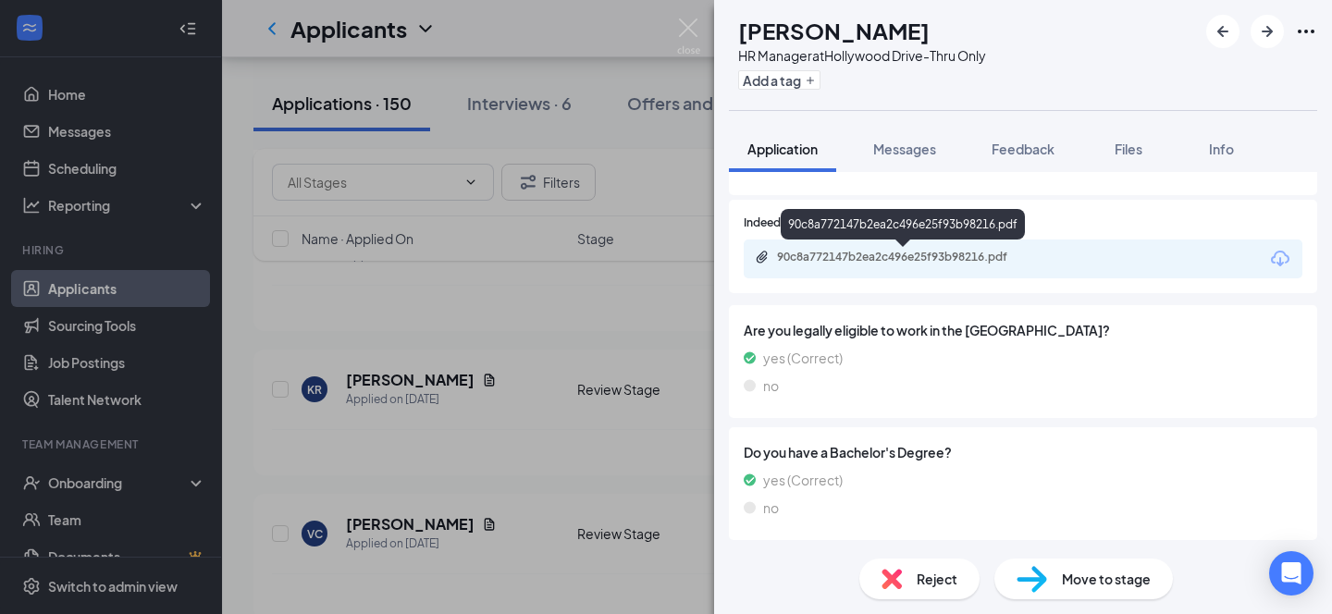
click at [975, 264] on div "90c8a772147b2ea2c496e25f93b98216.pdf" at bounding box center [906, 257] width 259 height 15
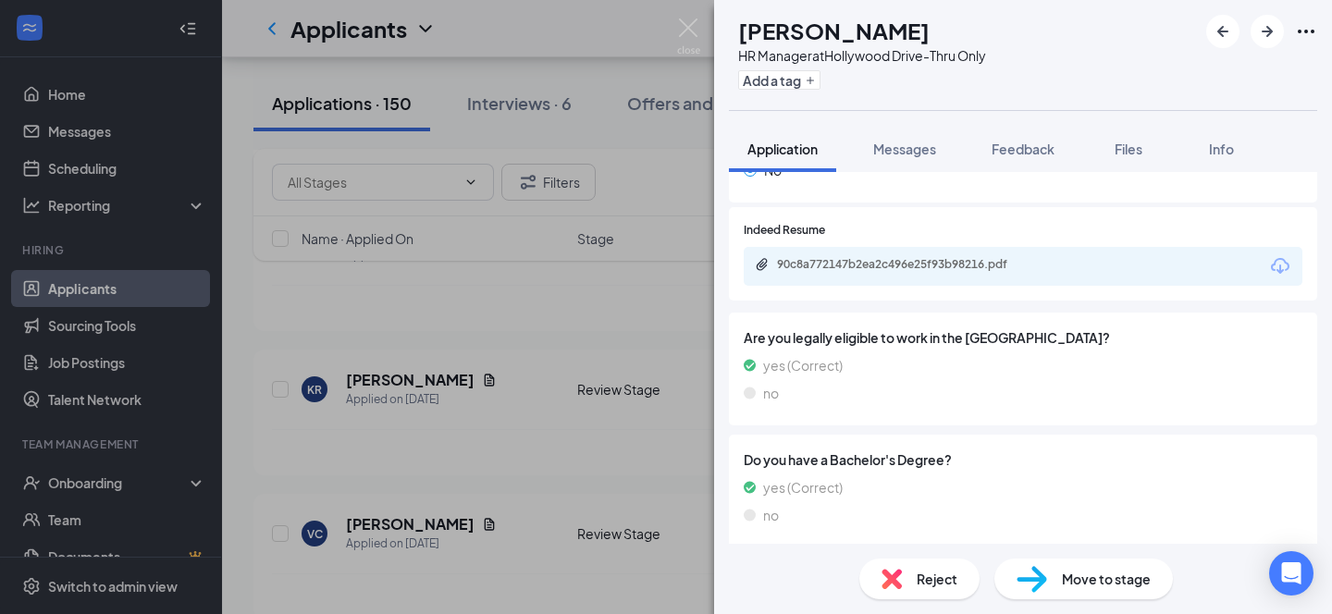
click at [632, 43] on div "VC [PERSON_NAME] HR Manager at [GEOGRAPHIC_DATA]-Thru Only Add a tag Applicatio…" at bounding box center [666, 307] width 1332 height 614
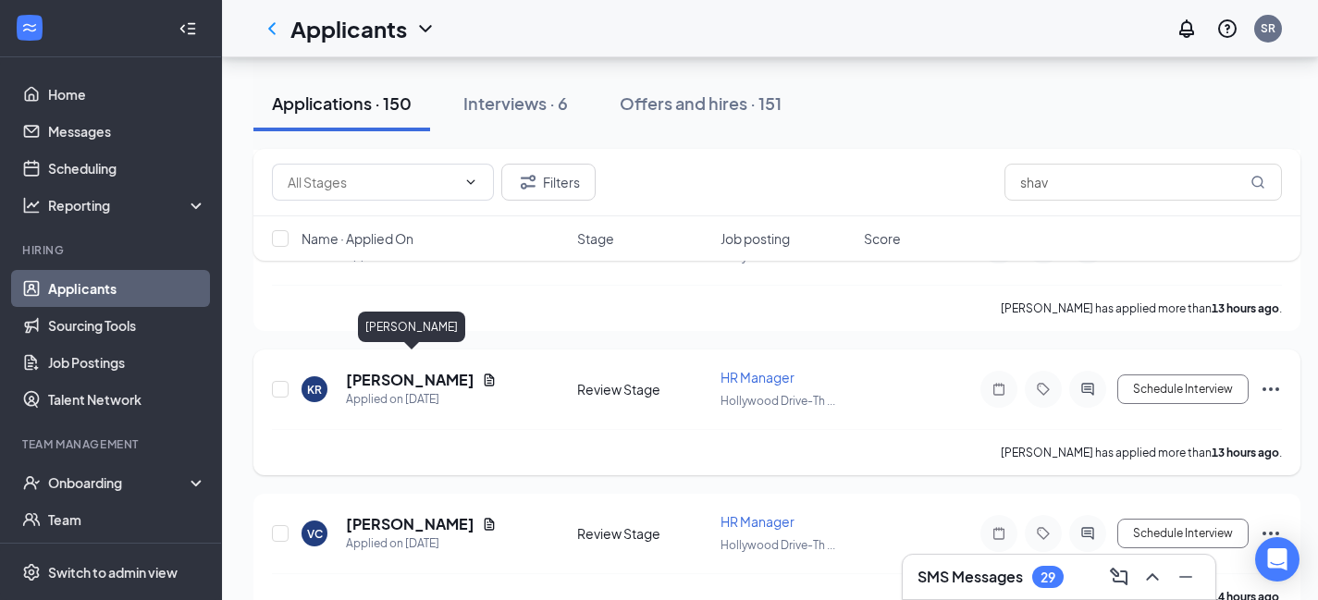
click at [396, 370] on h5 "[PERSON_NAME]" at bounding box center [410, 380] width 129 height 20
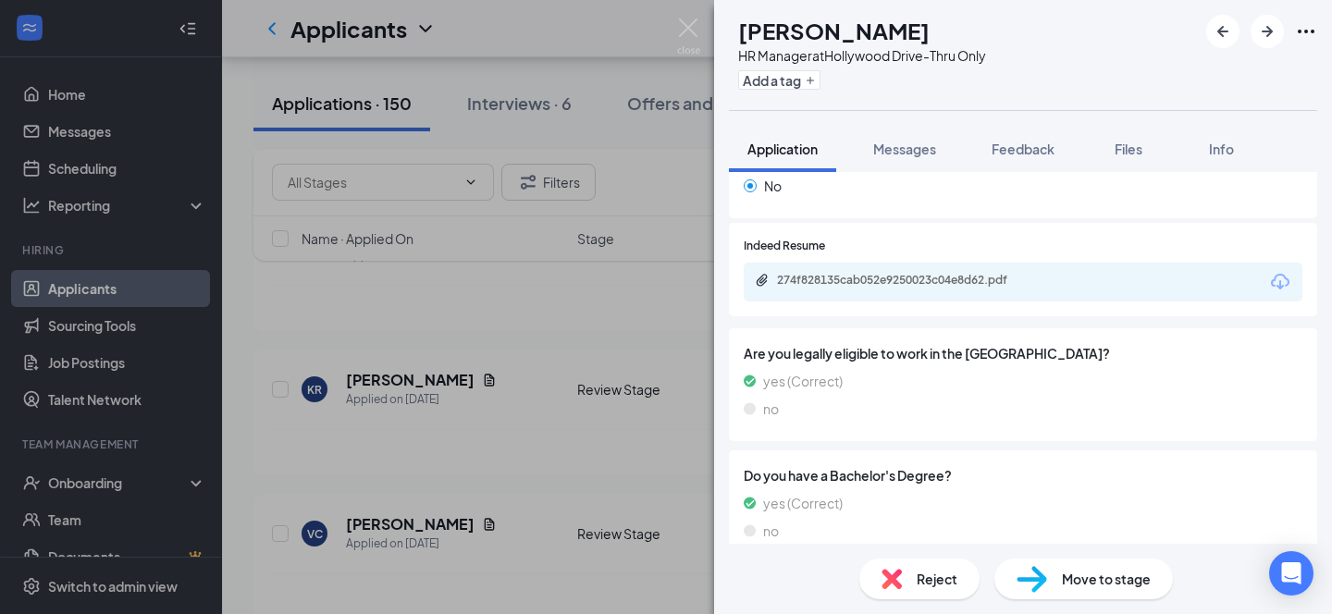
scroll to position [474, 0]
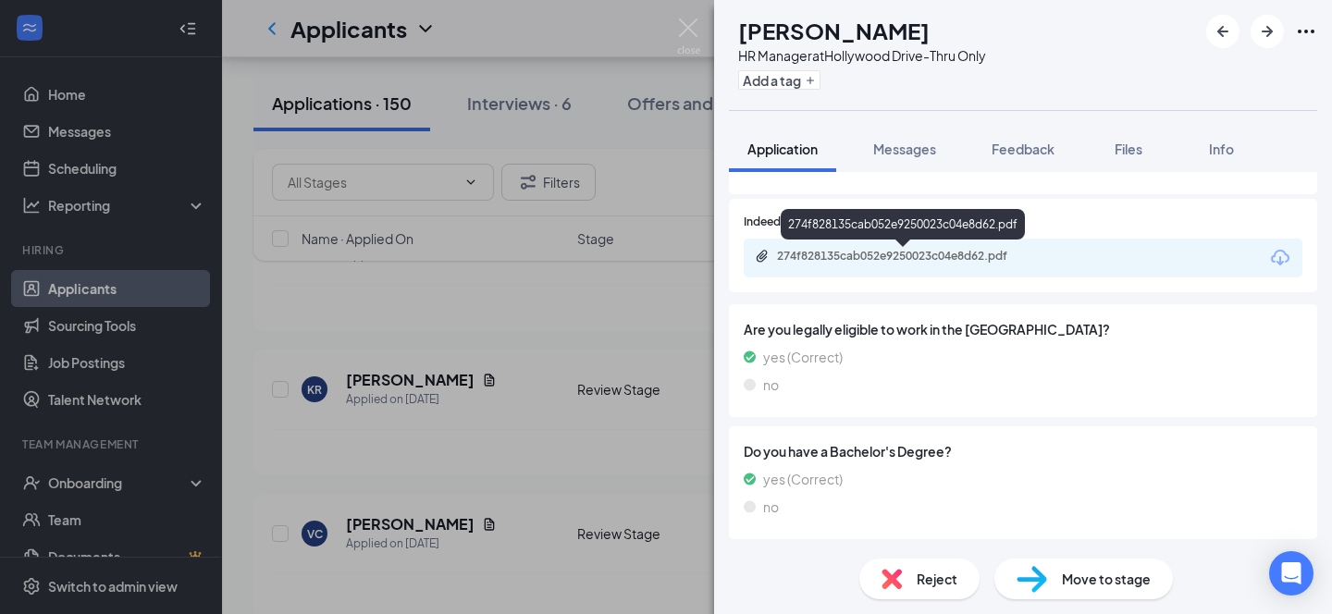
click at [899, 262] on div "274f828135cab052e9250023c04e8d62.pdf" at bounding box center [906, 256] width 259 height 15
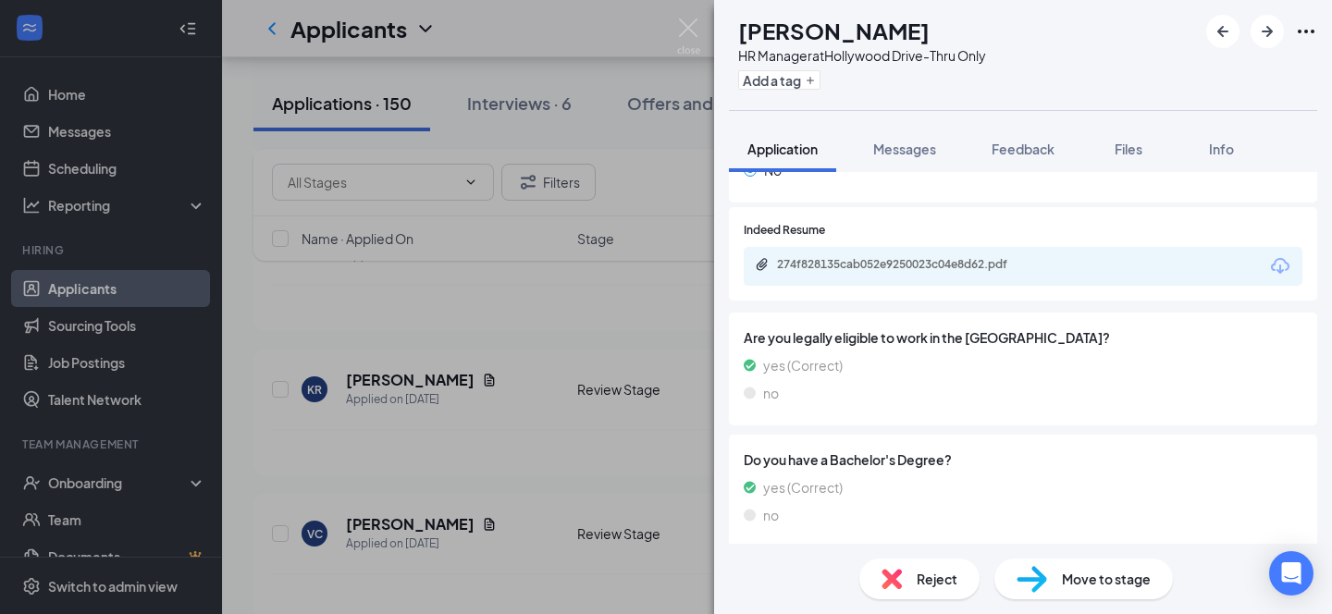
click at [636, 27] on div "KR [PERSON_NAME] HR Manager at [GEOGRAPHIC_DATA]-Thru Only Add a tag Applicatio…" at bounding box center [666, 307] width 1332 height 614
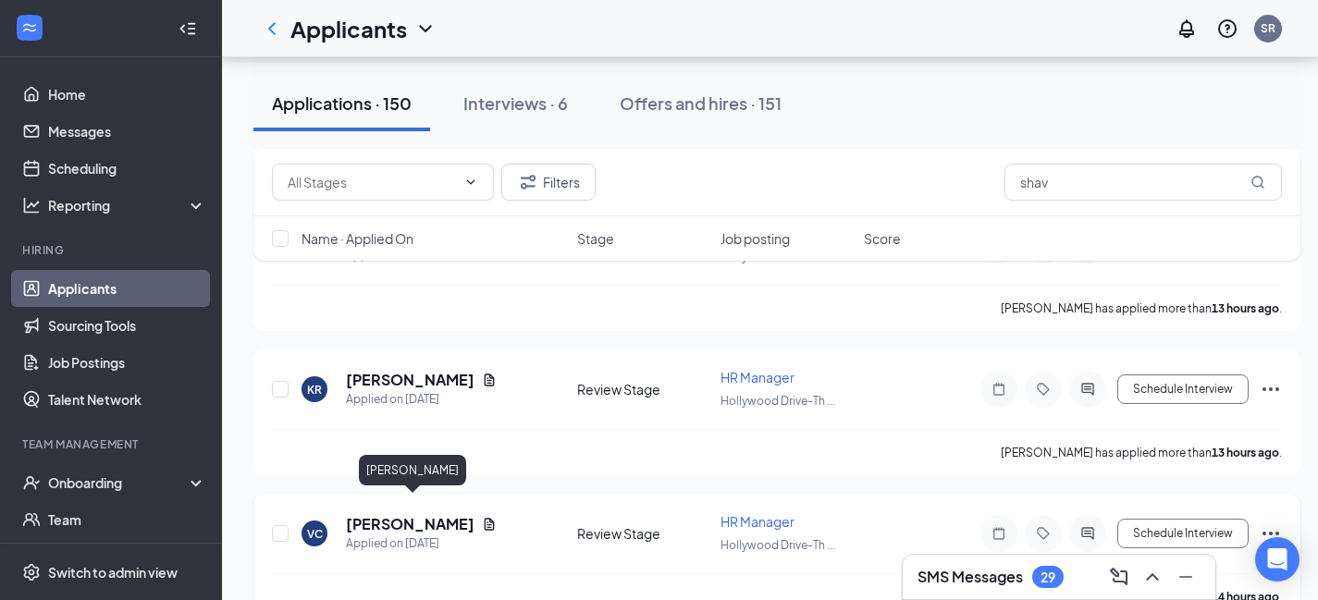
click at [394, 514] on h5 "[PERSON_NAME]" at bounding box center [410, 524] width 129 height 20
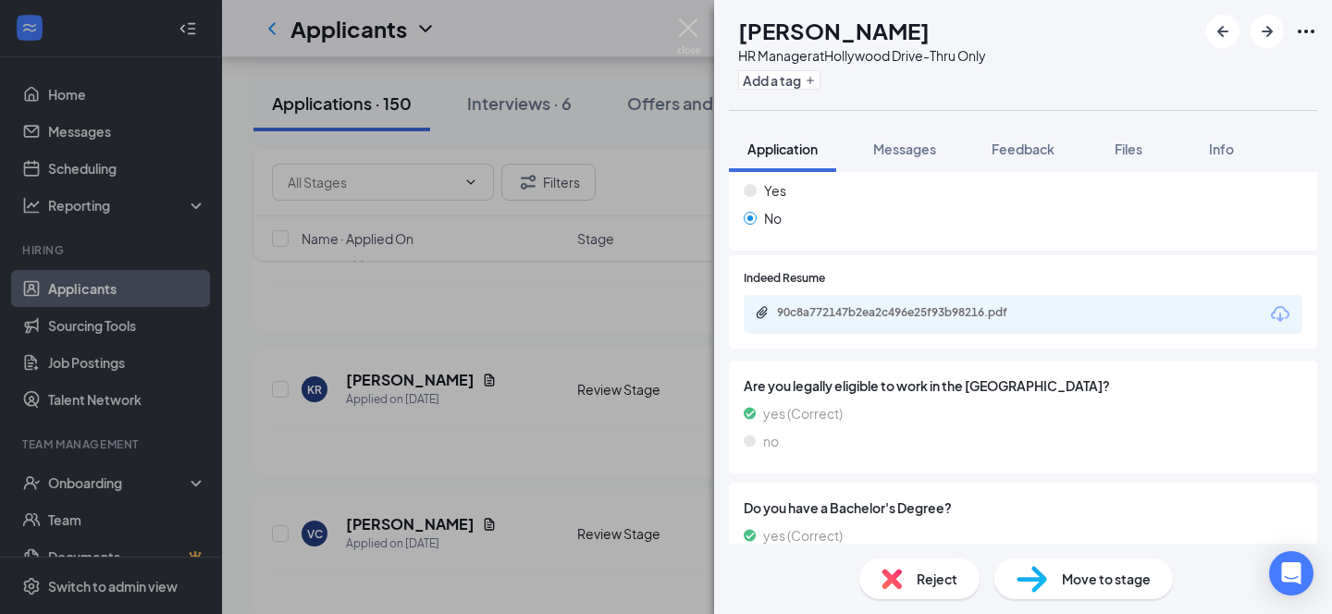
scroll to position [588, 0]
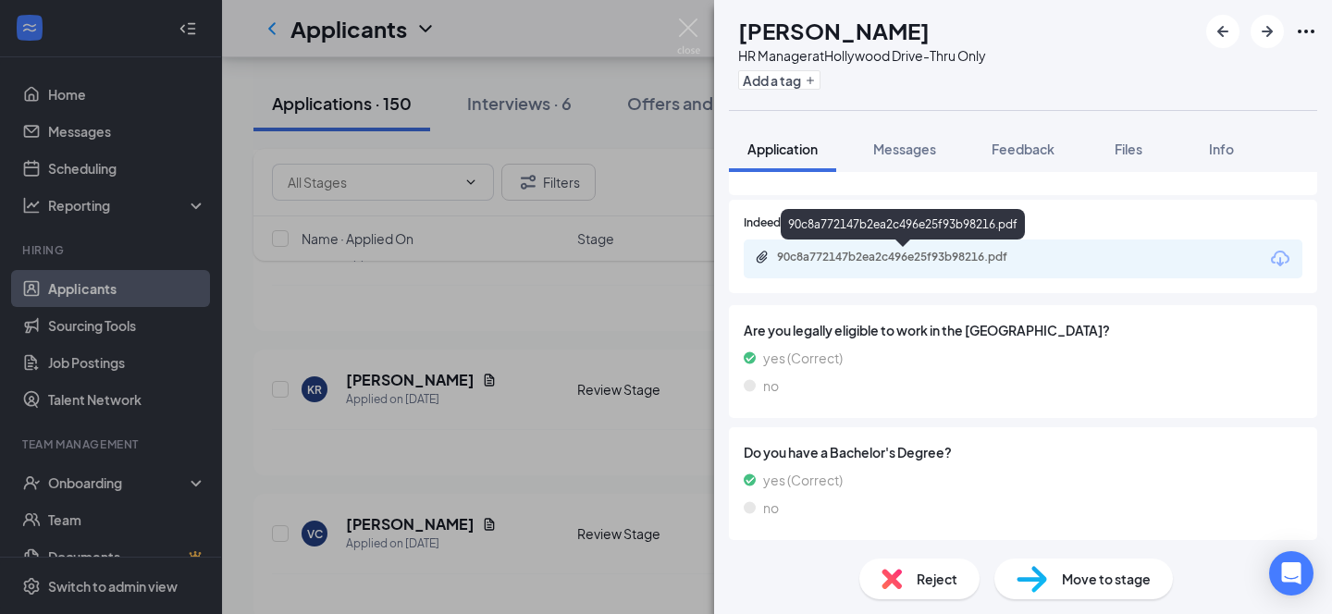
click at [944, 257] on div "90c8a772147b2ea2c496e25f93b98216.pdf" at bounding box center [906, 257] width 259 height 15
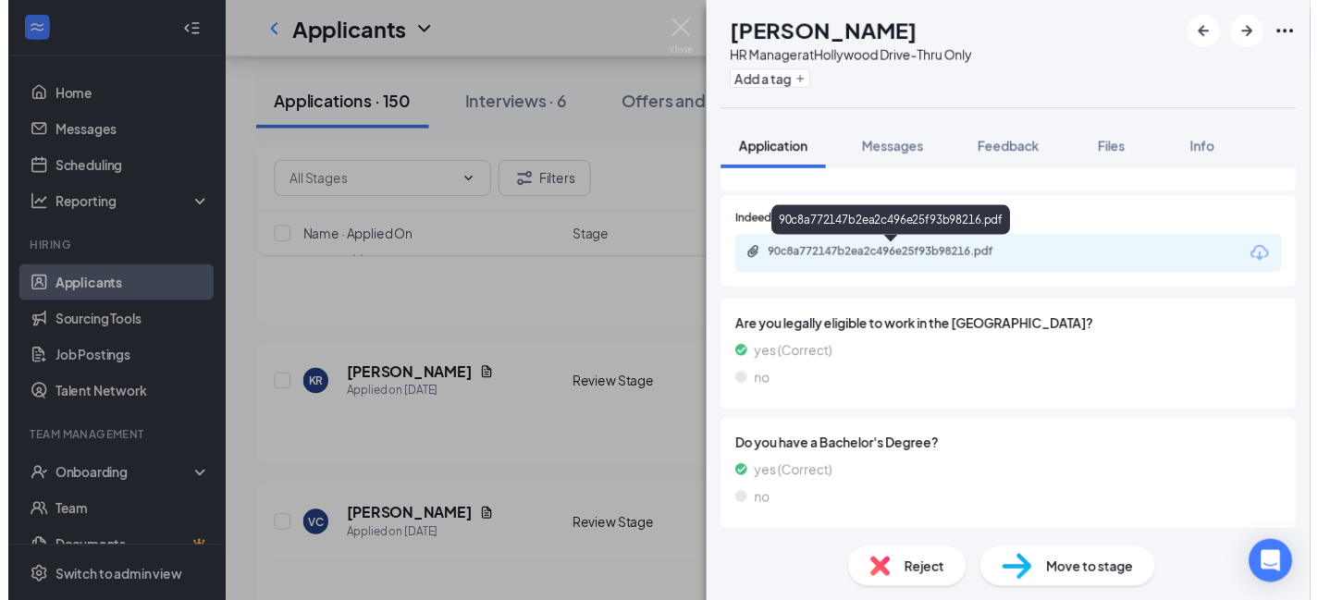
scroll to position [581, 0]
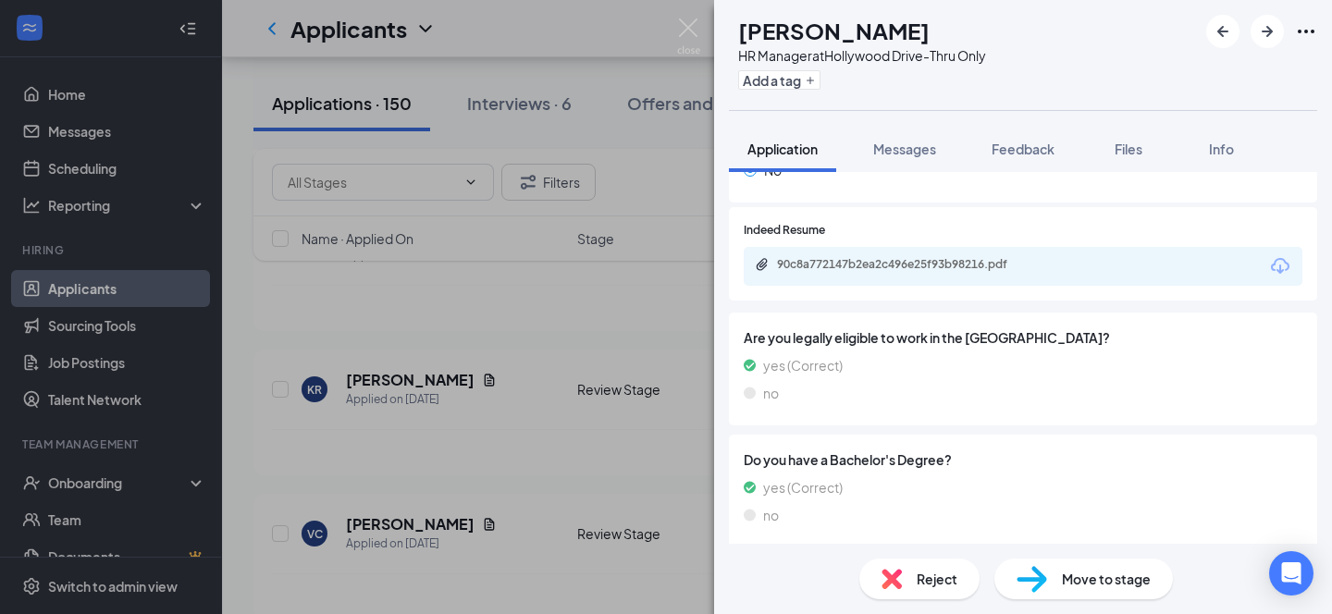
click at [621, 36] on div "VC [PERSON_NAME] HR Manager at [GEOGRAPHIC_DATA]-Thru Only Add a tag Applicatio…" at bounding box center [666, 307] width 1332 height 614
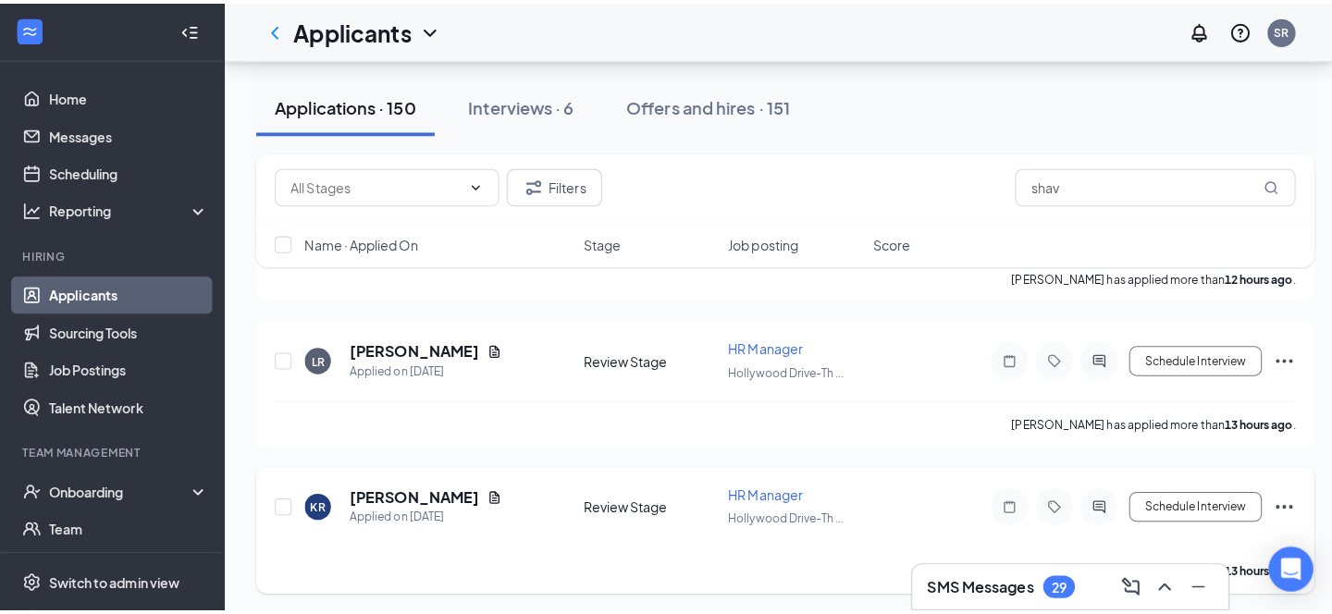
scroll to position [1746, 0]
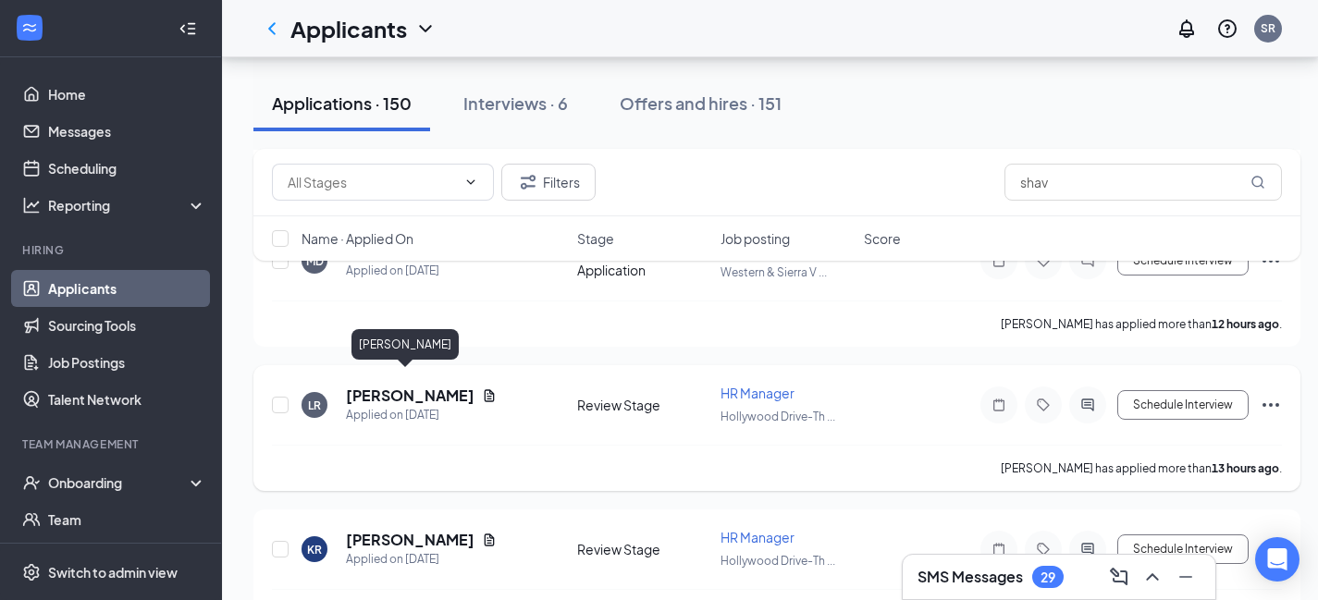
click at [400, 386] on h5 "[PERSON_NAME]" at bounding box center [410, 396] width 129 height 20
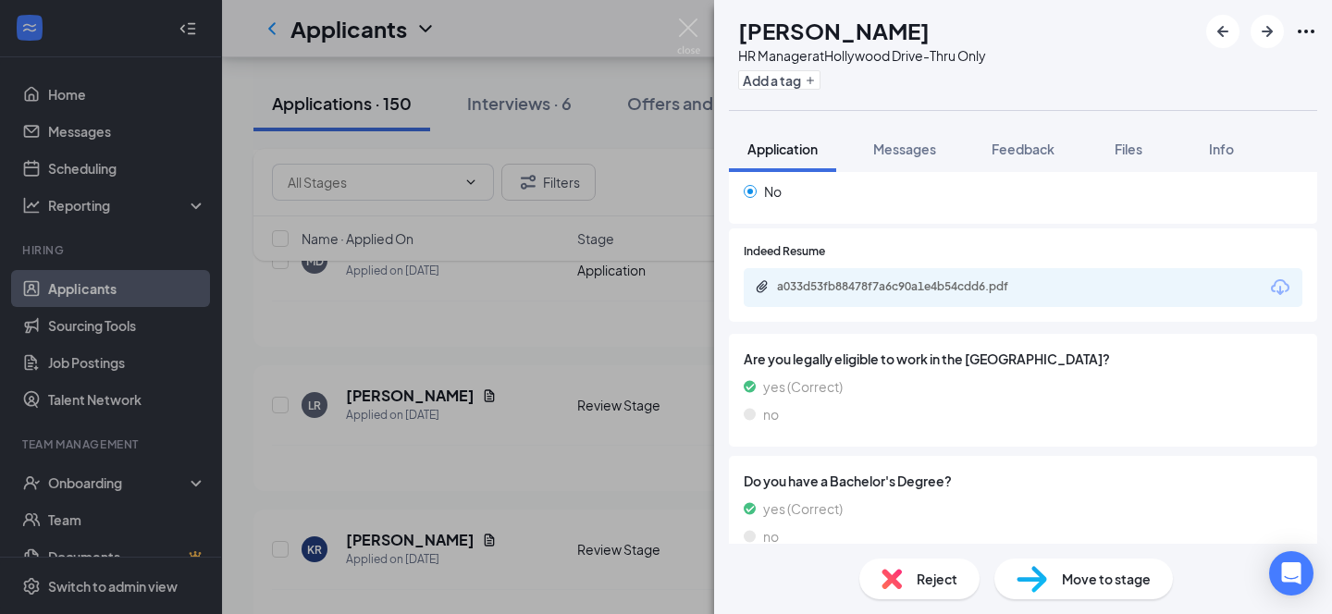
scroll to position [588, 0]
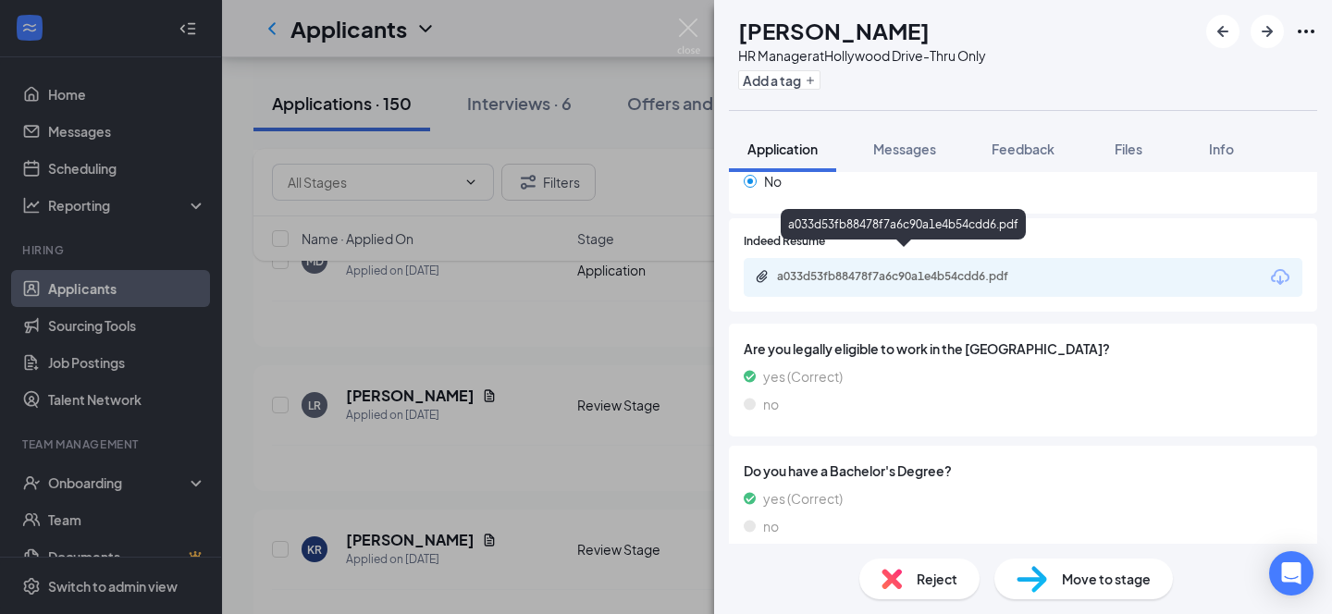
click at [900, 269] on div "a033d53fb88478f7a6c90a1e4b54cdd6.pdf" at bounding box center [906, 276] width 259 height 15
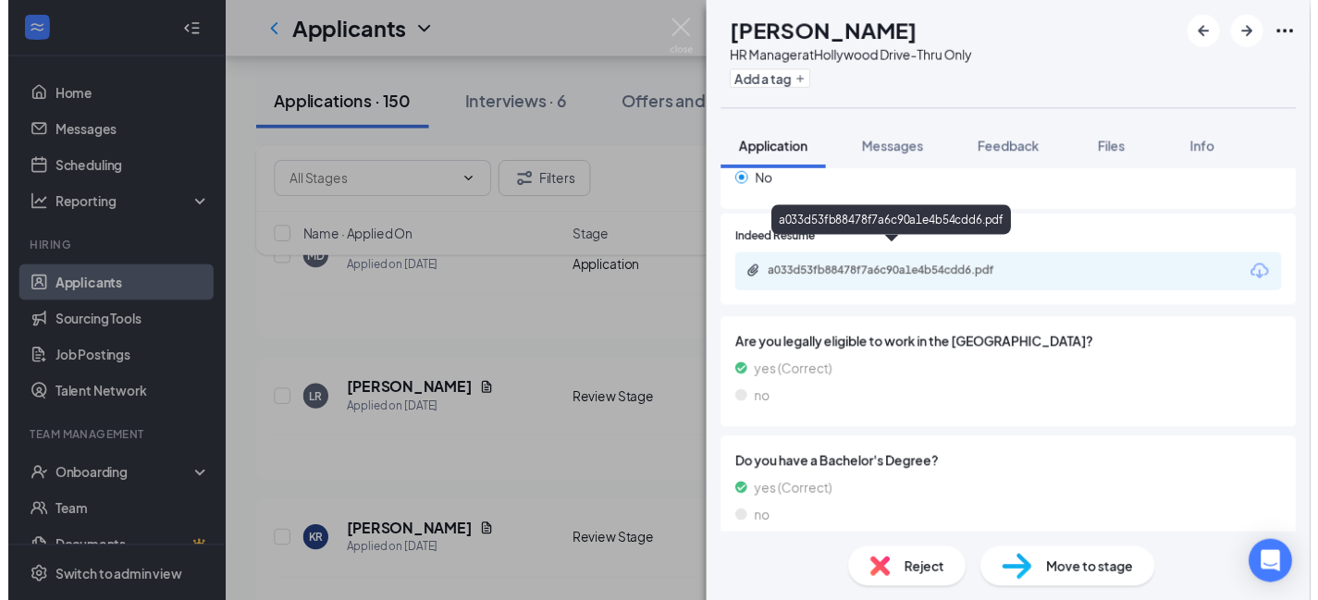
scroll to position [581, 0]
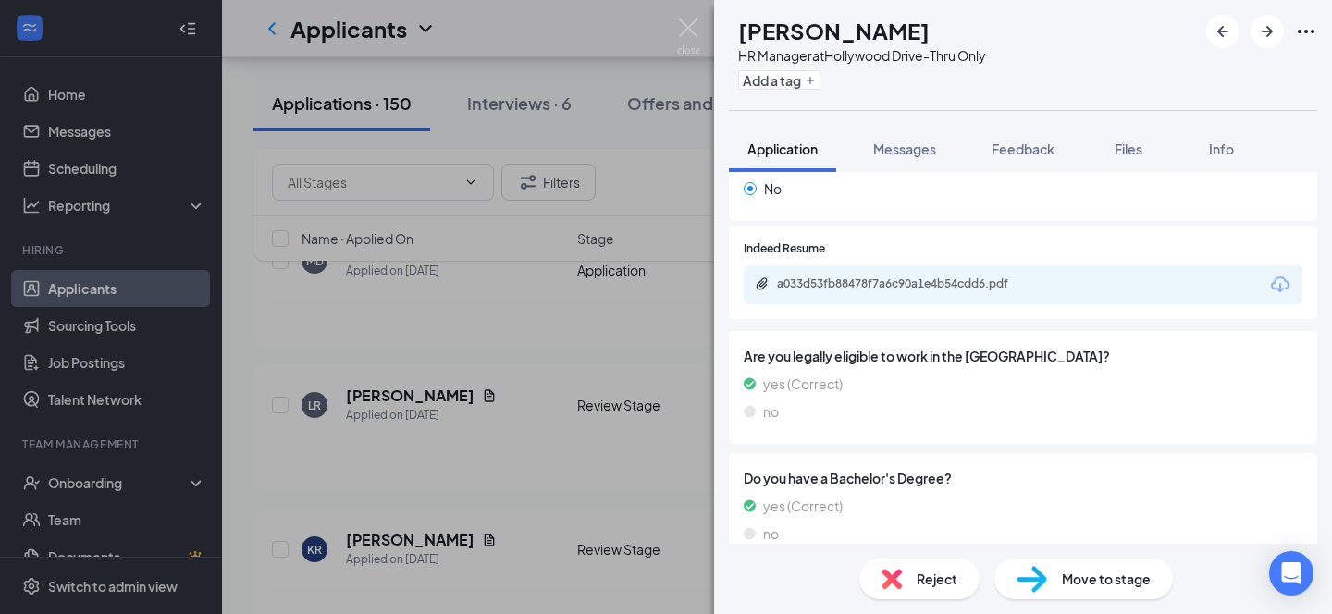
click at [571, 31] on div "LR [PERSON_NAME] HR Manager at [GEOGRAPHIC_DATA]-Thru Only Add a tag Applicatio…" at bounding box center [666, 307] width 1332 height 614
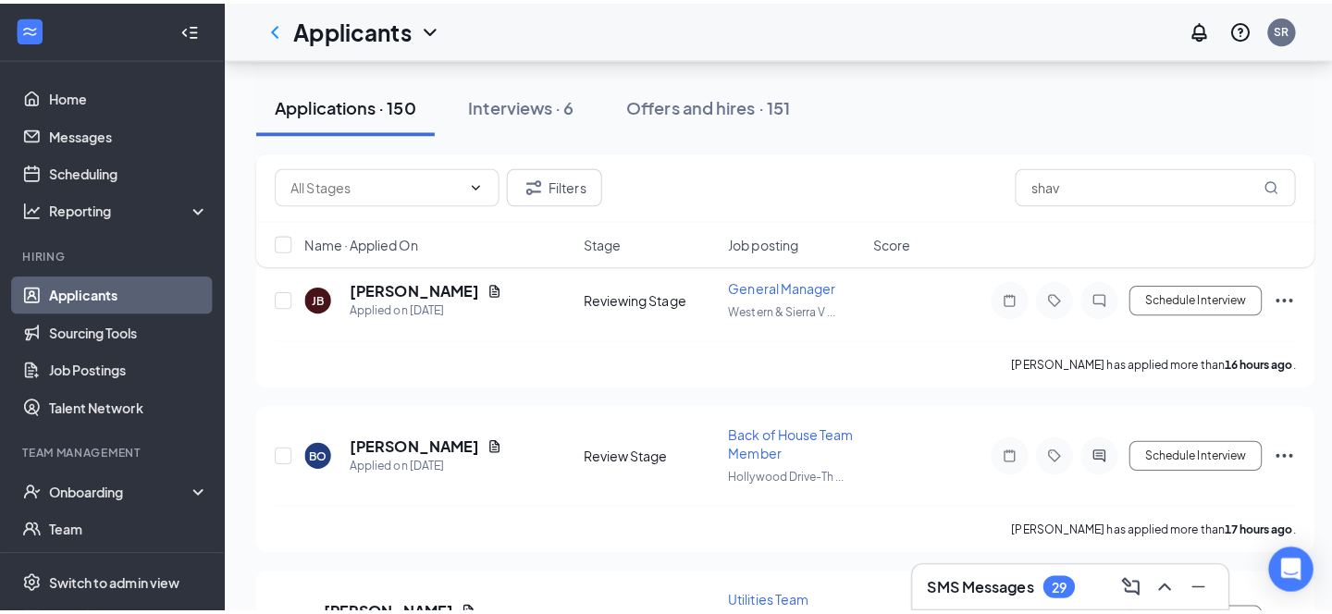
scroll to position [2619, 0]
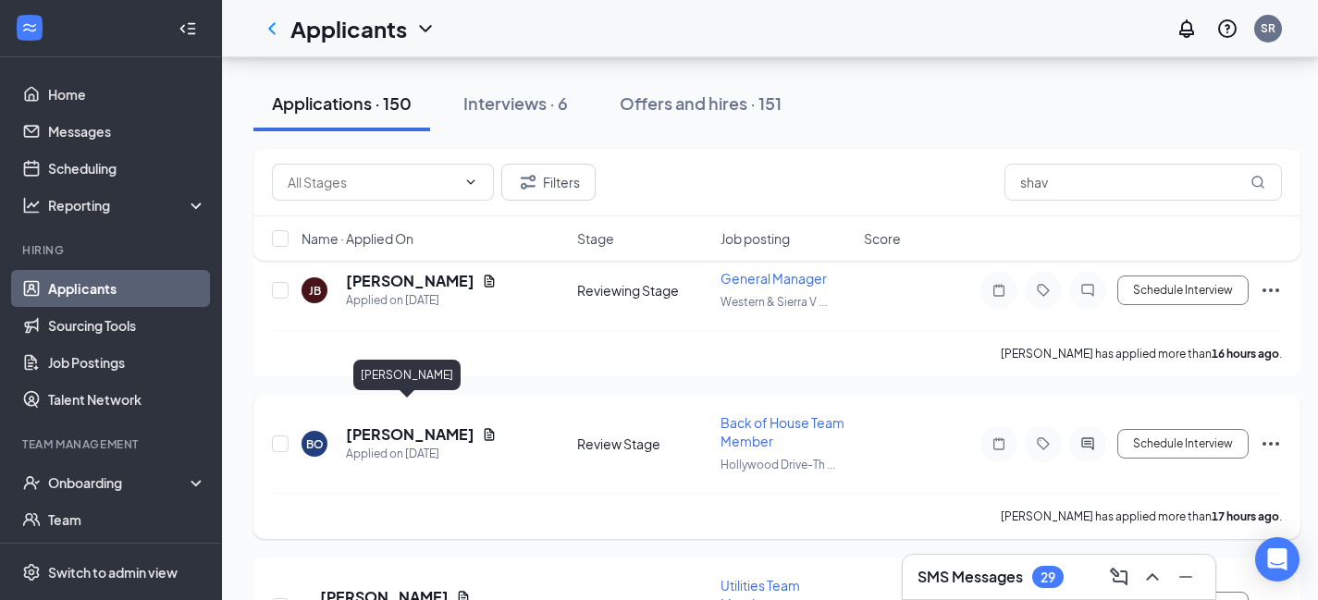
click at [375, 425] on h5 "[PERSON_NAME]" at bounding box center [410, 435] width 129 height 20
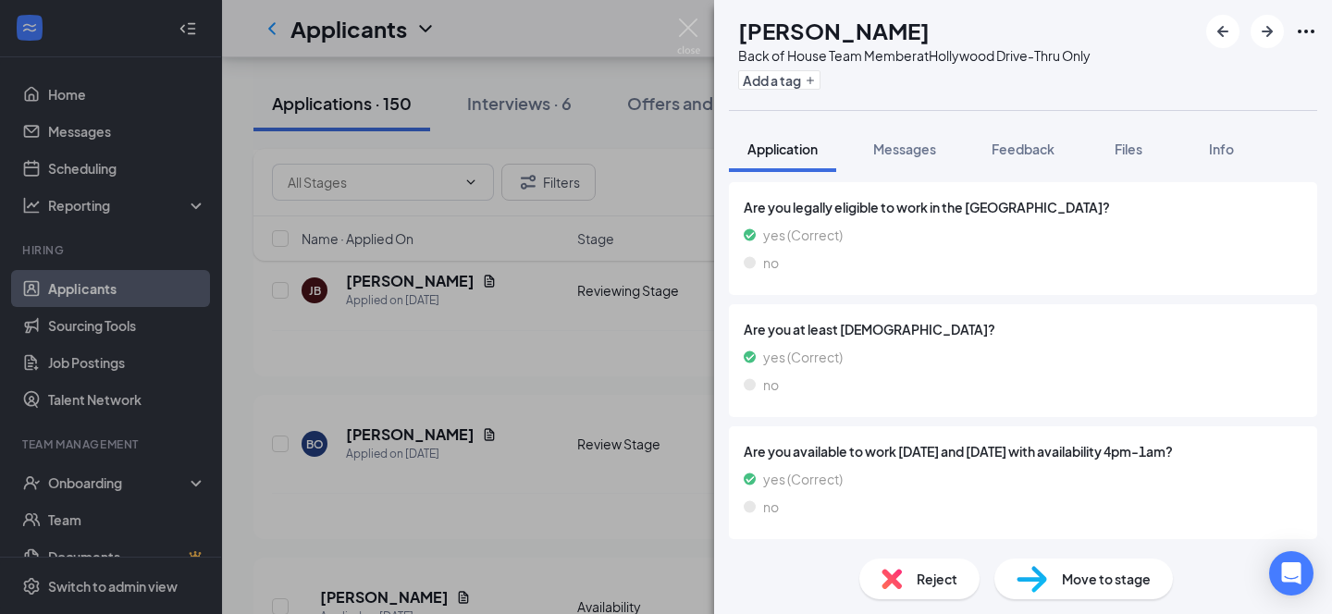
scroll to position [538, 0]
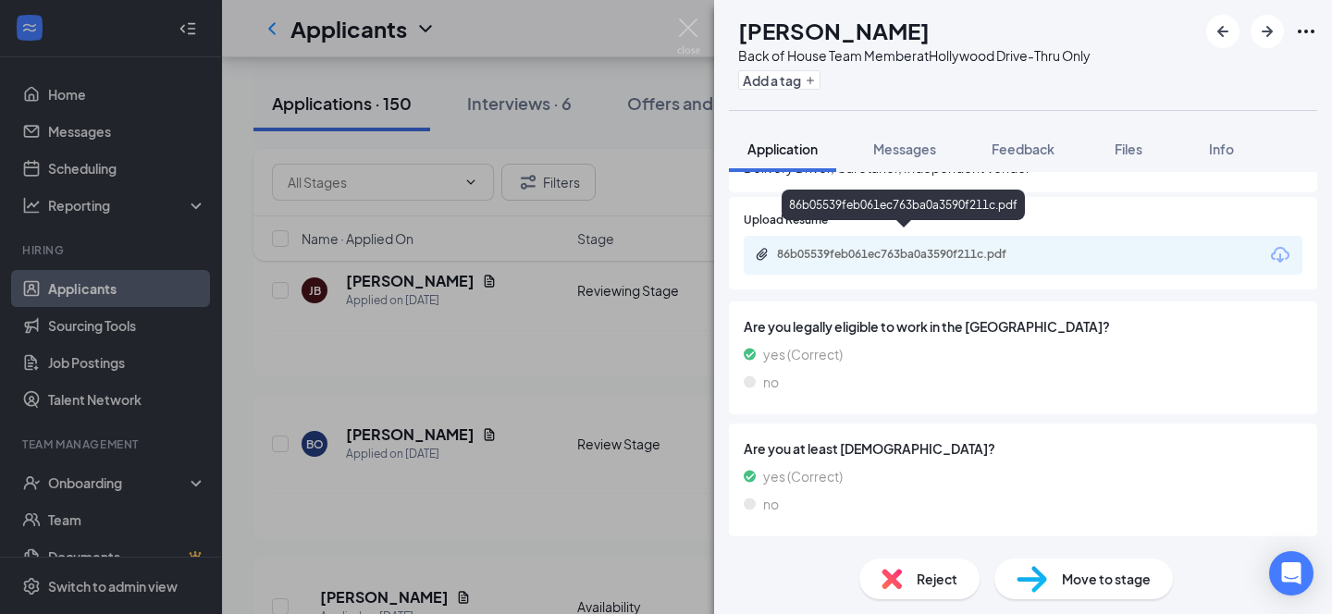
click at [991, 236] on div "86b05539feb061ec763ba0a3590f211c.pdf" at bounding box center [1023, 255] width 559 height 39
click at [978, 247] on div "86b05539feb061ec763ba0a3590f211c.pdf" at bounding box center [906, 254] width 259 height 15
click at [928, 580] on span "Reject" at bounding box center [937, 579] width 41 height 20
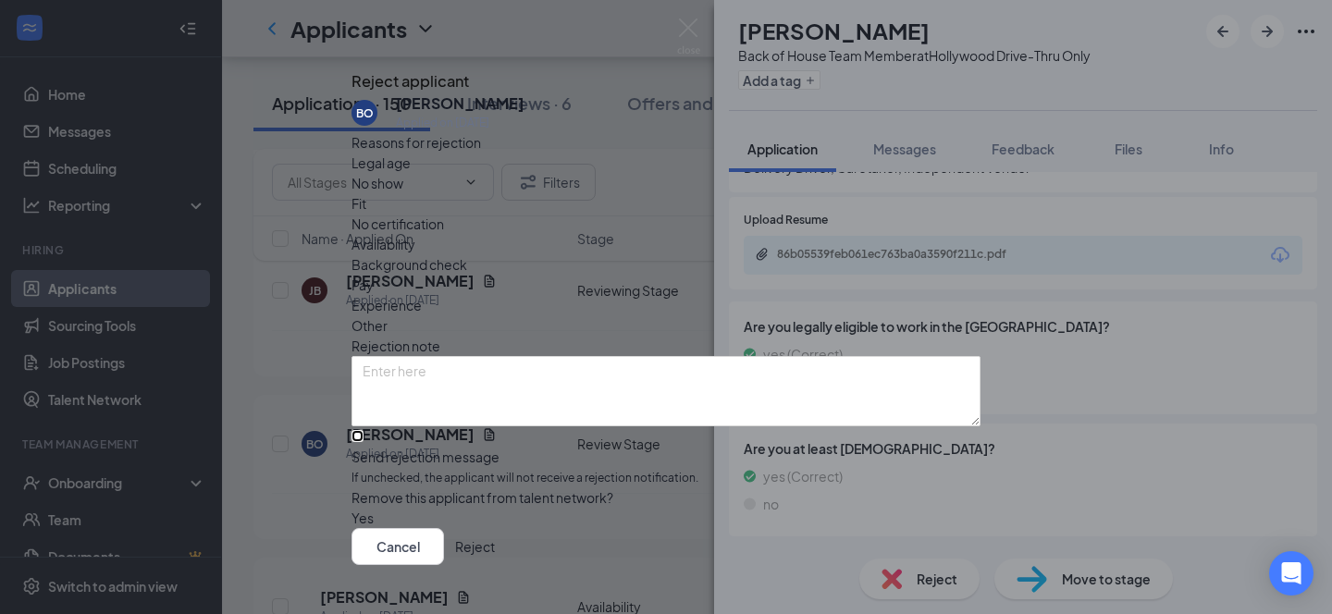
click at [363, 430] on input "Send rejection message If unchecked, the applicant will not receive a rejection…" at bounding box center [357, 436] width 12 height 12
checkbox input "true"
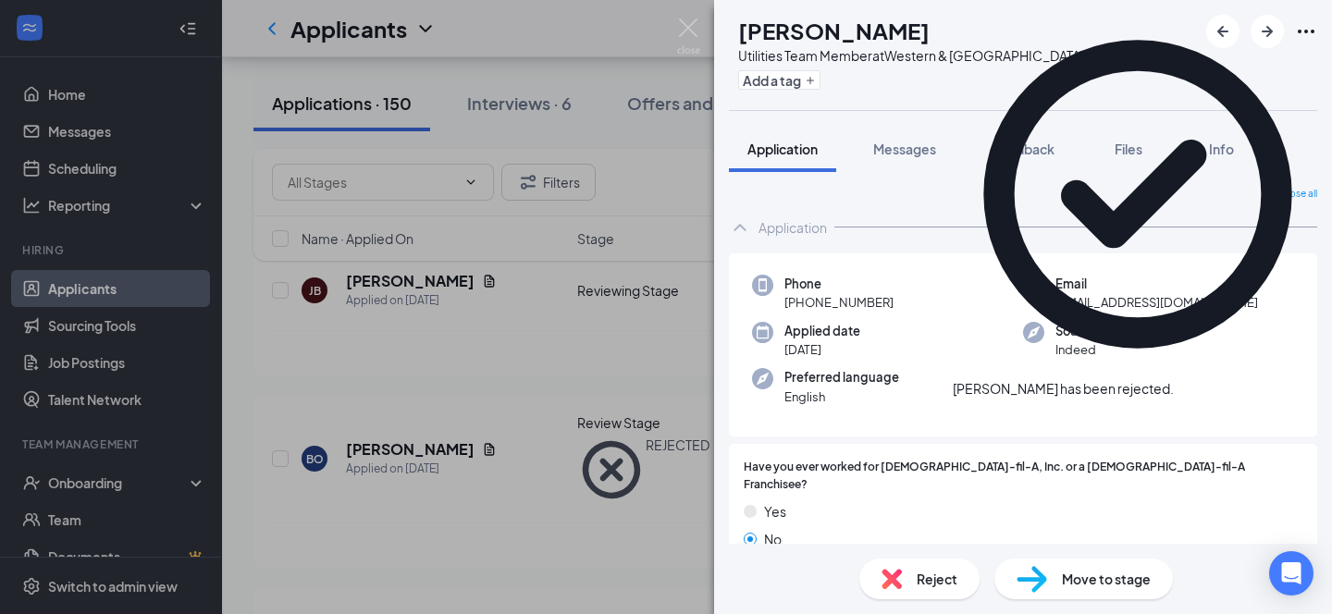
click at [635, 18] on div "AX [PERSON_NAME] Utilities Team Member at Western & [GEOGRAPHIC_DATA] Add a tag…" at bounding box center [666, 307] width 1332 height 614
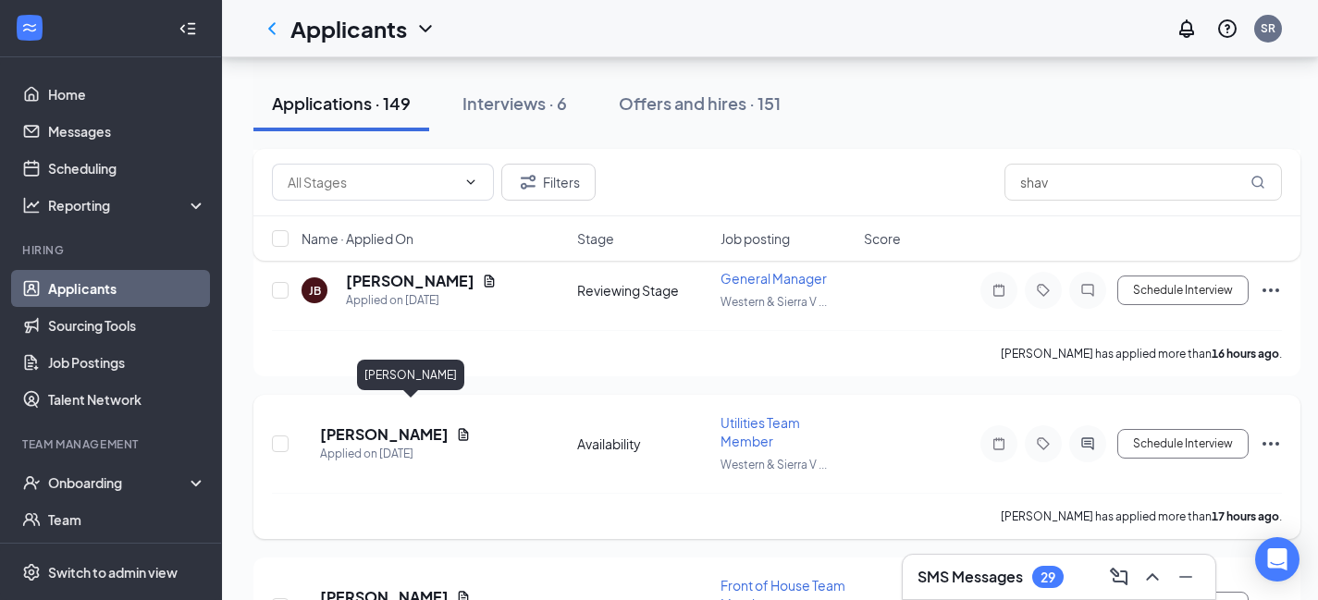
click at [415, 425] on h5 "[PERSON_NAME]" at bounding box center [384, 435] width 129 height 20
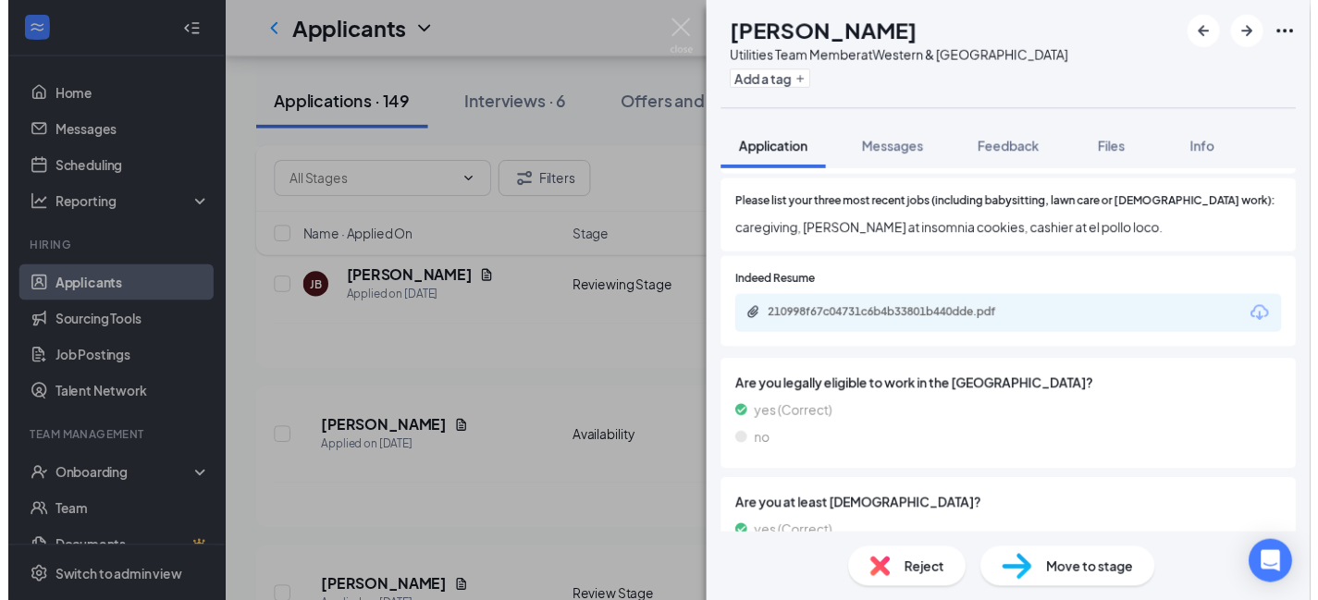
scroll to position [487, 0]
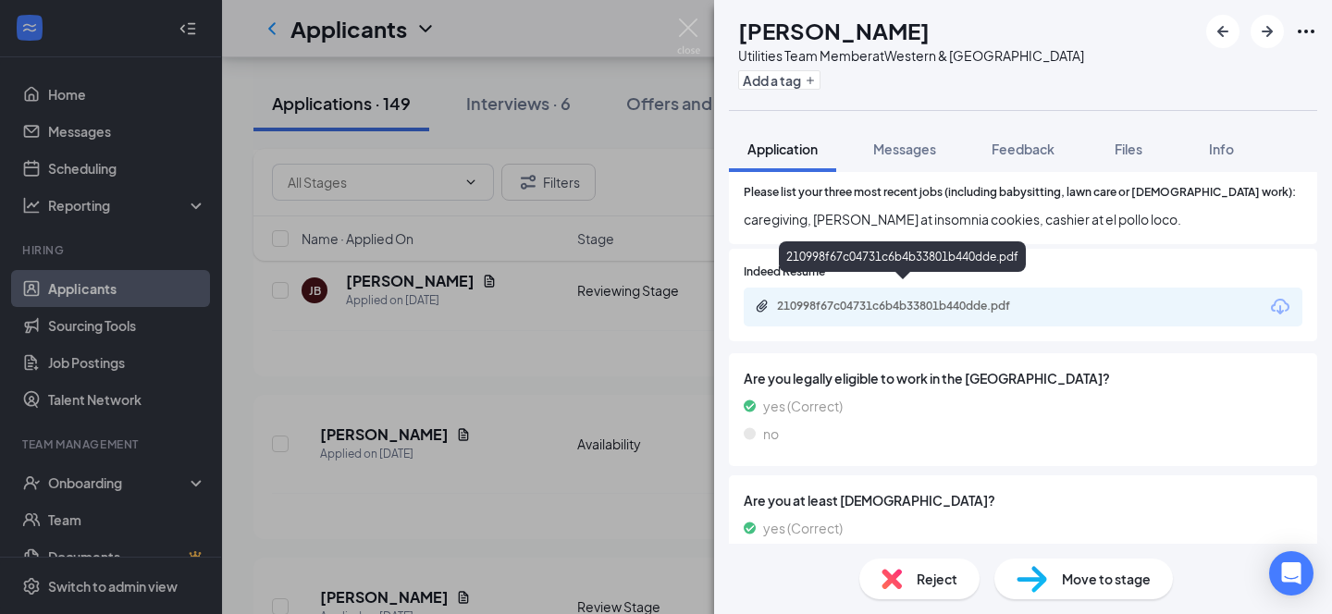
click at [902, 299] on div "210998f67c04731c6b4b33801b440dde.pdf" at bounding box center [906, 306] width 259 height 15
click at [571, 37] on div "AX [PERSON_NAME] Utilities Team Member at Western & [GEOGRAPHIC_DATA] Add a tag…" at bounding box center [666, 307] width 1332 height 614
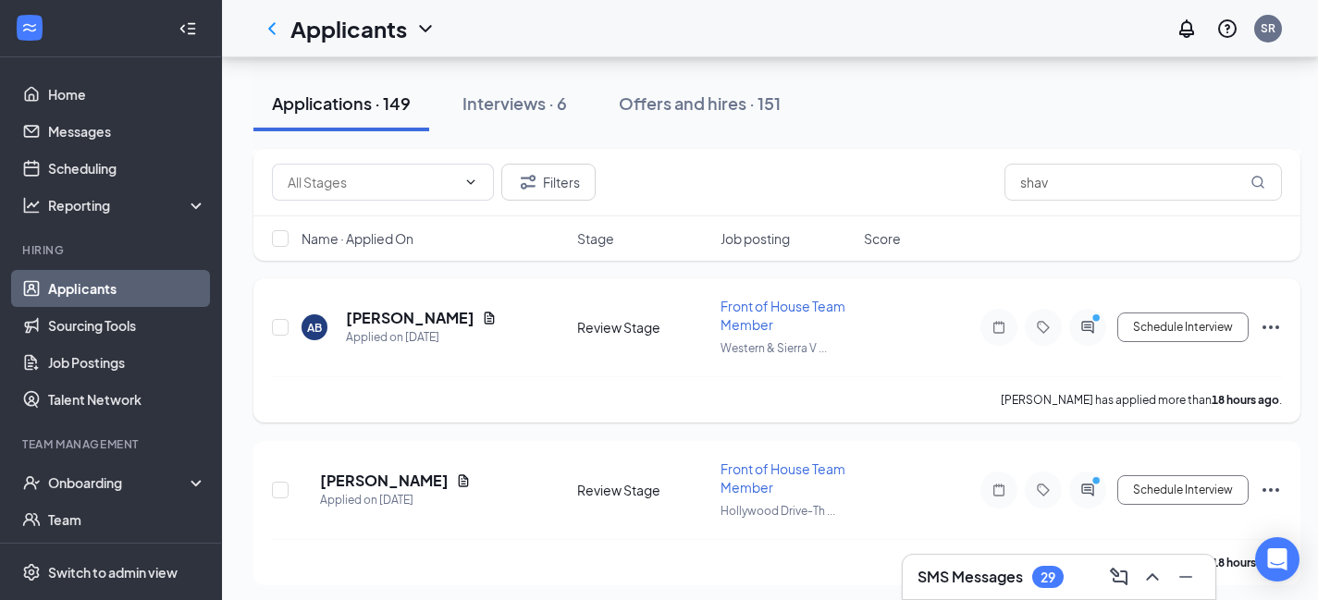
scroll to position [3062, 6]
click at [398, 471] on h5 "[PERSON_NAME]" at bounding box center [384, 481] width 129 height 20
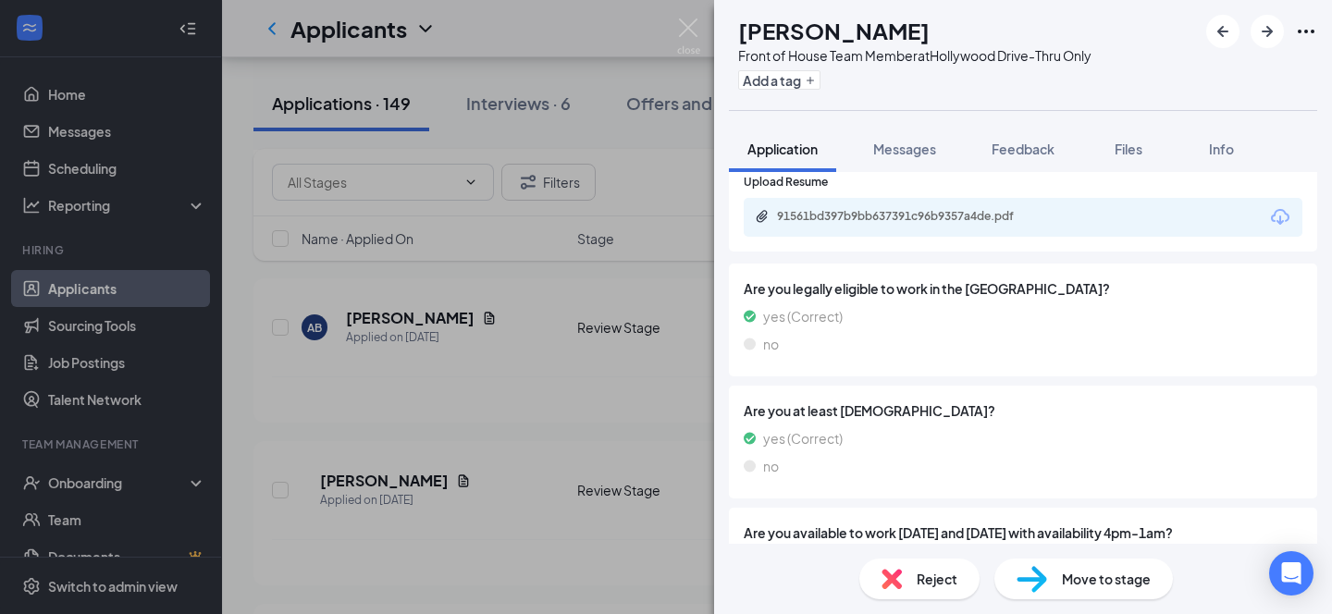
scroll to position [626, 0]
click at [907, 212] on div "91561bd397b9bb637391c96b9357a4de.pdf" at bounding box center [1023, 219] width 559 height 39
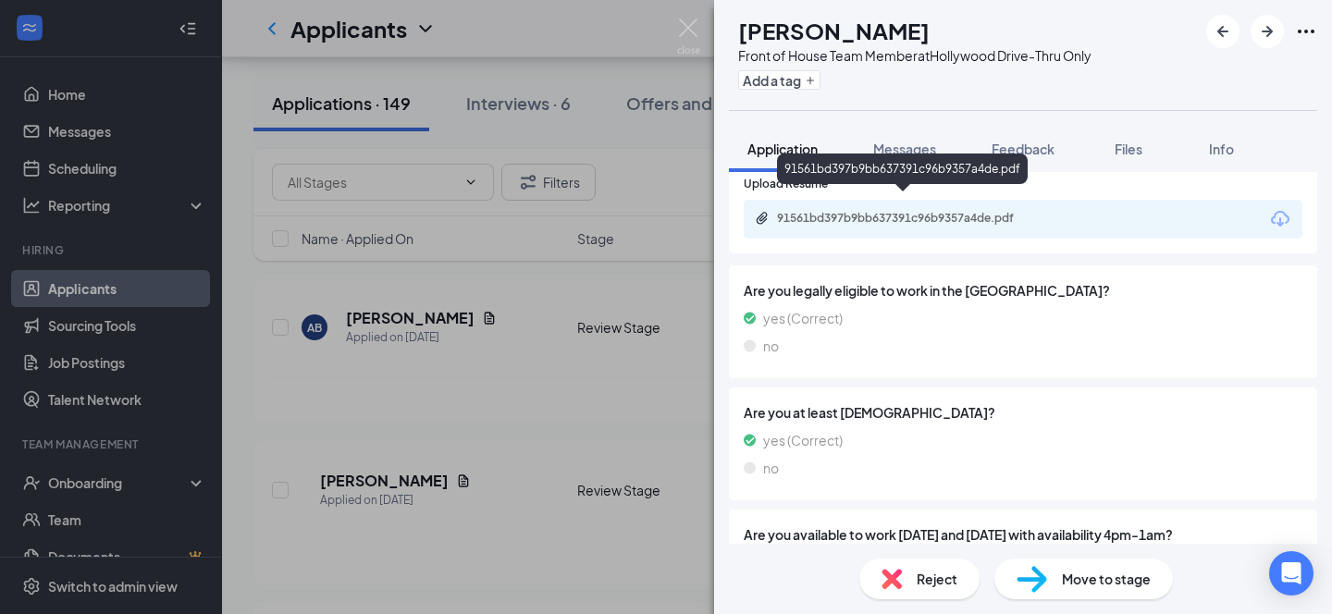
click at [906, 211] on div "91561bd397b9bb637391c96b9357a4de.pdf" at bounding box center [905, 220] width 300 height 18
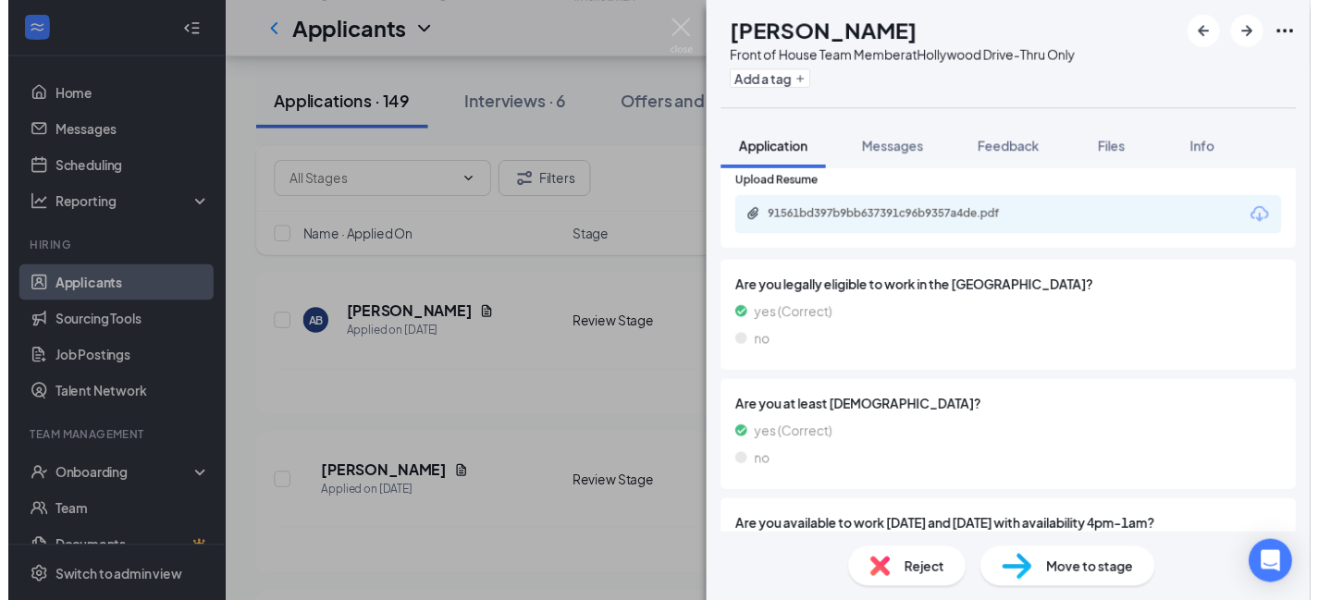
scroll to position [1429, 0]
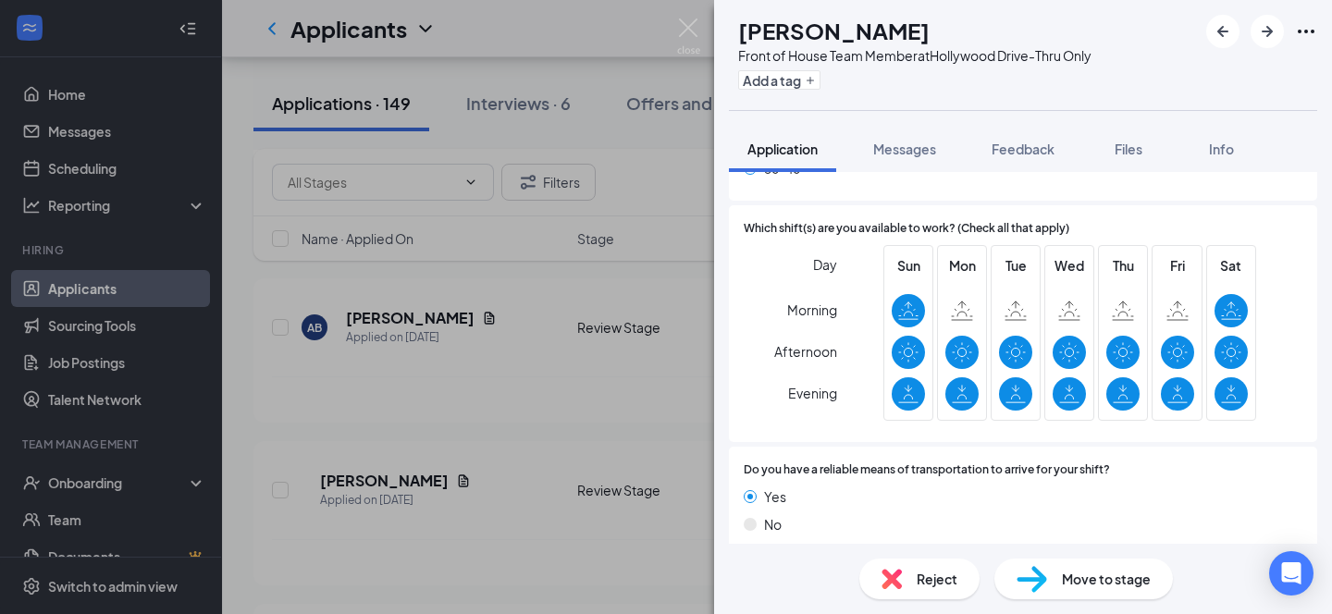
click at [487, 45] on div "AB [PERSON_NAME] Front of House Team Member at [GEOGRAPHIC_DATA]-Thru Only Add …" at bounding box center [666, 307] width 1332 height 614
